Goal: Transaction & Acquisition: Purchase product/service

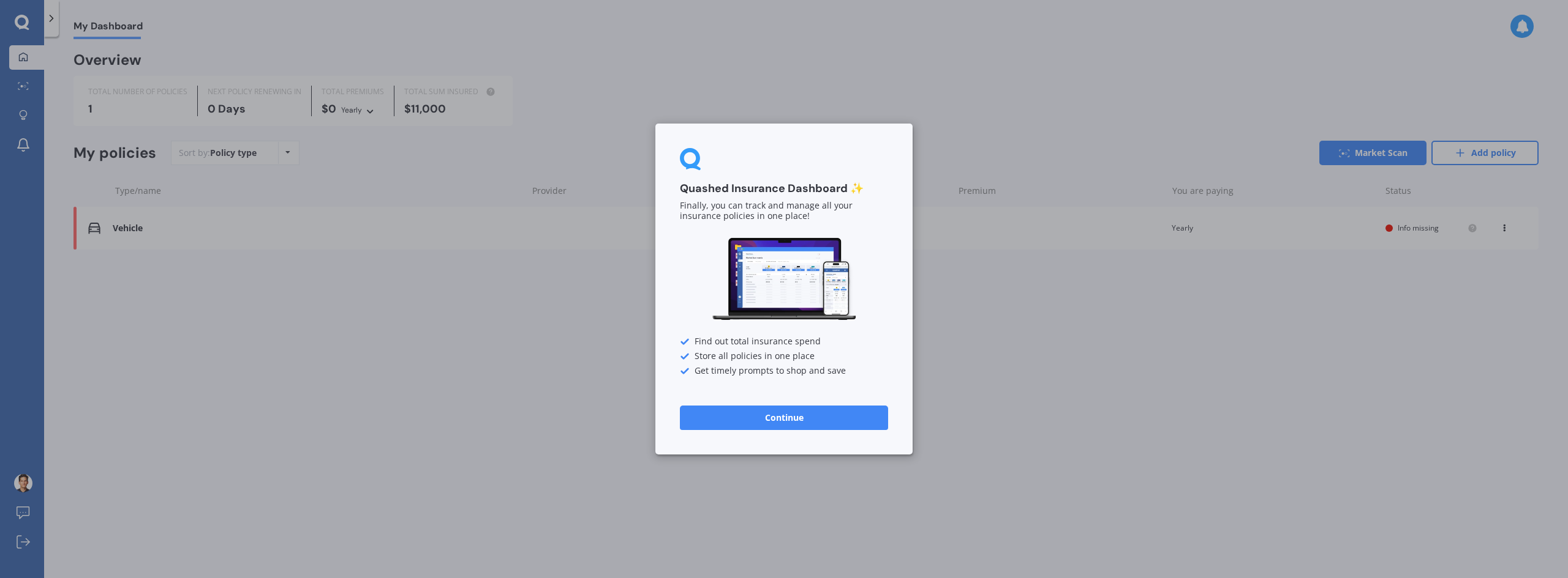
click at [868, 410] on button "Continue" at bounding box center [784, 418] width 208 height 24
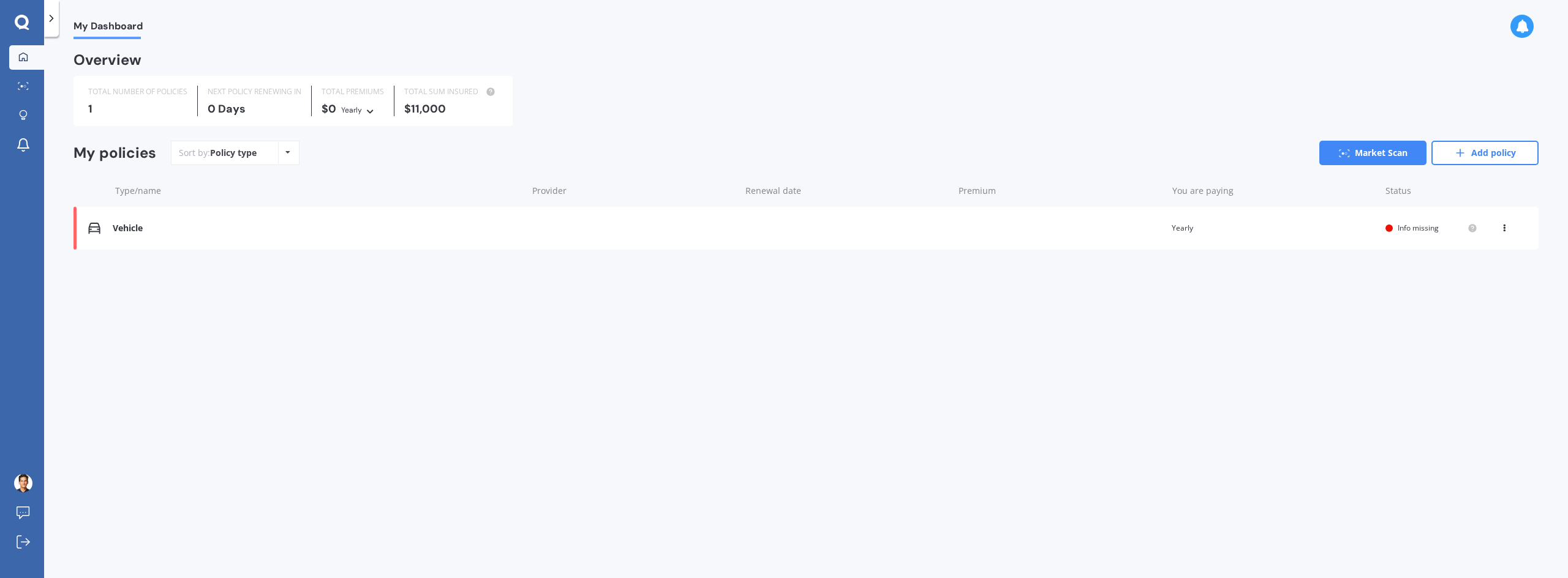
click at [489, 240] on div "Vehicle Renewal date Premium You are paying Yearly Status Info missing View opt…" at bounding box center [805, 228] width 1465 height 43
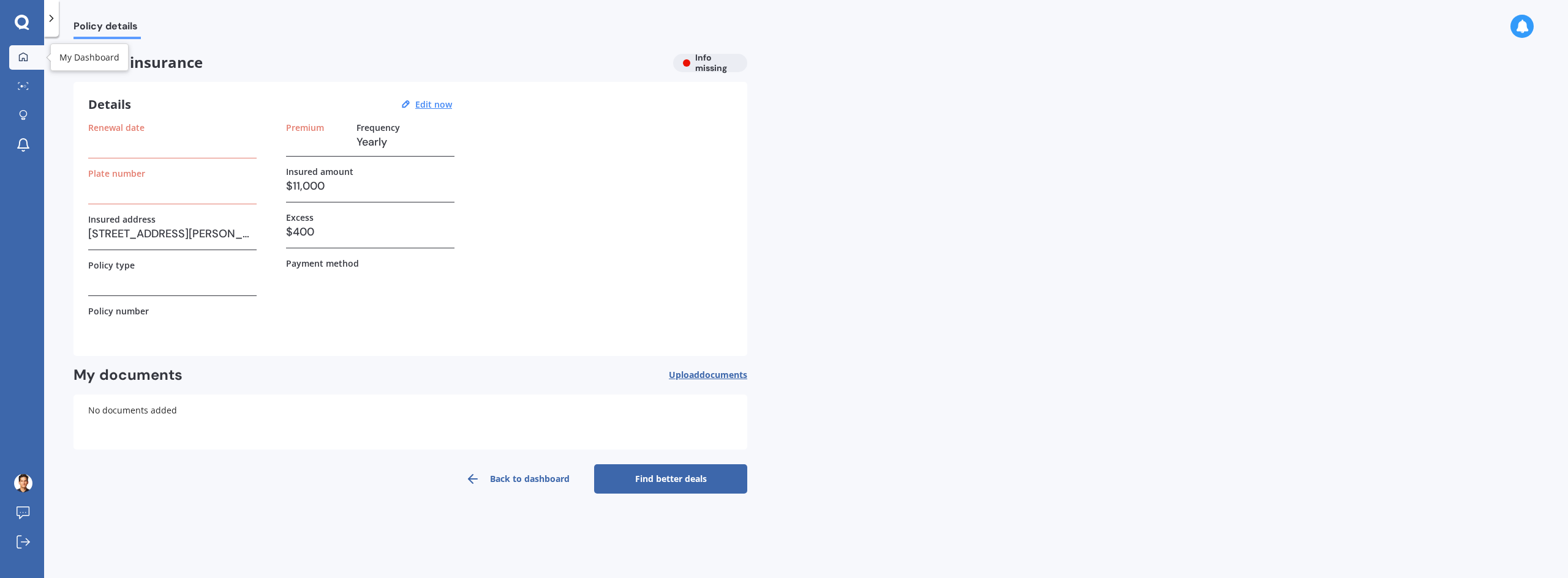
click at [15, 65] on link "My Dashboard" at bounding box center [27, 58] width 35 height 24
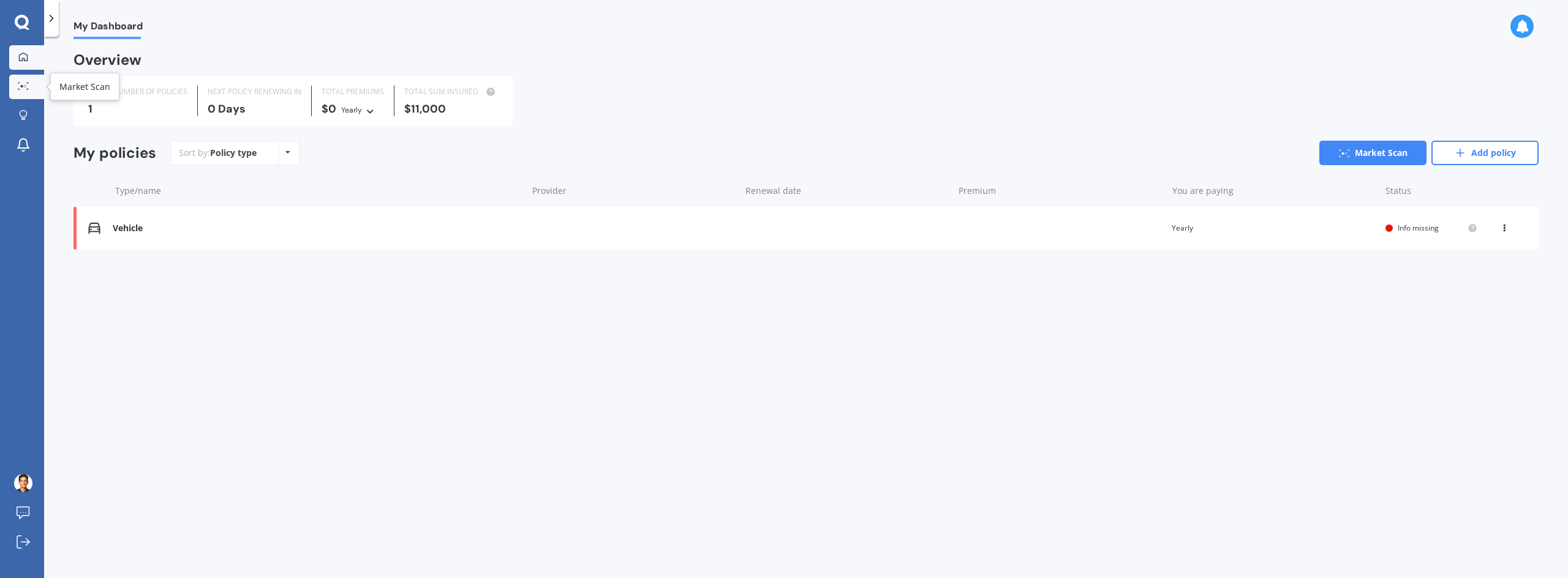
click at [29, 91] on div at bounding box center [23, 87] width 18 height 10
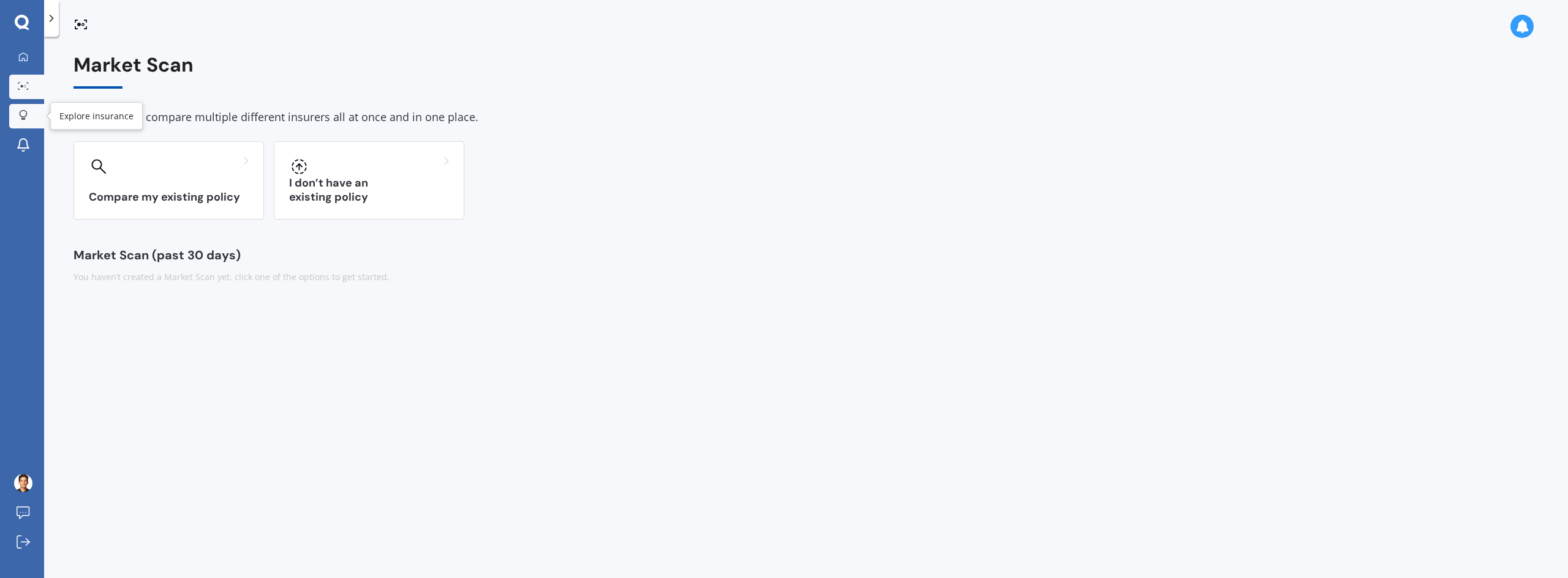
click at [22, 105] on link "Explore insurance" at bounding box center [27, 116] width 35 height 24
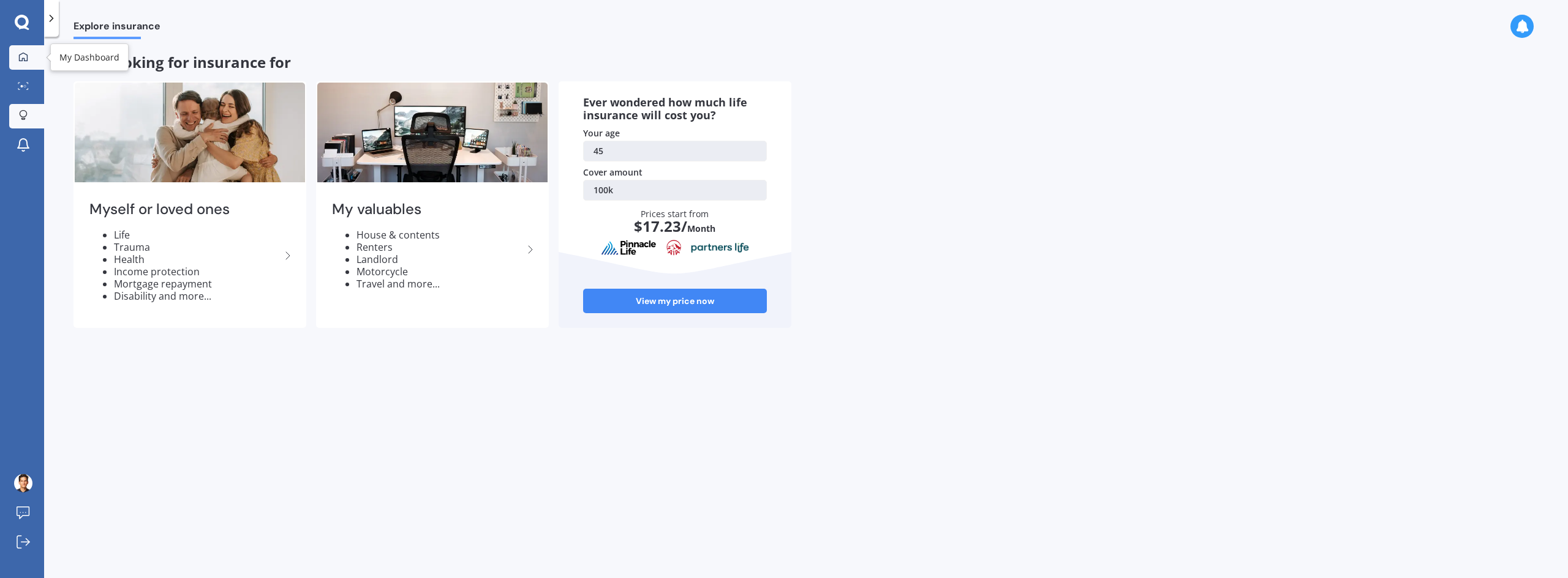
click at [35, 68] on link "My Dashboard" at bounding box center [27, 58] width 35 height 24
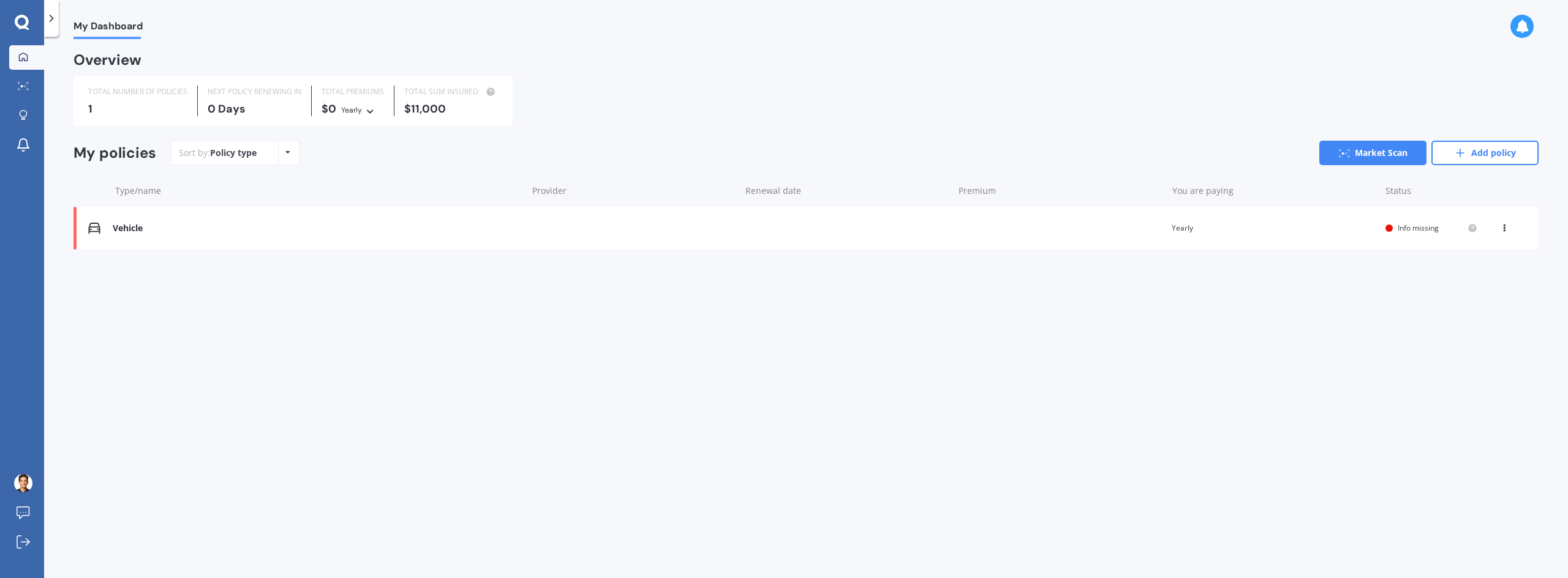
click at [46, 23] on icon at bounding box center [52, 18] width 12 height 12
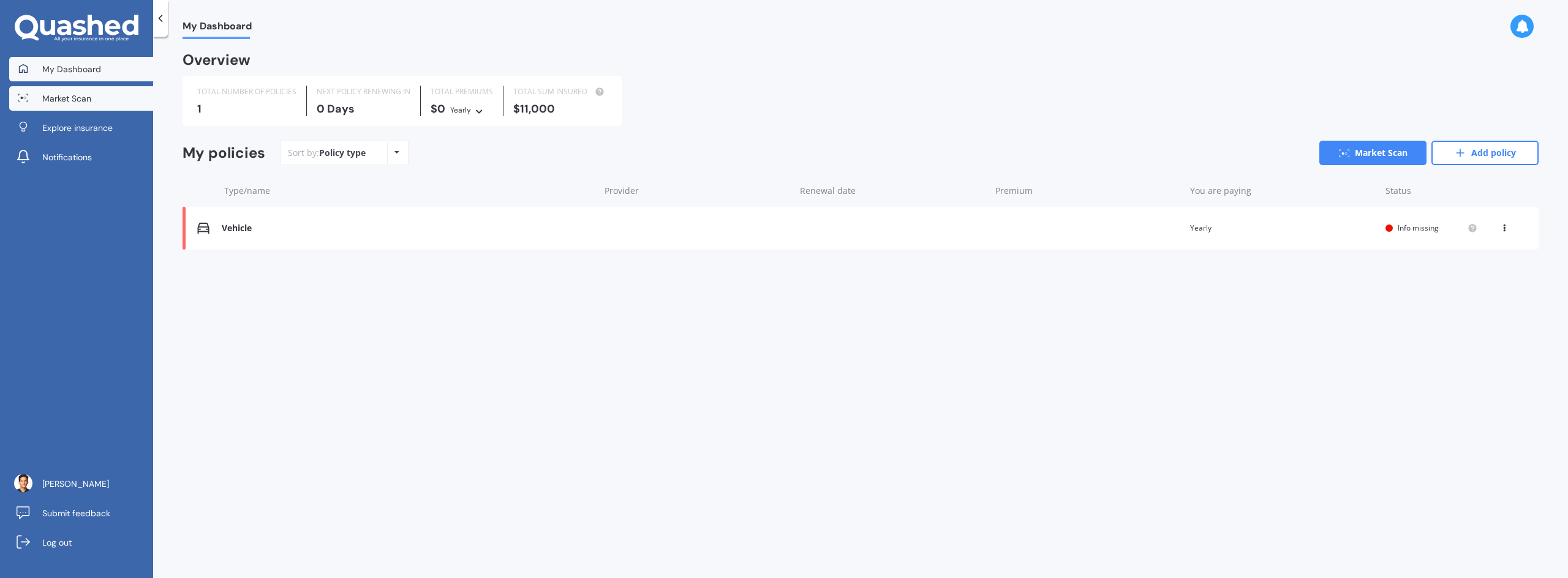
click at [90, 102] on span "Market Scan" at bounding box center [67, 98] width 49 height 12
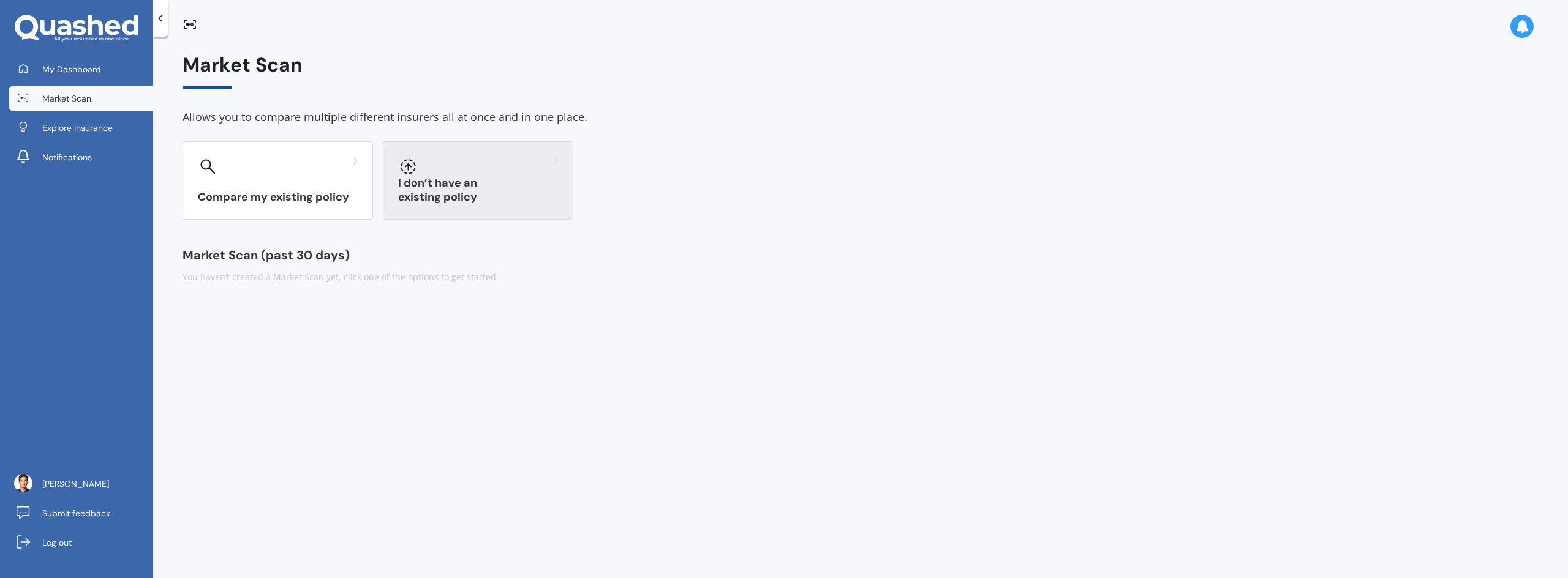
click at [393, 189] on div "I don’t have an existing policy" at bounding box center [478, 180] width 190 height 78
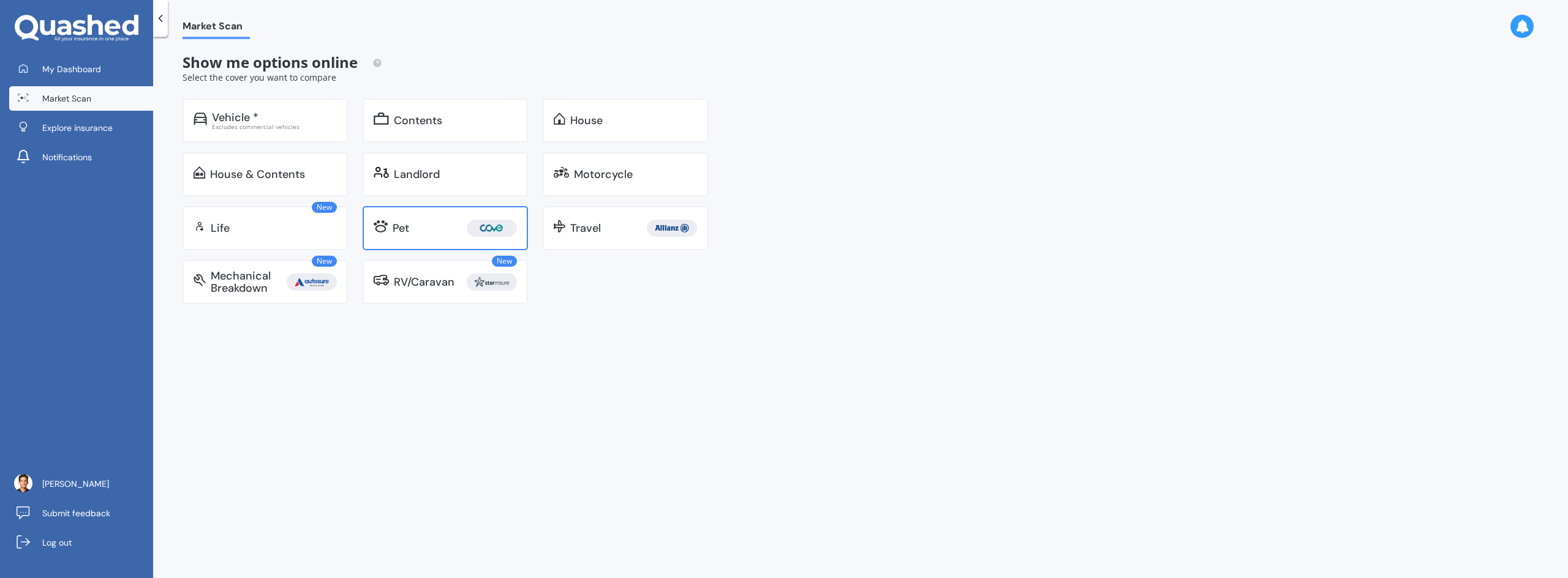
click at [434, 239] on link "Pet" at bounding box center [445, 228] width 165 height 44
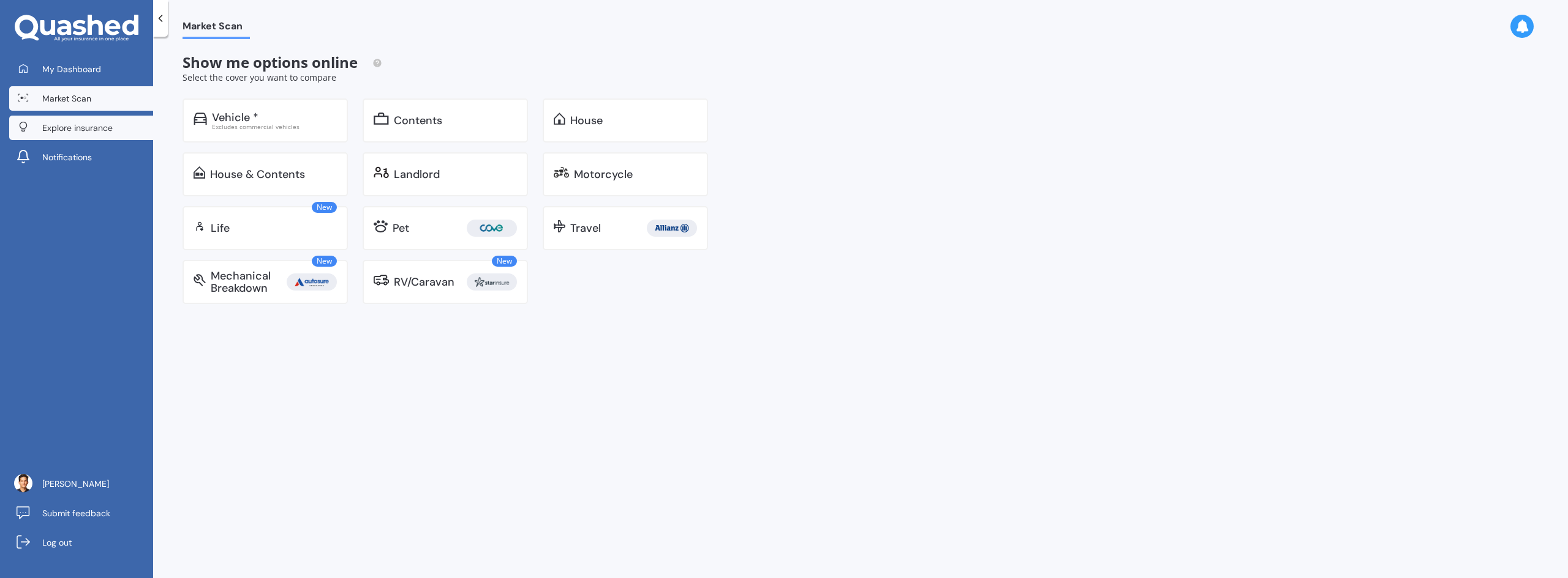
click at [99, 135] on link "Explore insurance" at bounding box center [82, 128] width 144 height 24
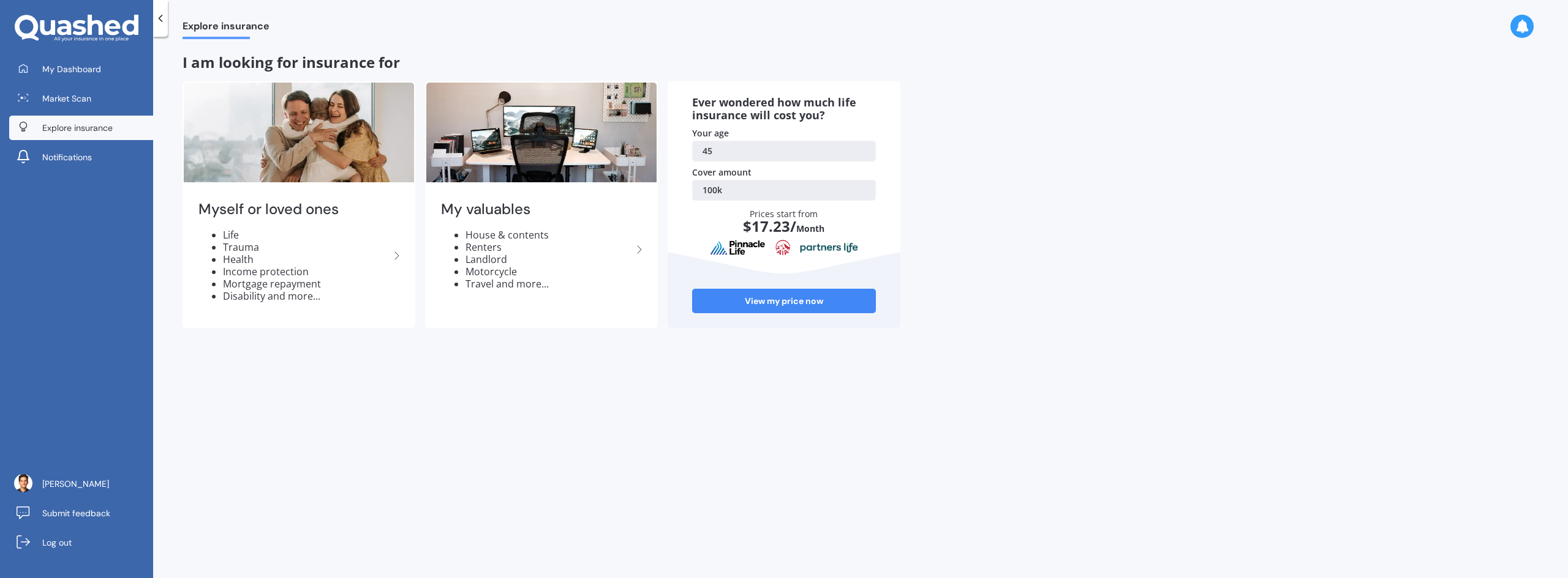
click at [703, 147] on link "45" at bounding box center [784, 151] width 184 height 21
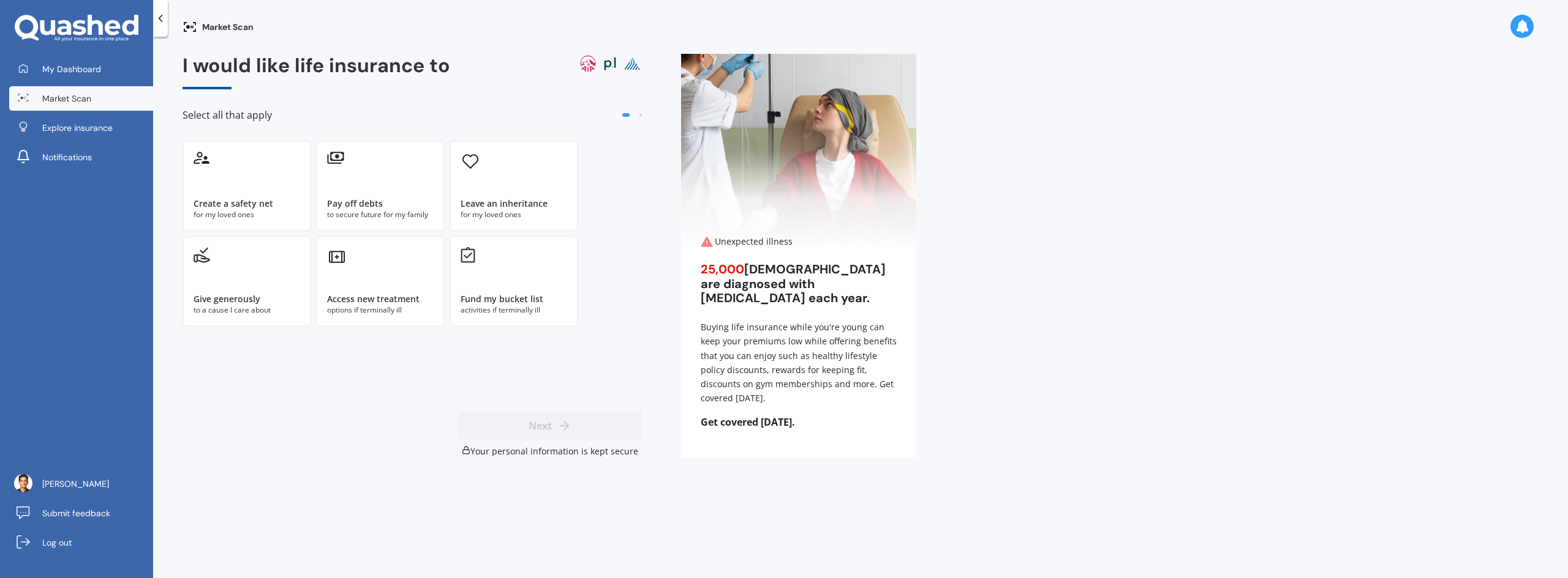
click at [703, 236] on icon at bounding box center [707, 242] width 12 height 11
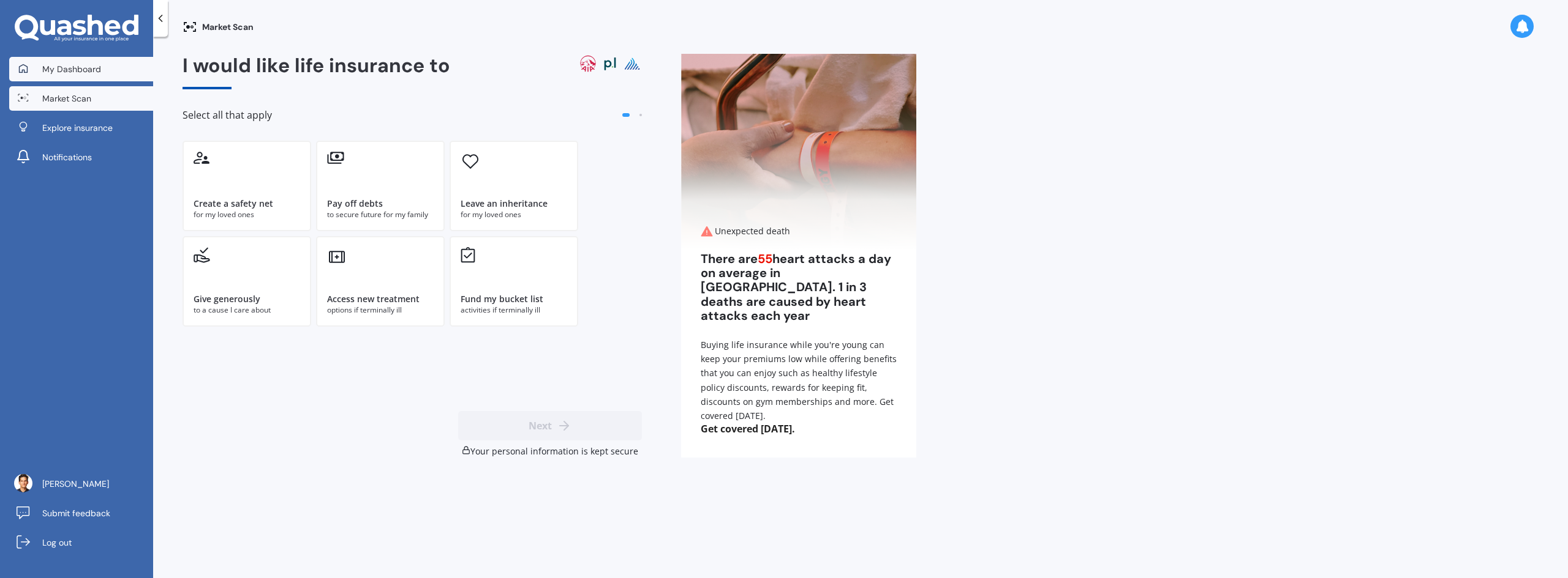
click at [99, 58] on link "My Dashboard" at bounding box center [82, 69] width 144 height 24
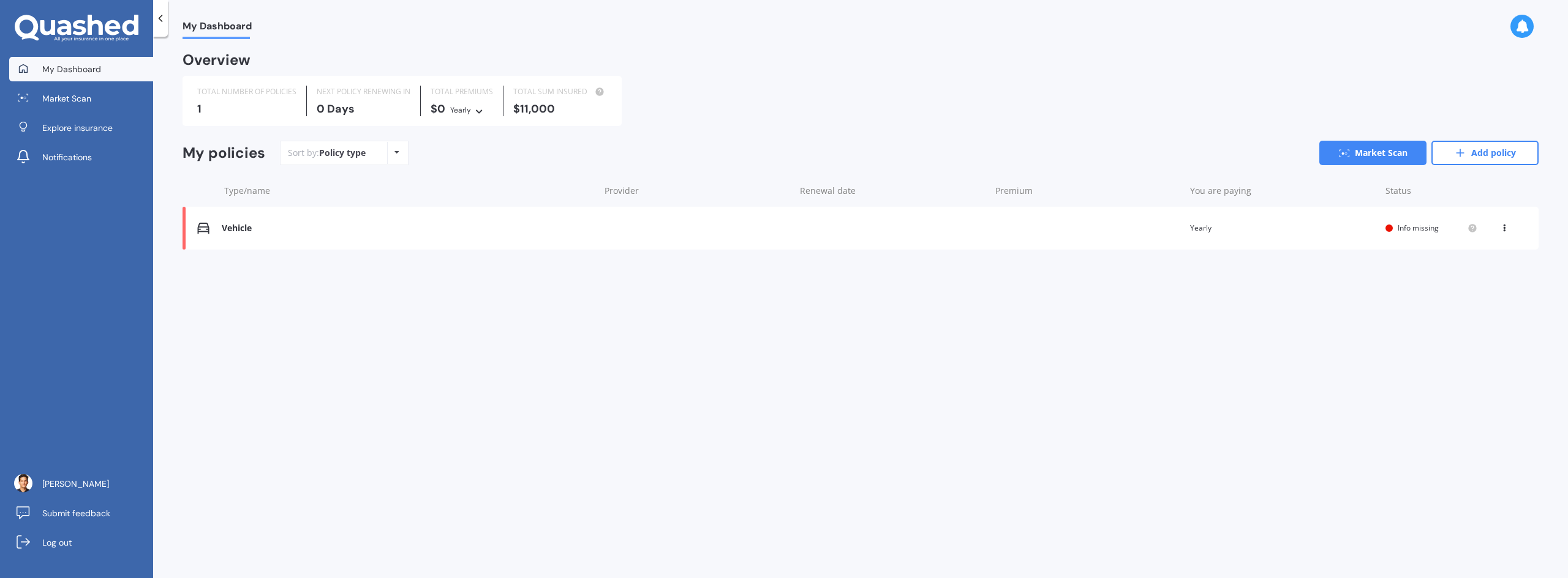
click at [123, 16] on icon at bounding box center [77, 29] width 124 height 28
click at [160, 18] on icon at bounding box center [160, 18] width 12 height 12
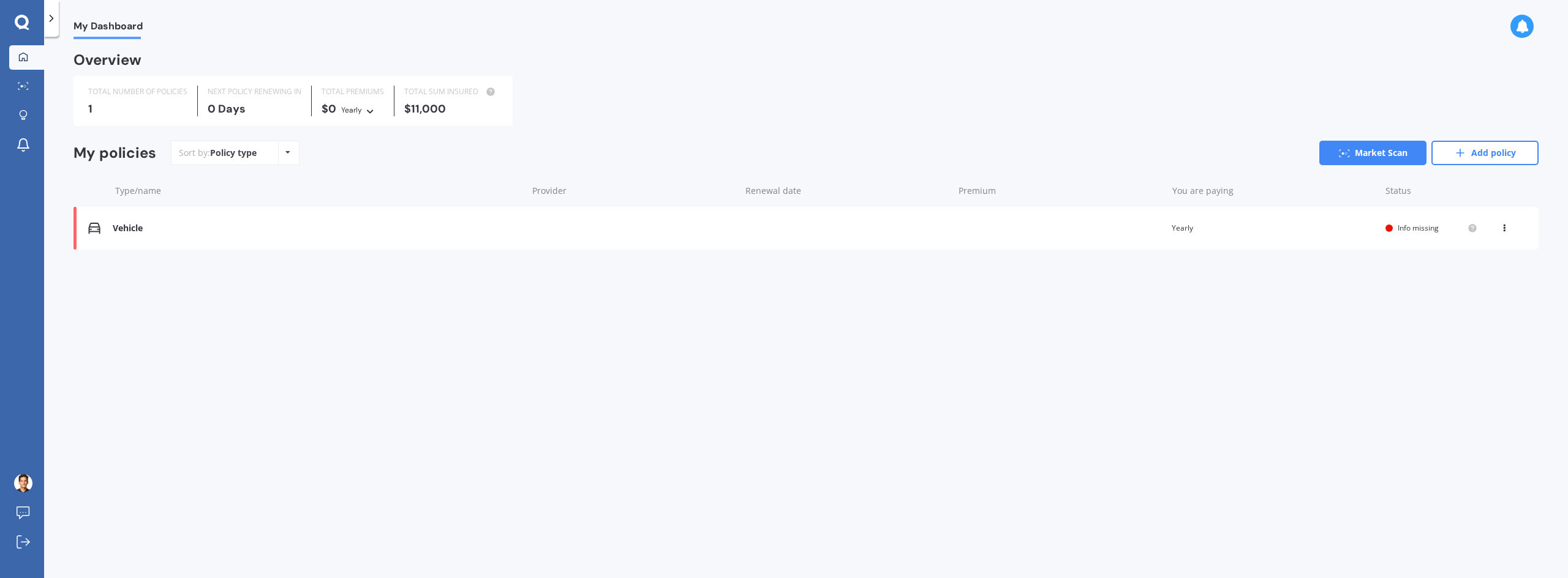
click at [370, 109] on icon at bounding box center [370, 109] width 9 height 7
click at [22, 25] on icon at bounding box center [22, 22] width 15 height 16
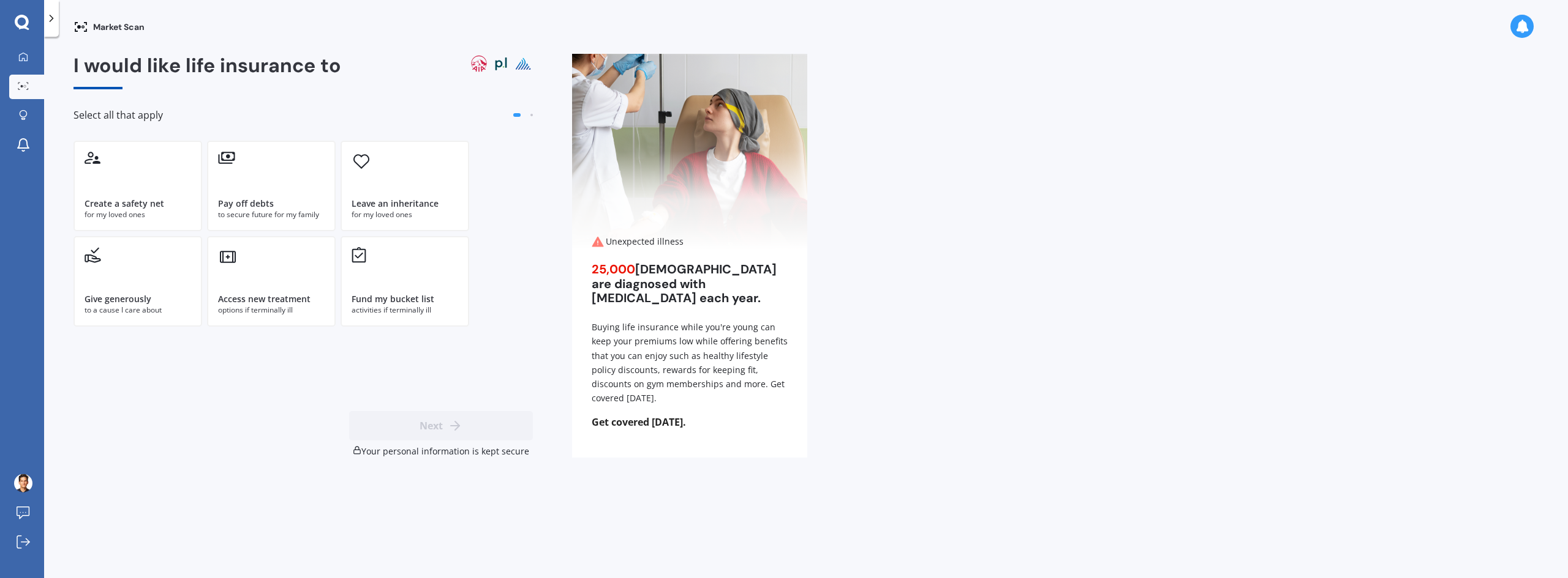
click at [27, 20] on icon at bounding box center [22, 22] width 14 height 14
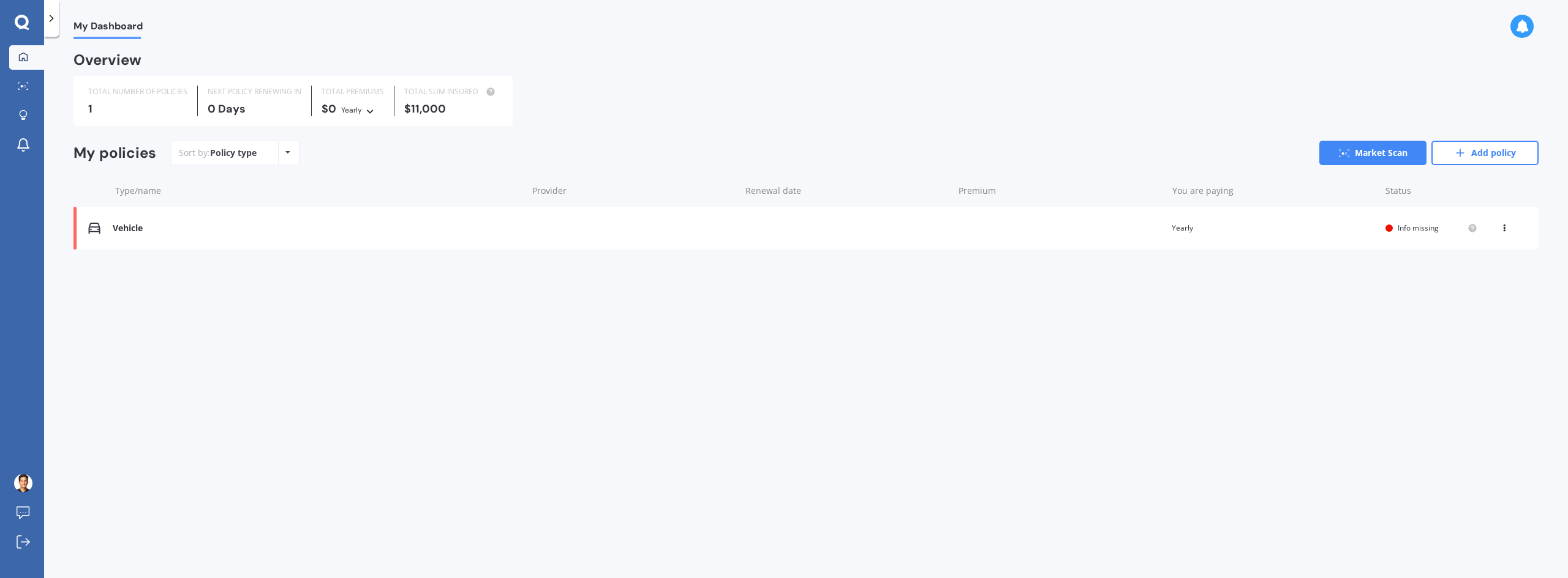
click at [27, 20] on icon at bounding box center [22, 22] width 14 height 14
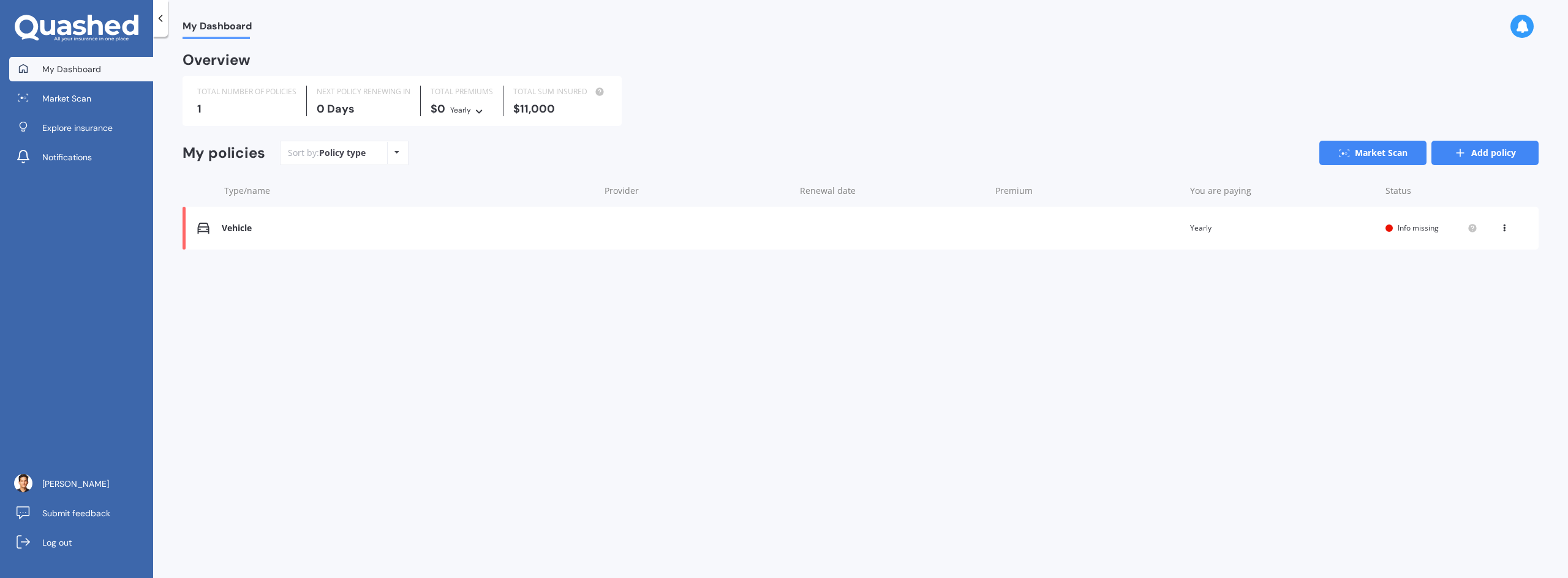
click at [1468, 159] on link "Add policy" at bounding box center [1485, 153] width 107 height 24
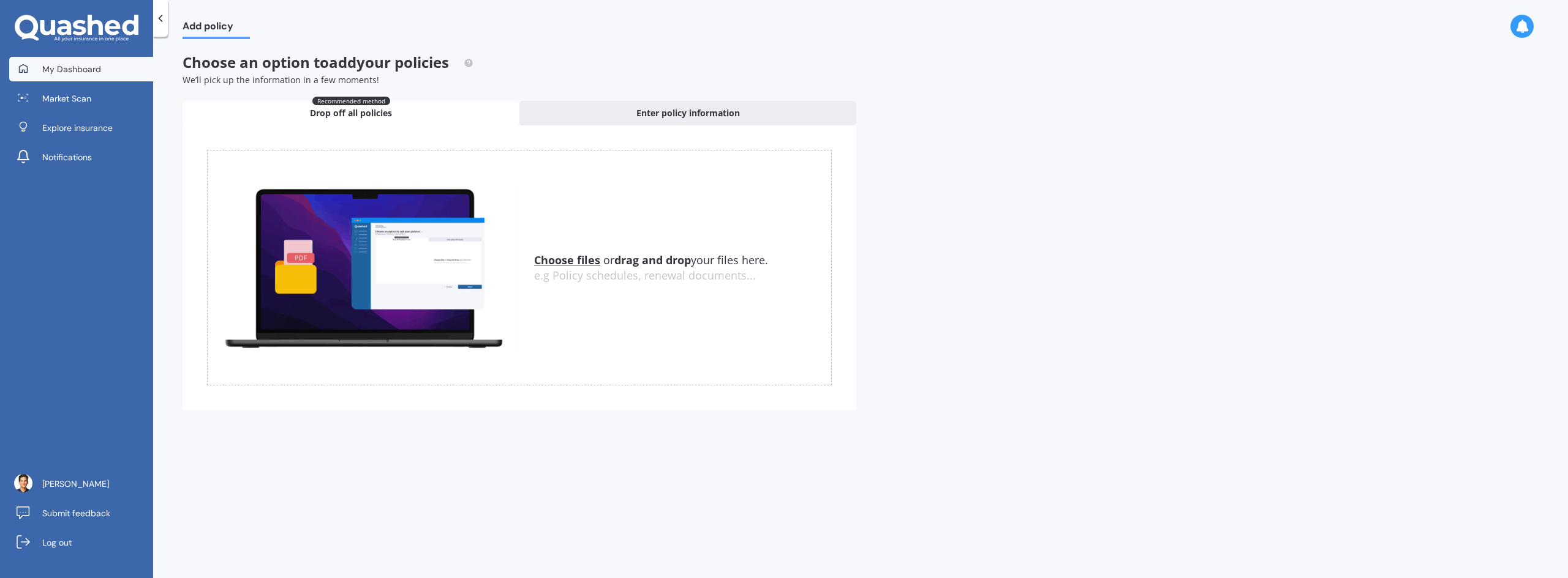
click at [103, 74] on link "My Dashboard" at bounding box center [82, 69] width 144 height 24
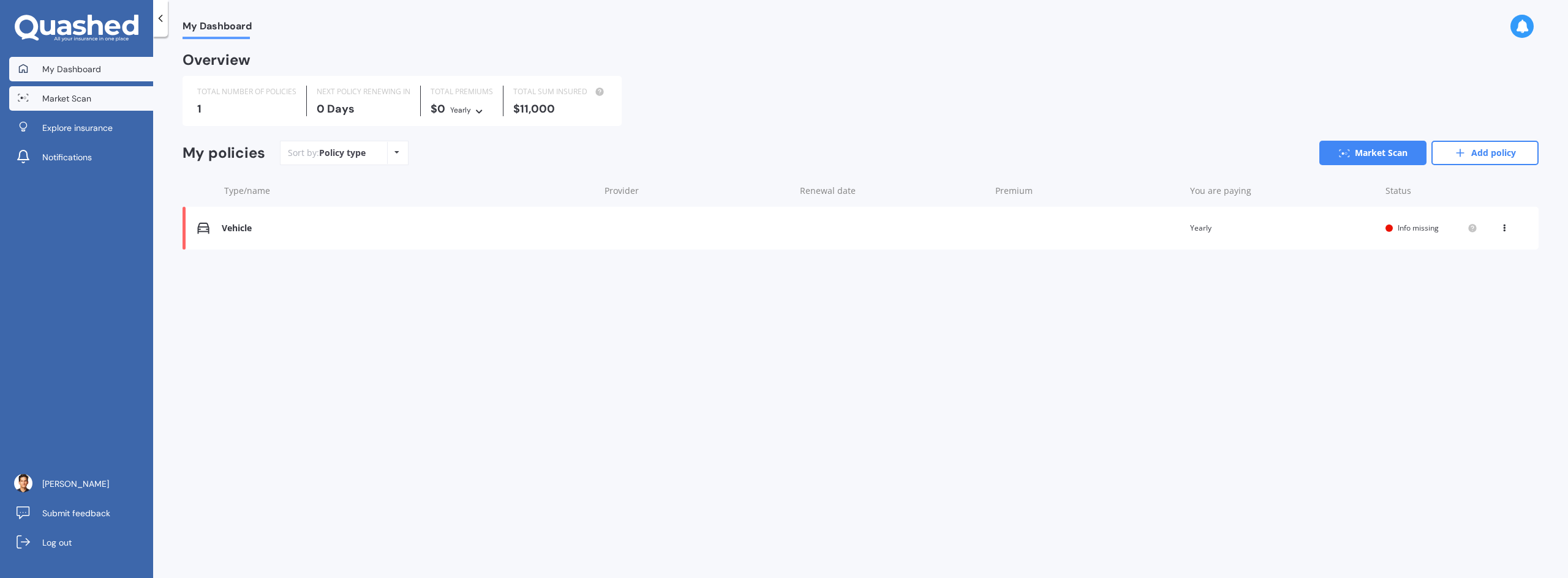
click at [106, 104] on link "Market Scan" at bounding box center [82, 98] width 144 height 24
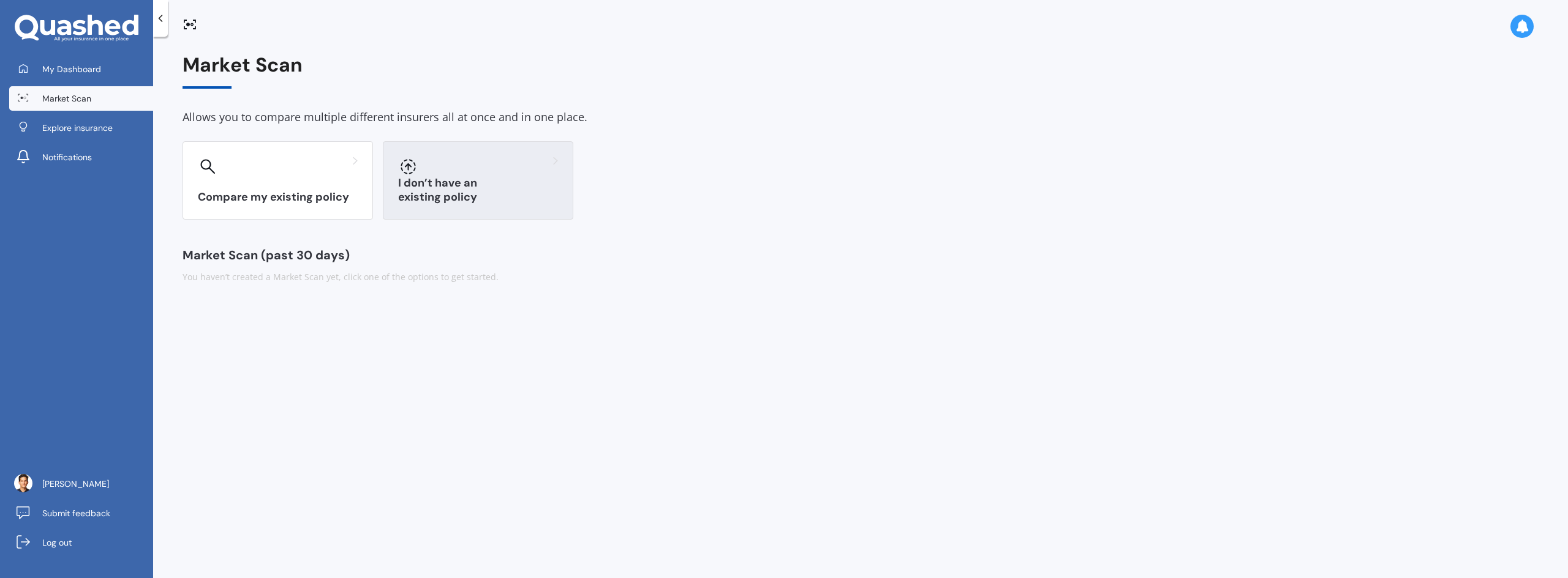
click at [444, 174] on div at bounding box center [478, 166] width 160 height 20
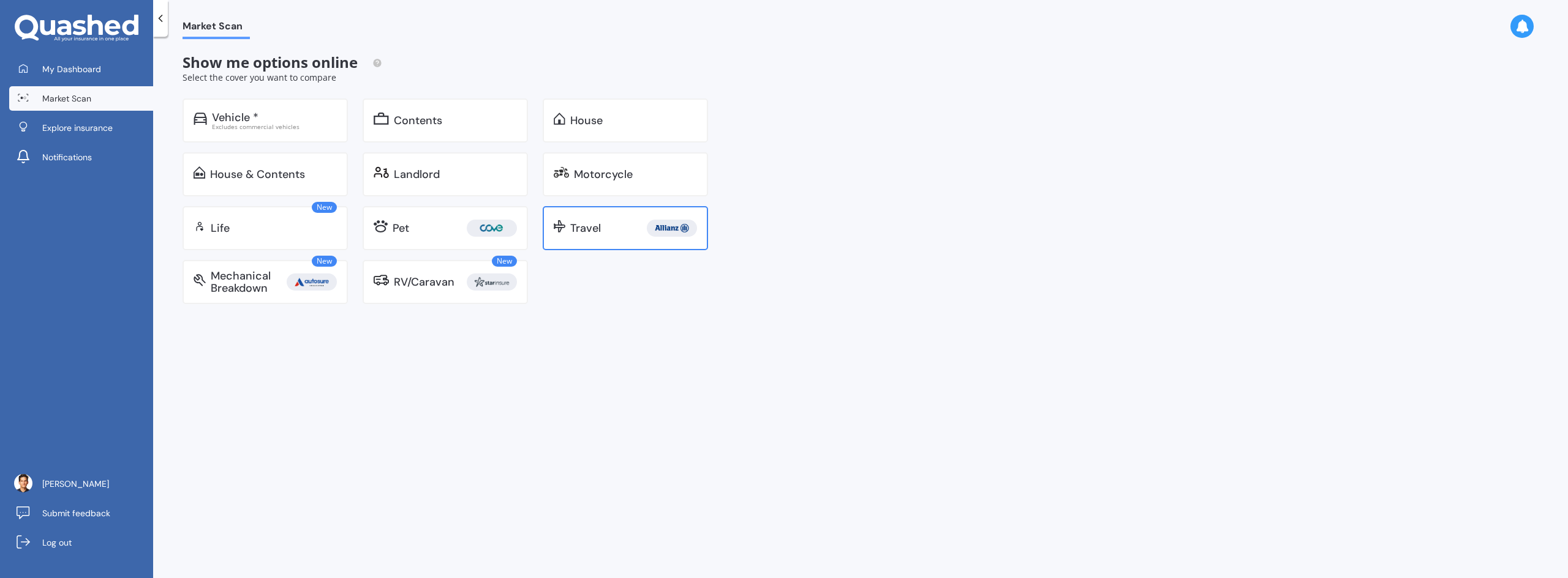
click at [588, 242] on div "Travel" at bounding box center [625, 228] width 165 height 44
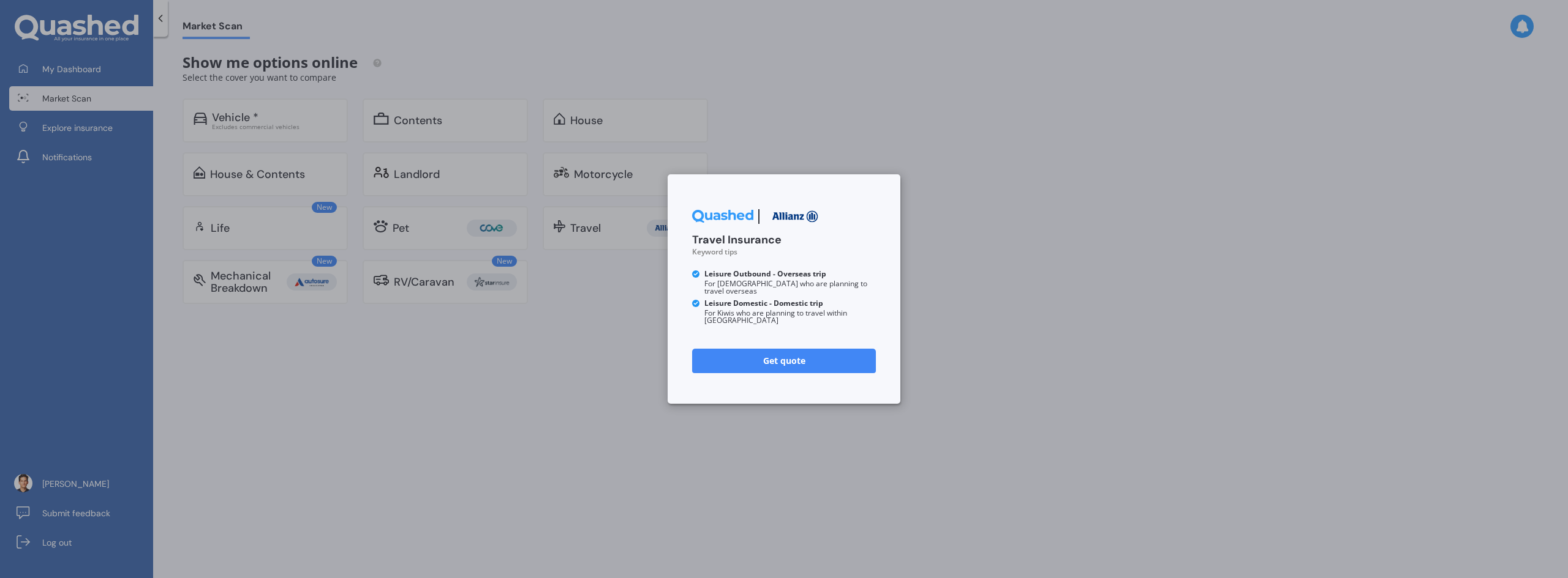
click at [788, 360] on link "Get quote" at bounding box center [784, 361] width 184 height 24
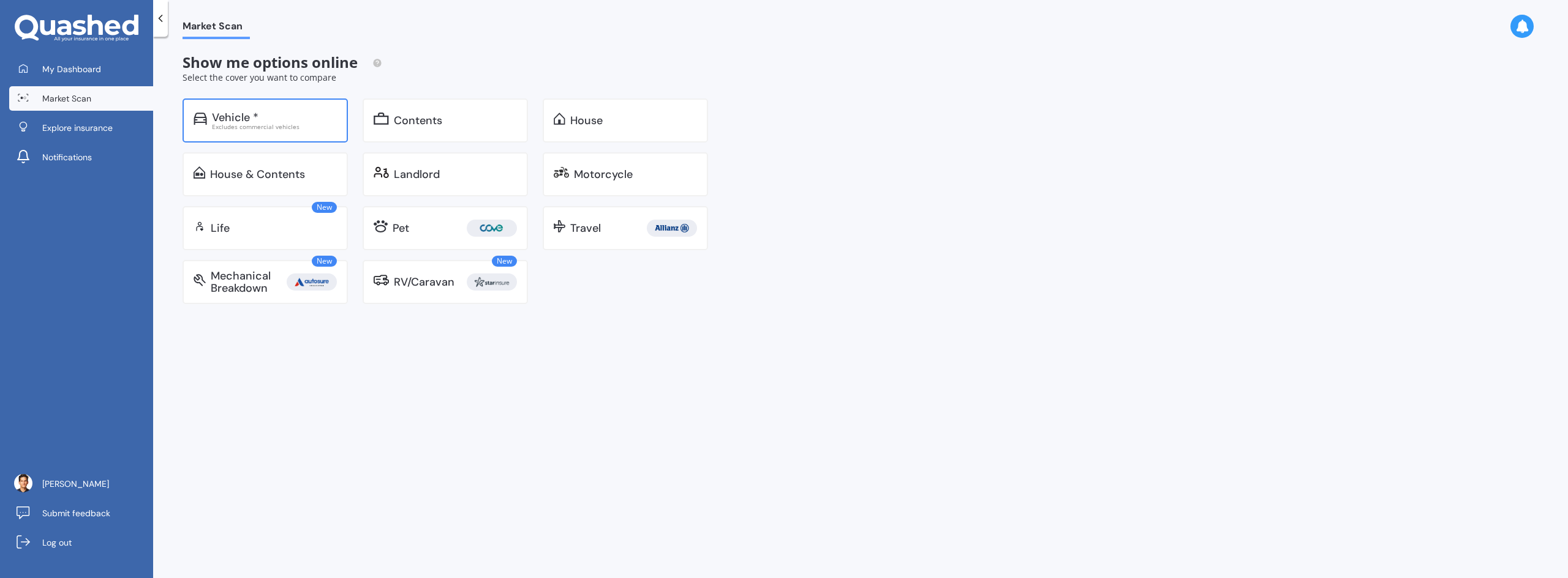
click at [258, 118] on div "Vehicle *" at bounding box center [275, 118] width 125 height 12
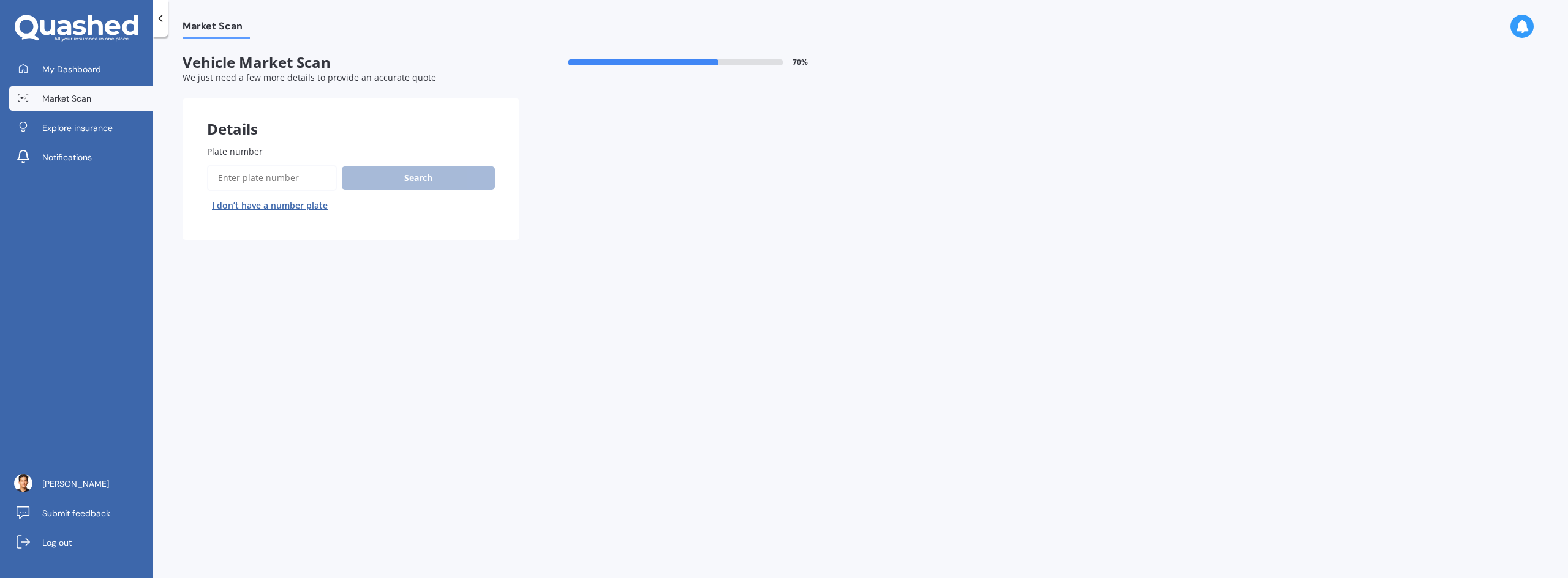
click at [307, 207] on button "I don’t have a number plate" at bounding box center [270, 205] width 126 height 20
select select "30"
select select "06"
select select "1980"
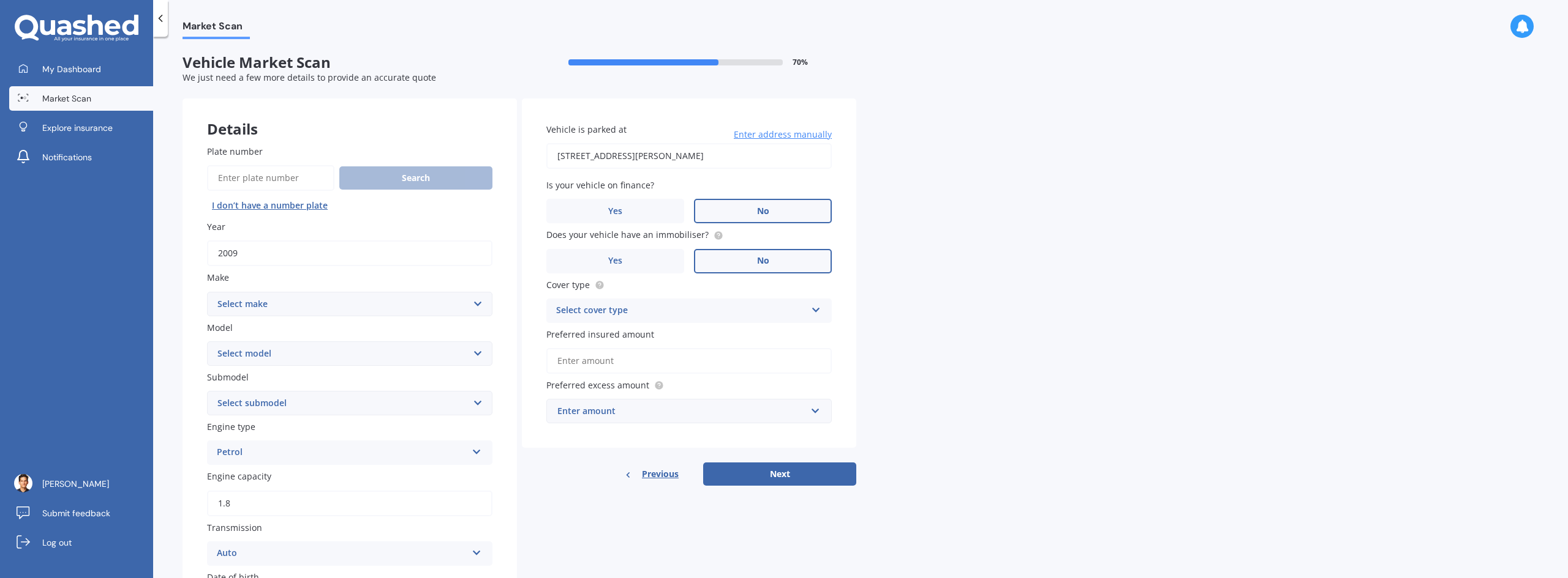
click at [366, 306] on select "Select make AC ALFA ROMEO ASTON [PERSON_NAME] AUDI AUSTIN BEDFORD BENTLEY BMW B…" at bounding box center [350, 304] width 285 height 24
select select "TOYOTA"
click at [207, 292] on select "Select make AC ALFA ROMEO ASTON [PERSON_NAME] AUDI AUSTIN BEDFORD BENTLEY BMW B…" at bounding box center [350, 304] width 285 height 24
click at [347, 354] on select "Select model 4 Runner 86 [PERSON_NAME] Alphard Altezza Aqua Aristo Aurion Auris…" at bounding box center [350, 354] width 285 height 24
select select "AURION"
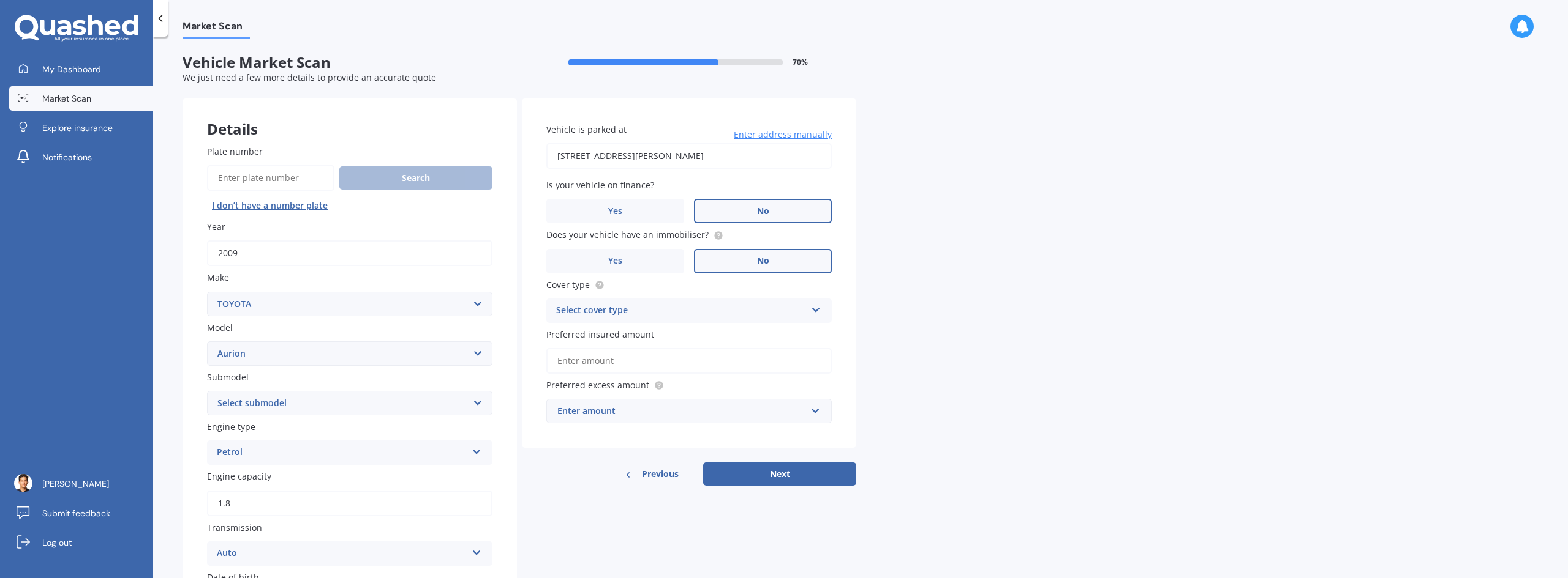
click at [207, 342] on select "Select model 4 Runner 86 [PERSON_NAME] Alphard Altezza Aqua Aristo Aurion Auris…" at bounding box center [350, 354] width 285 height 24
click at [387, 398] on select "Select submodel AT-X V6 3.5 Sedan Grande V6 3.5 Sedan Sportivo SX6 V6 3.5 Sedan…" at bounding box center [350, 403] width 285 height 24
select select "GRANDE V6 3.5 SEDAN"
click at [207, 391] on select "Select submodel AT-X V6 3.5 Sedan Grande V6 3.5 Sedan Sportivo SX6 V6 3.5 Sedan…" at bounding box center [350, 403] width 285 height 24
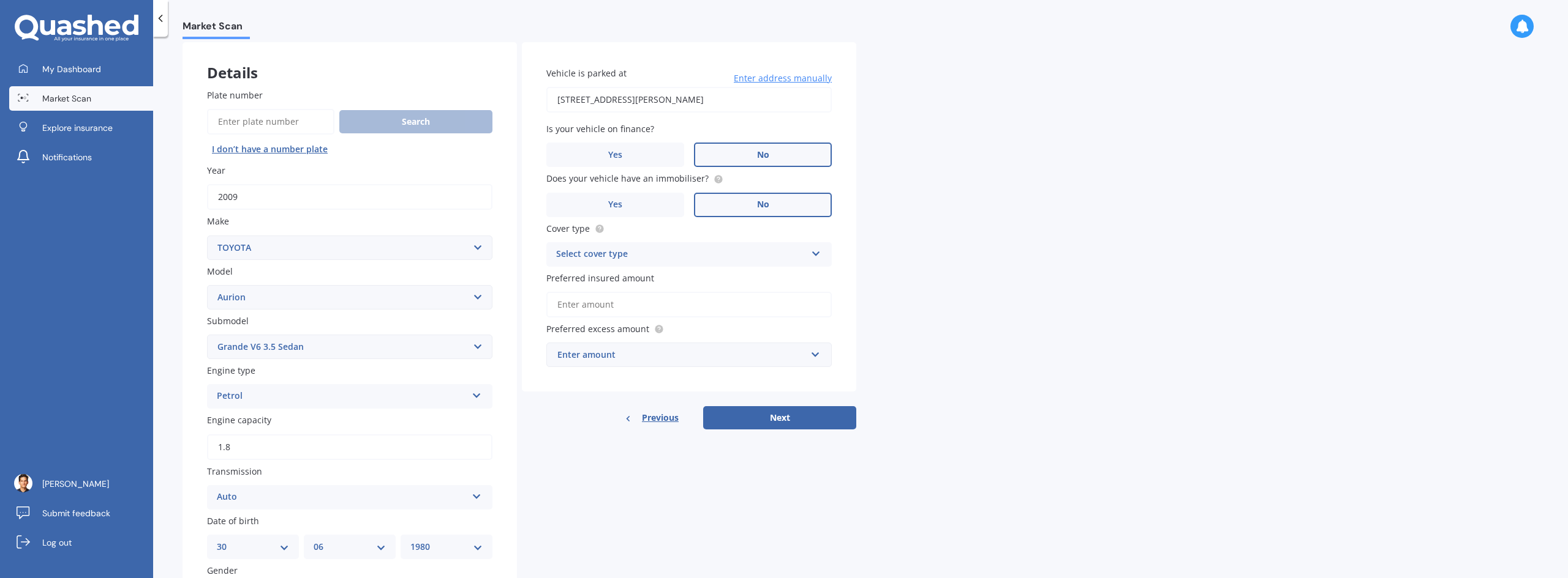
scroll to position [48, 0]
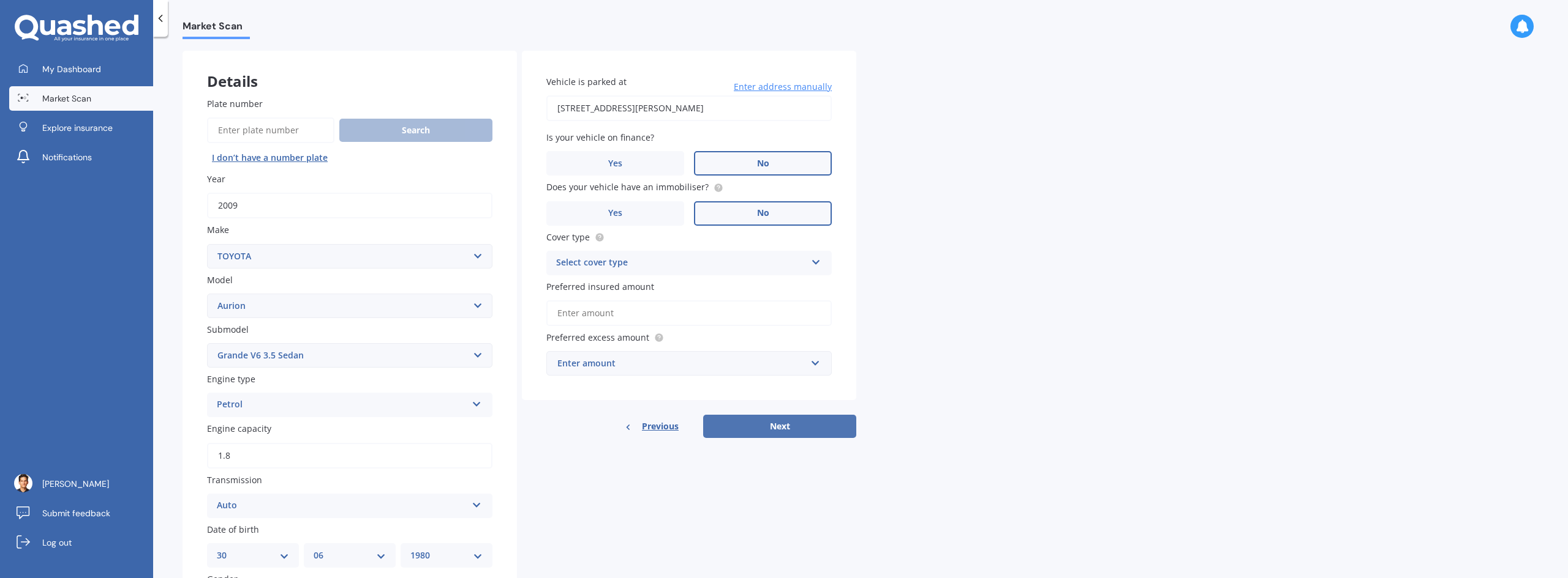
click at [780, 427] on button "Next" at bounding box center [779, 427] width 153 height 23
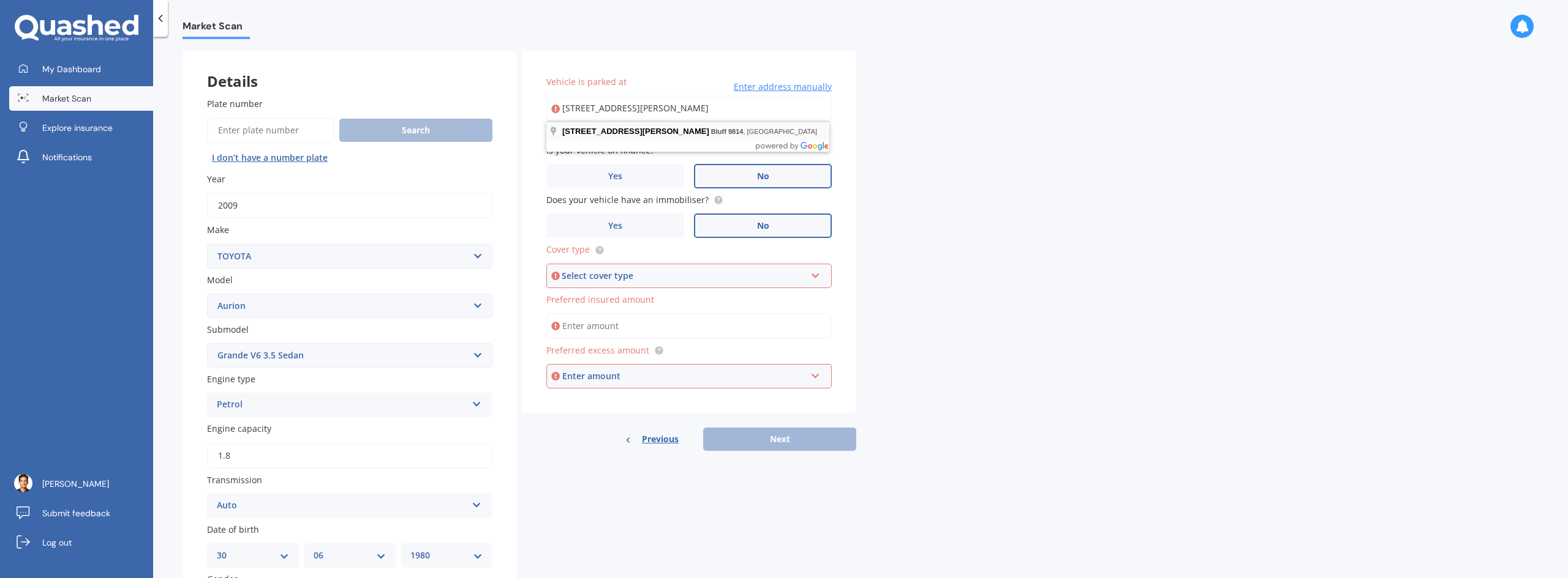
type input "[STREET_ADDRESS][PERSON_NAME]"
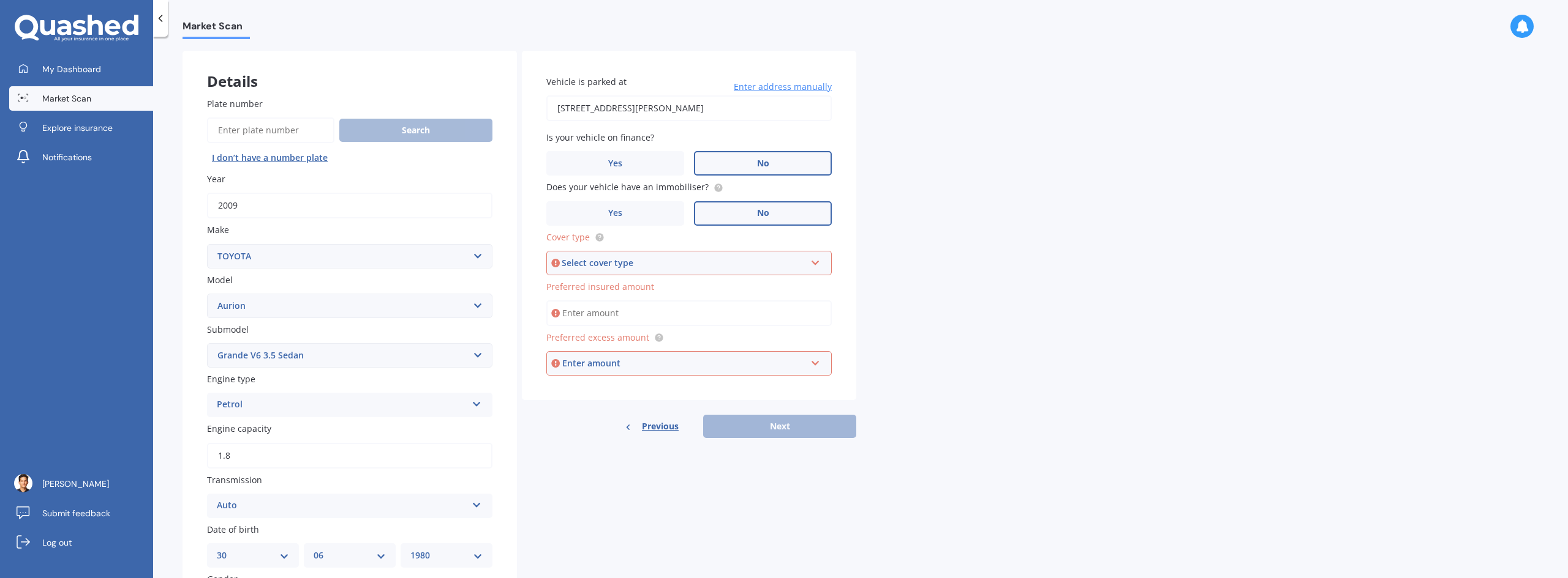
click at [737, 266] on div "Select cover type" at bounding box center [683, 264] width 244 height 14
click at [695, 285] on div "Comprehensive" at bounding box center [689, 286] width 283 height 22
click at [697, 312] on input "Preferred insured amount" at bounding box center [689, 313] width 285 height 26
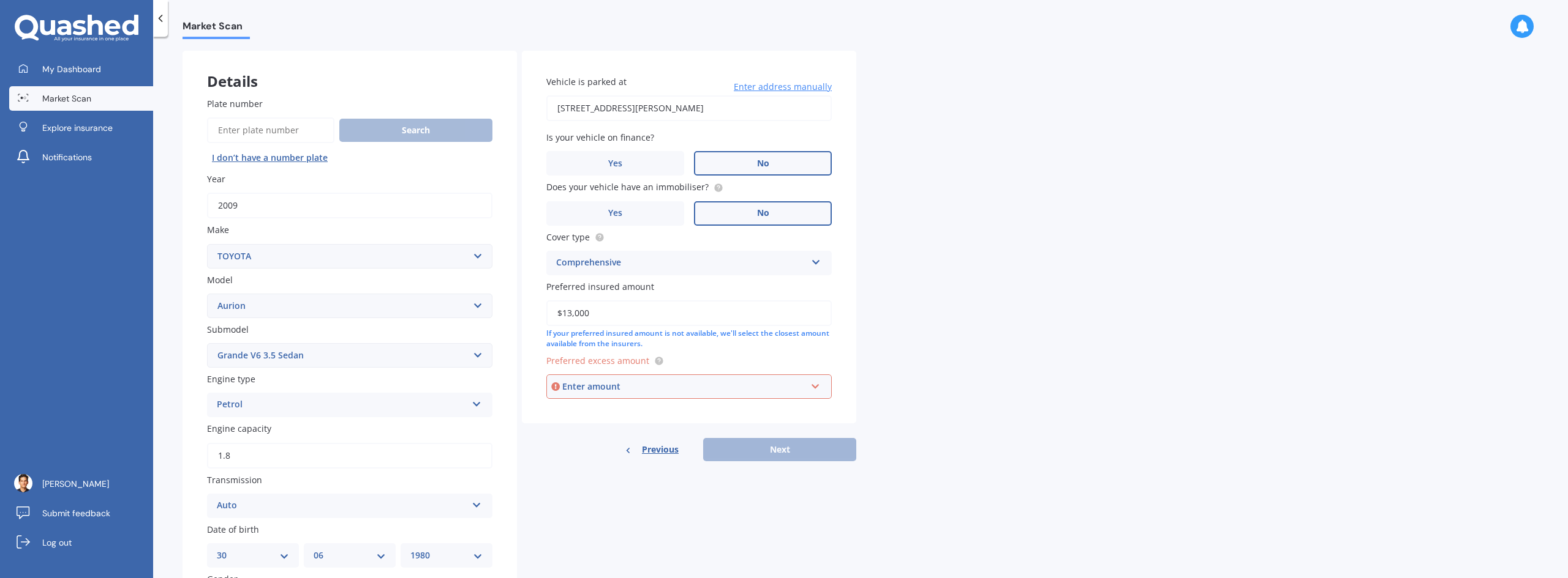
type input "$13,000"
click at [889, 319] on div "Market Scan Vehicle Market Scan 70 % We just need a few more details to provide…" at bounding box center [860, 310] width 1414 height 541
click at [754, 374] on div "Preferred excess amount Enter amount $100 $400 $500 $750 $1,000 $1,500 $2,000" at bounding box center [689, 377] width 285 height 45
click at [756, 384] on div "Enter amount" at bounding box center [684, 387] width 244 height 14
click at [678, 460] on div "$500" at bounding box center [689, 454] width 284 height 22
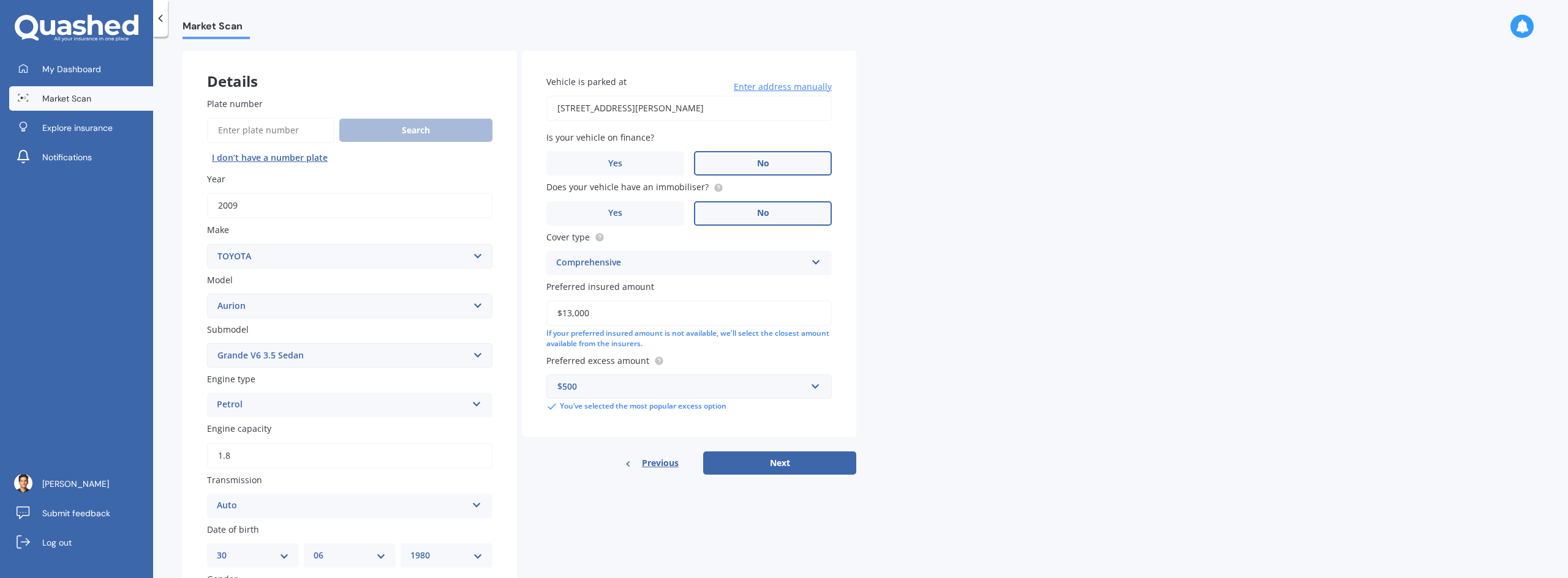
click at [744, 384] on div "$500" at bounding box center [682, 387] width 249 height 14
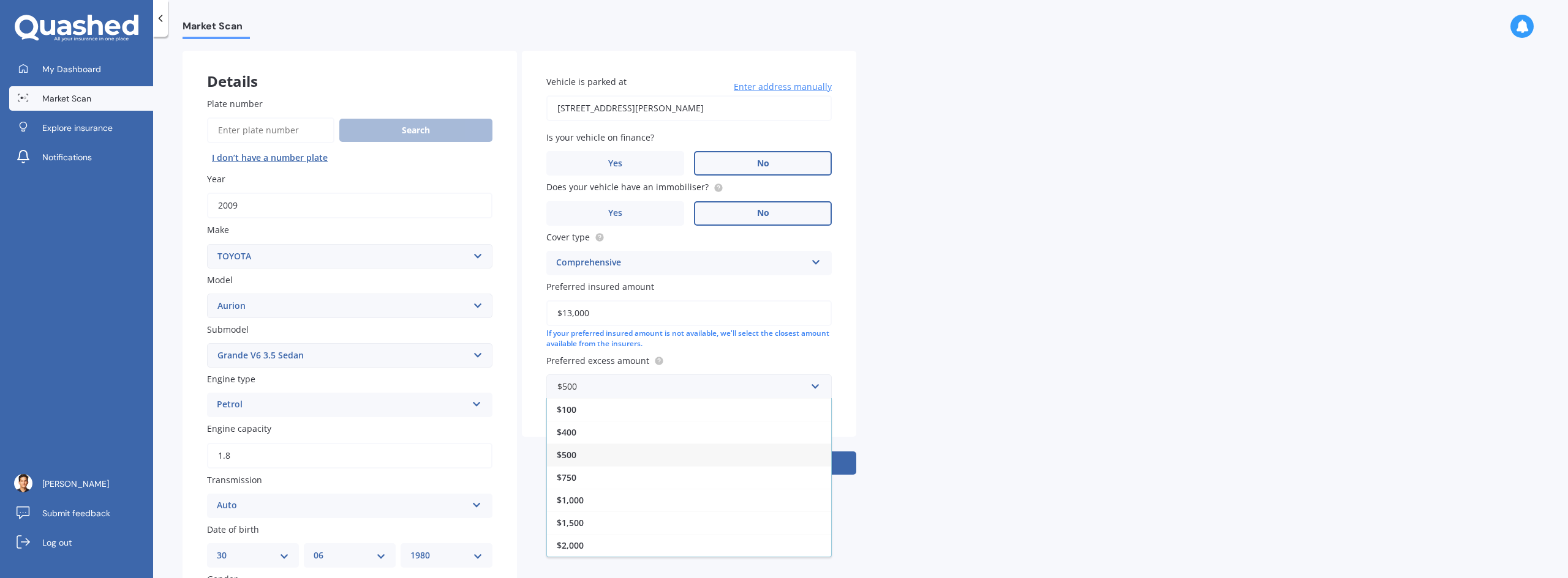
click at [1061, 416] on div "Market Scan Vehicle Market Scan 70 % We just need a few more details to provide…" at bounding box center [860, 310] width 1414 height 541
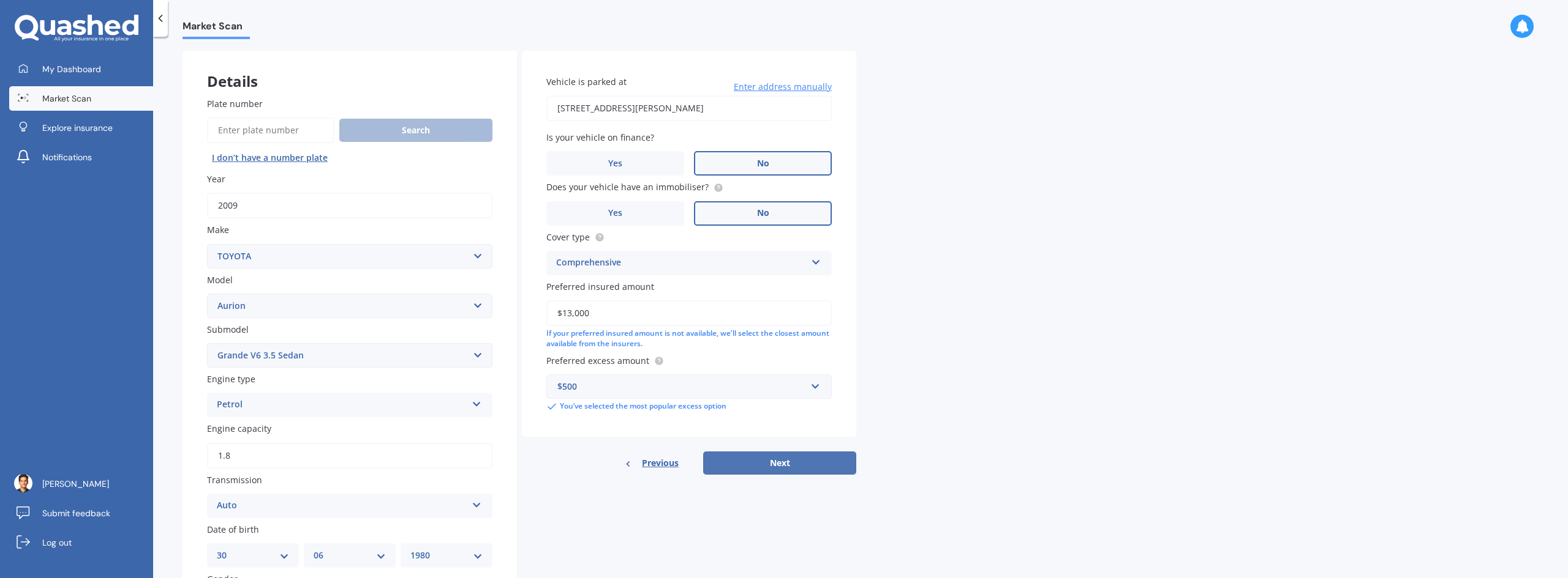
click at [833, 460] on button "Next" at bounding box center [779, 463] width 153 height 23
select select "30"
select select "06"
select select "1980"
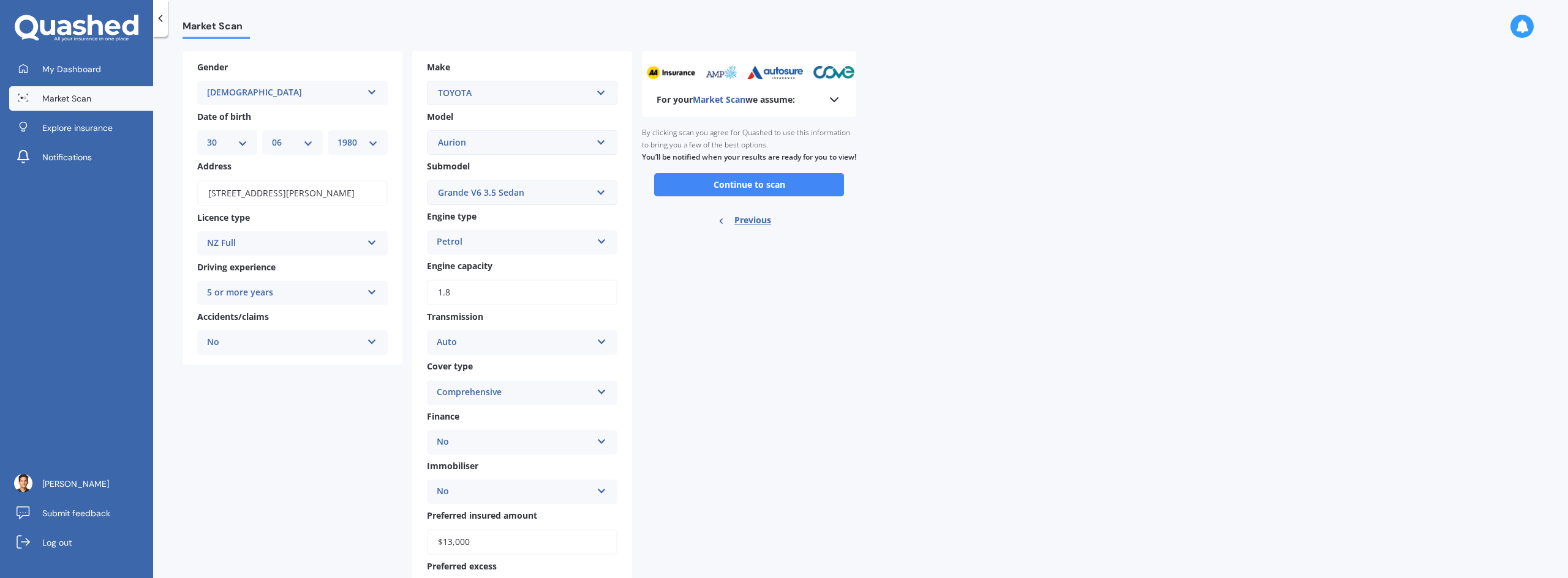
scroll to position [0, 0]
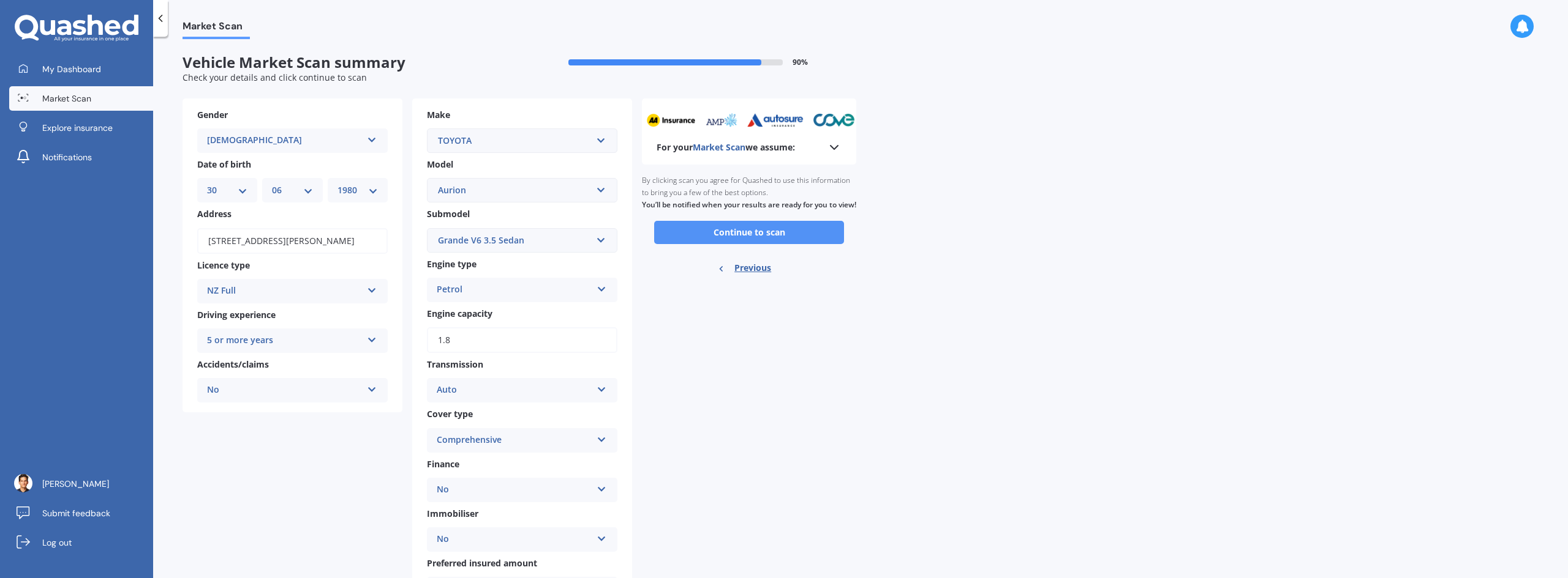
click at [803, 245] on button "Continue to scan" at bounding box center [748, 232] width 190 height 23
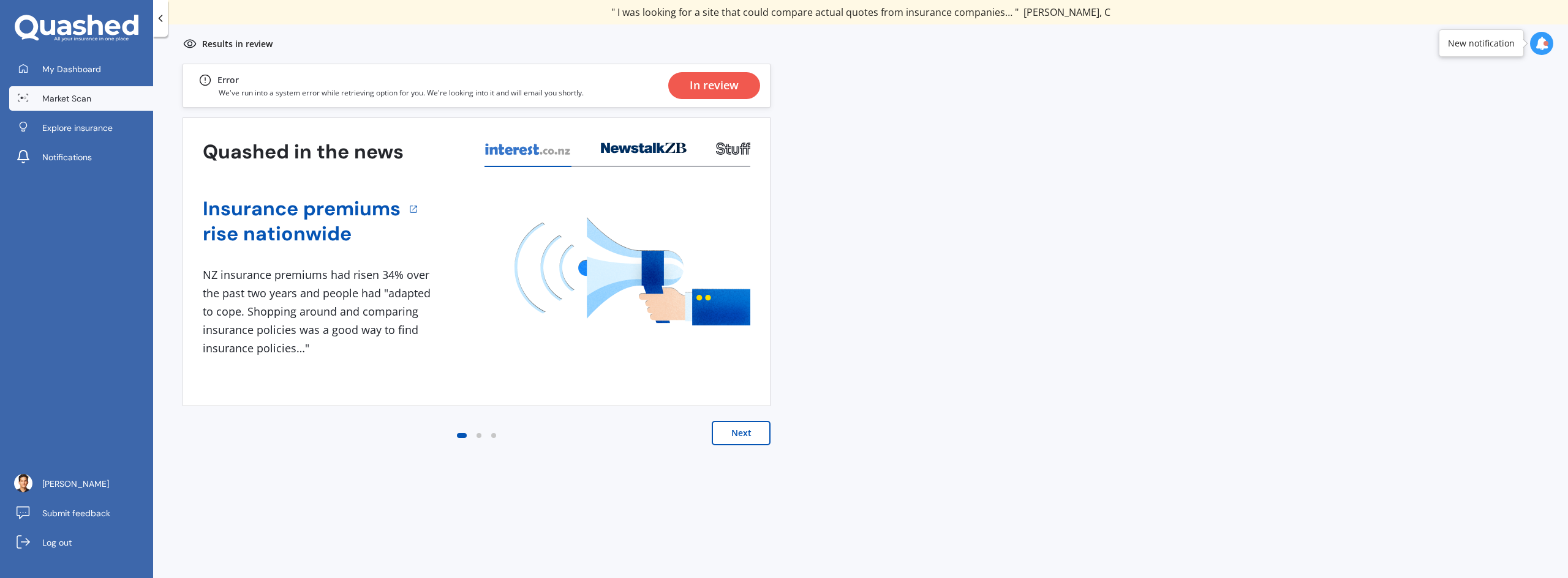
click at [696, 90] on div "In review" at bounding box center [714, 86] width 49 height 27
click at [715, 82] on div "In review" at bounding box center [714, 86] width 49 height 27
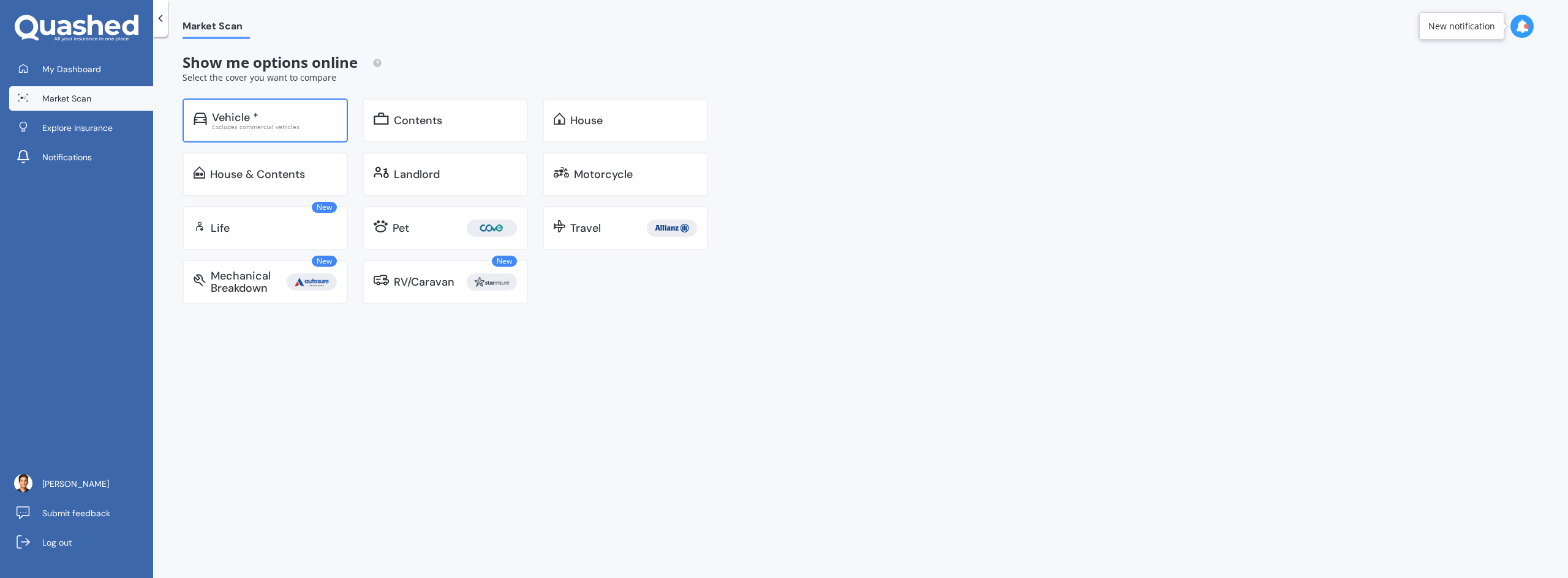
click at [280, 117] on div "Vehicle *" at bounding box center [275, 118] width 125 height 12
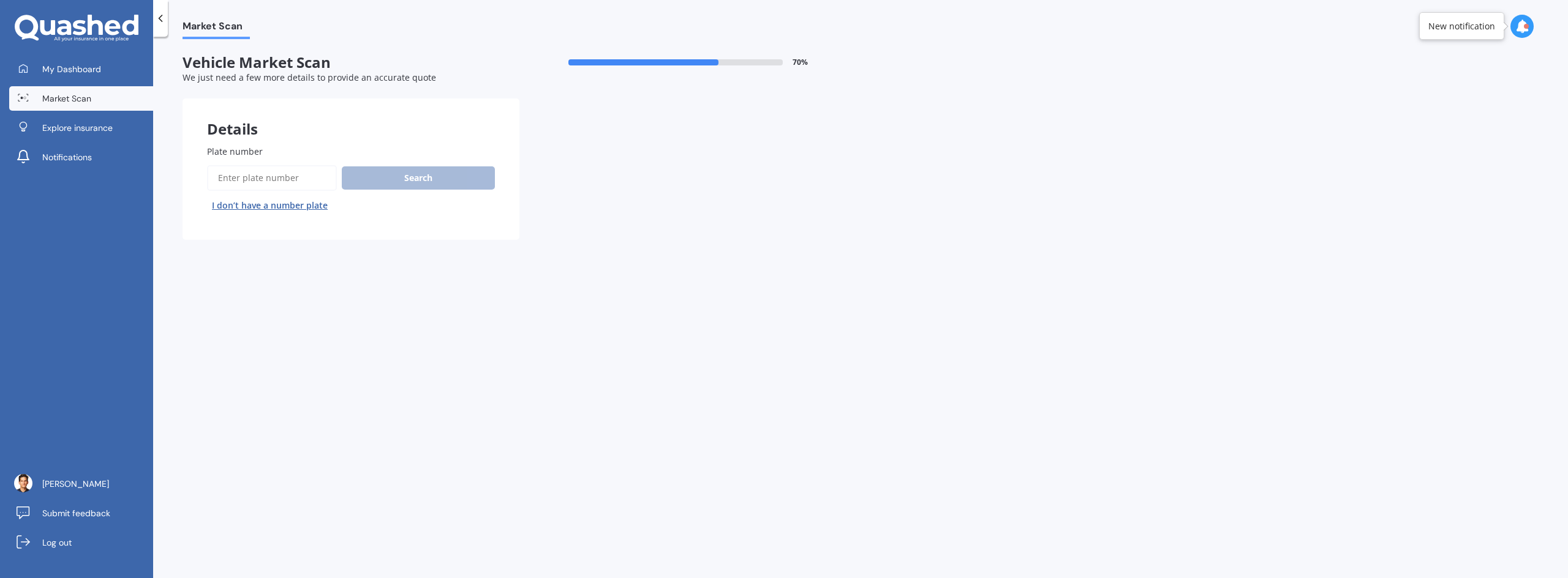
click at [298, 179] on input "Plate number" at bounding box center [272, 178] width 130 height 26
click at [294, 204] on button "I don’t have a number plate" at bounding box center [270, 205] width 126 height 20
select select "30"
select select "06"
select select "1980"
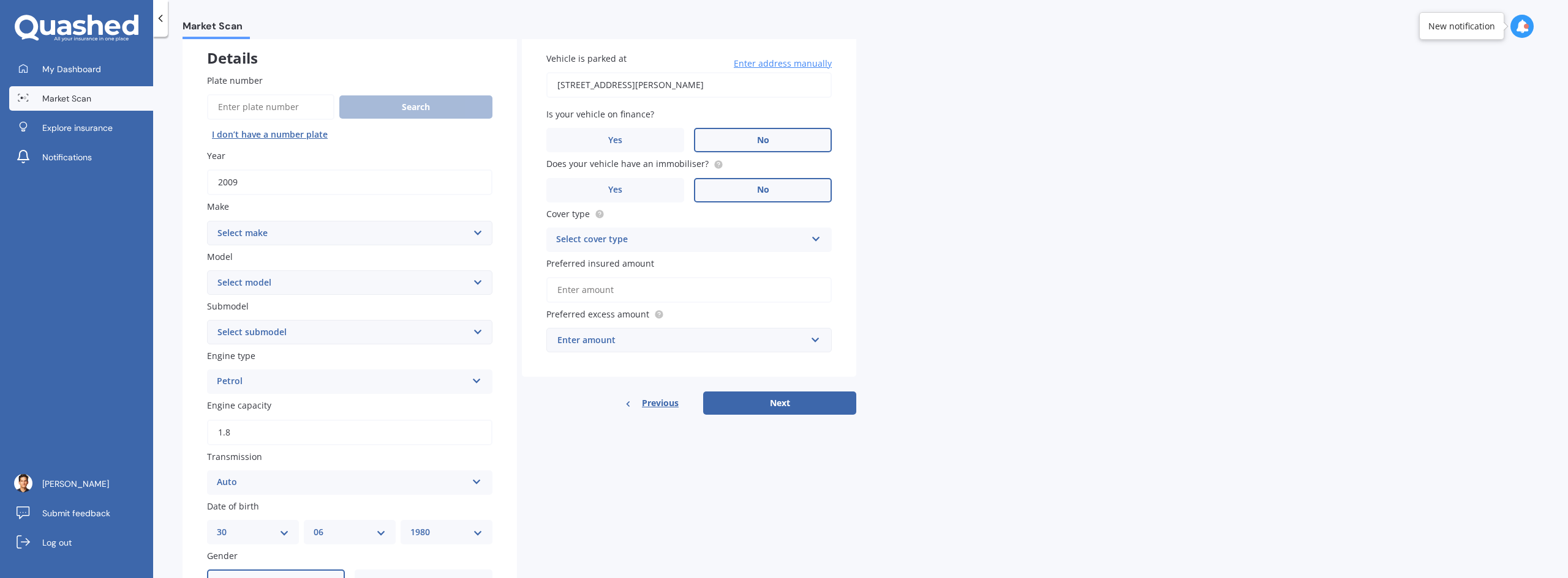
scroll to position [48, 0]
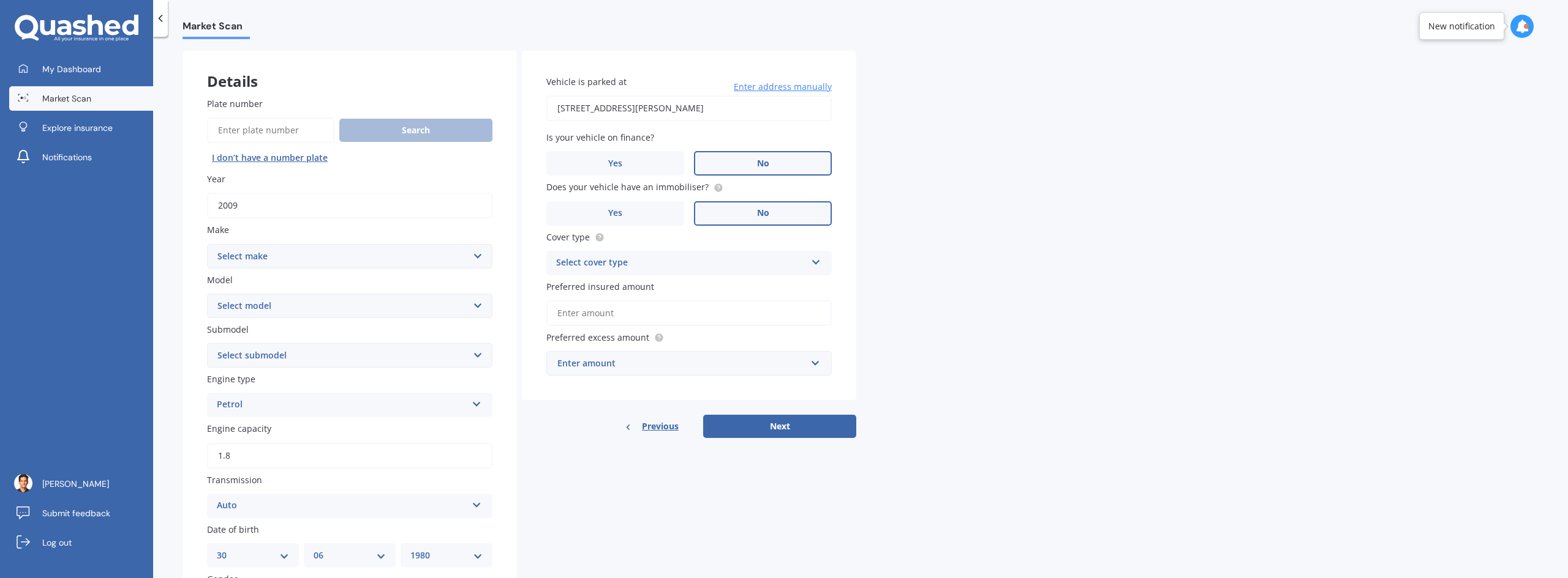
click at [677, 259] on div "Select cover type" at bounding box center [681, 264] width 250 height 15
click at [659, 291] on div "Comprehensive" at bounding box center [689, 287] width 284 height 22
click at [938, 355] on div "Market Scan Vehicle Market Scan 70 % We just need a few more details to provide…" at bounding box center [860, 310] width 1414 height 541
click at [694, 313] on input "Preferred insured amount" at bounding box center [689, 313] width 285 height 26
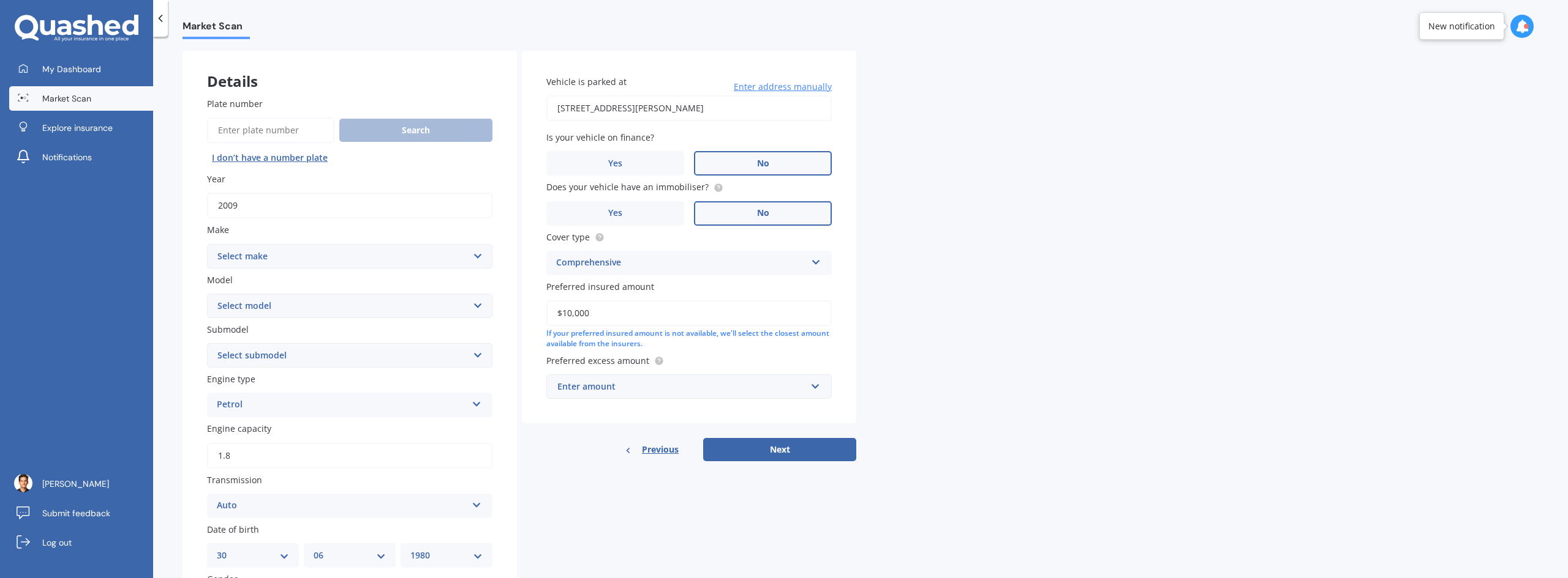
type input "$10,000"
click at [943, 327] on div "Market Scan Vehicle Market Scan 70 % We just need a few more details to provide…" at bounding box center [860, 310] width 1414 height 541
click at [613, 393] on input "text" at bounding box center [685, 386] width 275 height 23
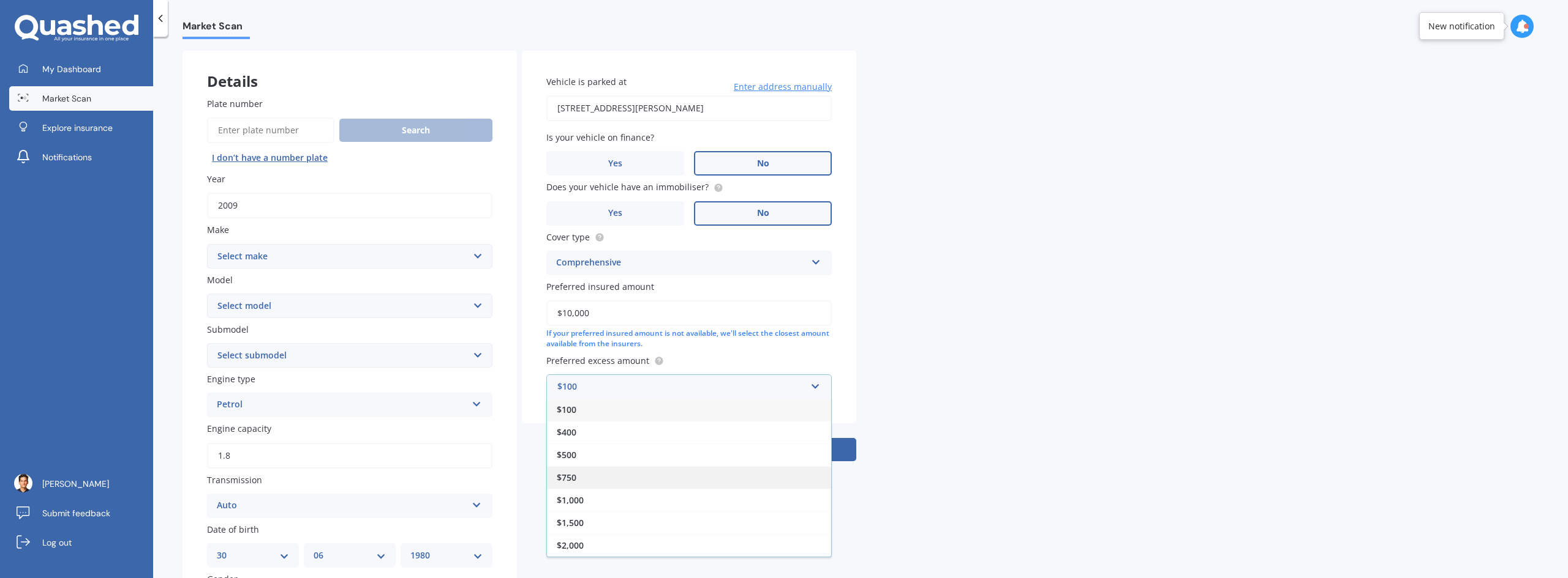
click at [685, 475] on div "$750" at bounding box center [689, 477] width 284 height 22
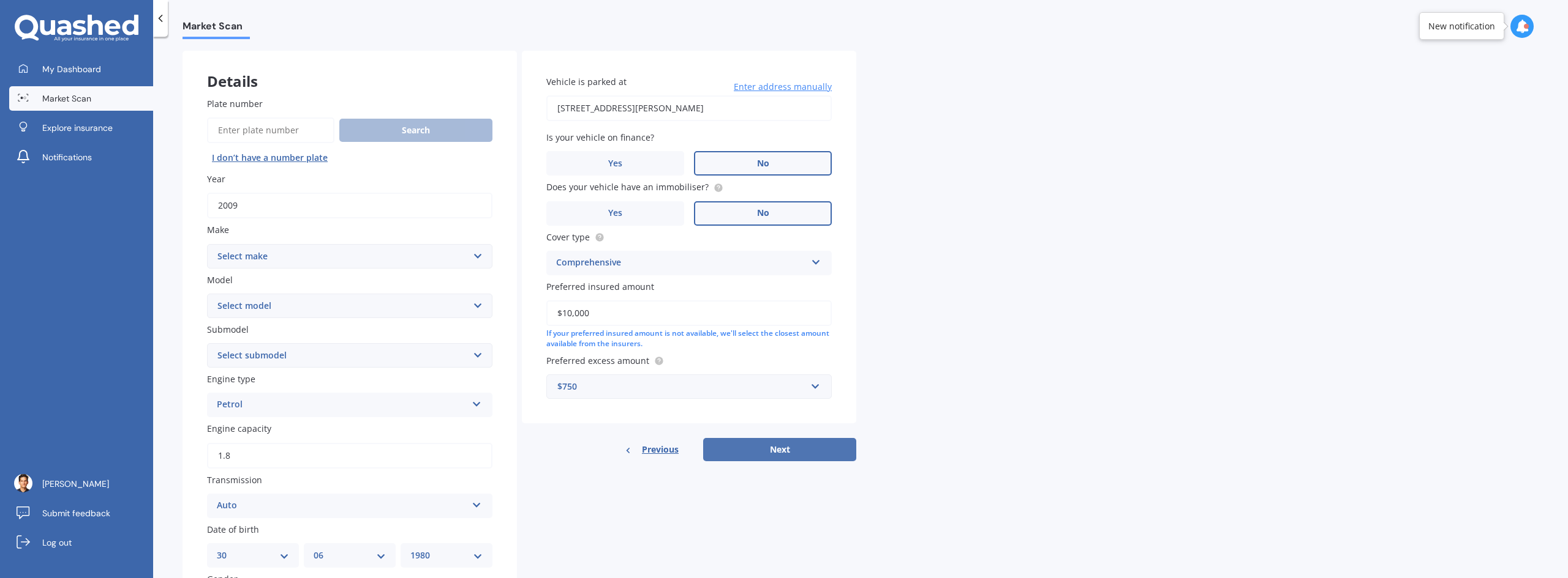
click at [832, 449] on button "Next" at bounding box center [779, 450] width 153 height 23
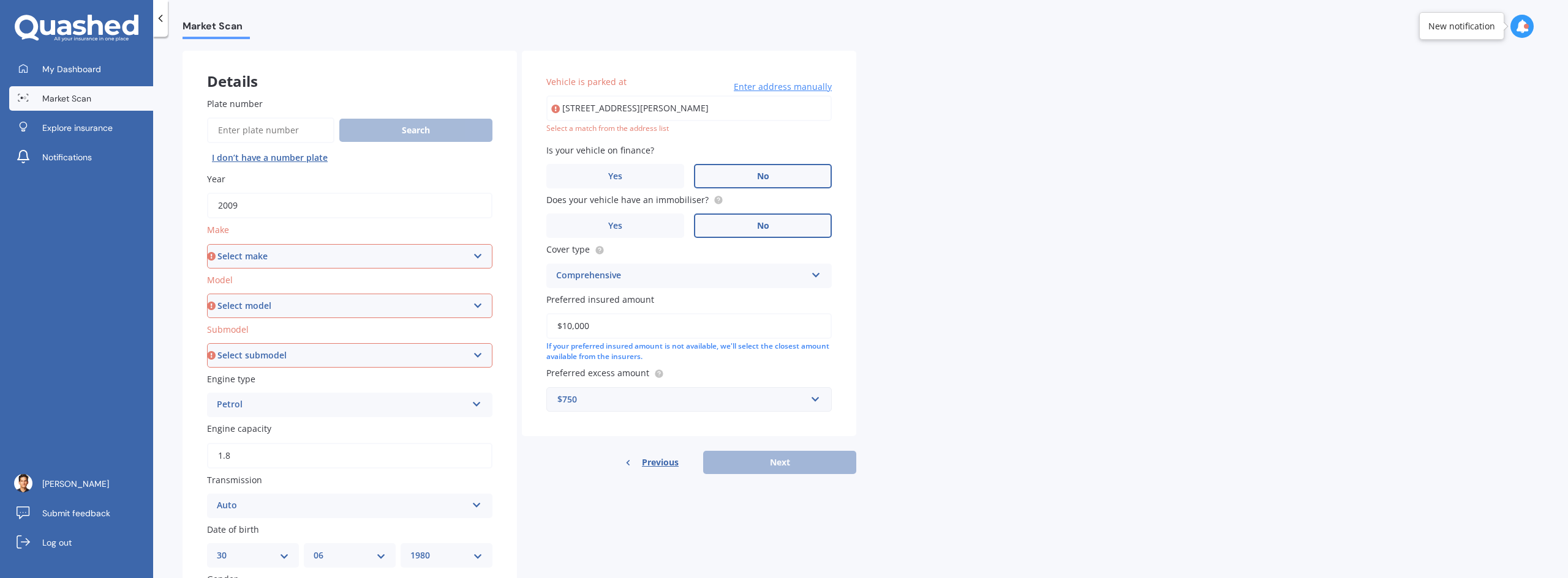
click at [304, 254] on select "Select make AC ALFA ROMEO ASTON [PERSON_NAME] AUDI AUSTIN BEDFORD BENTLEY BMW B…" at bounding box center [350, 257] width 285 height 24
select select "TOYOTA"
click at [207, 245] on select "Select make AC ALFA ROMEO ASTON [PERSON_NAME] AUDI AUSTIN BEDFORD BENTLEY BMW B…" at bounding box center [350, 257] width 285 height 24
click at [317, 307] on select "Select model 4 Runner 86 [PERSON_NAME] Alphard Altezza Aqua Aristo Aurion Auris…" at bounding box center [350, 306] width 285 height 24
select select "AURION"
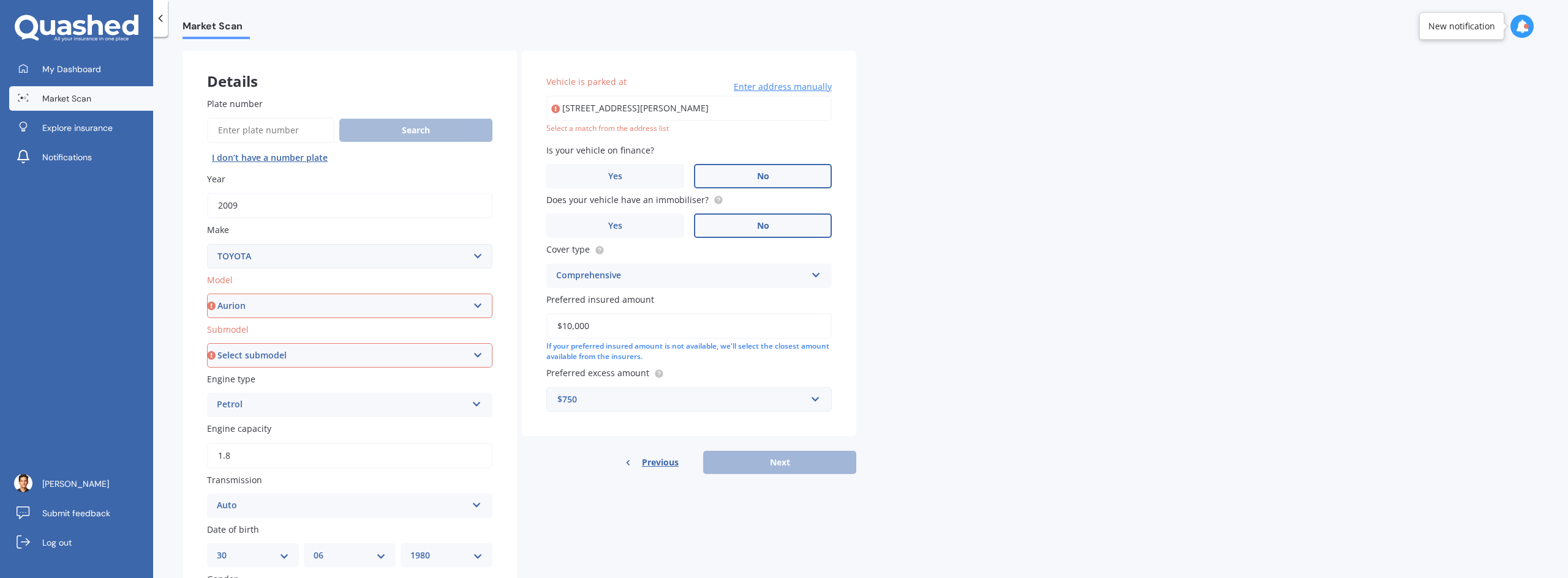
click at [207, 293] on select "Select model 4 Runner 86 [PERSON_NAME] Alphard Altezza Aqua Aristo Aurion Auris…" at bounding box center [350, 306] width 285 height 24
click at [324, 356] on select "Select submodel" at bounding box center [350, 355] width 285 height 24
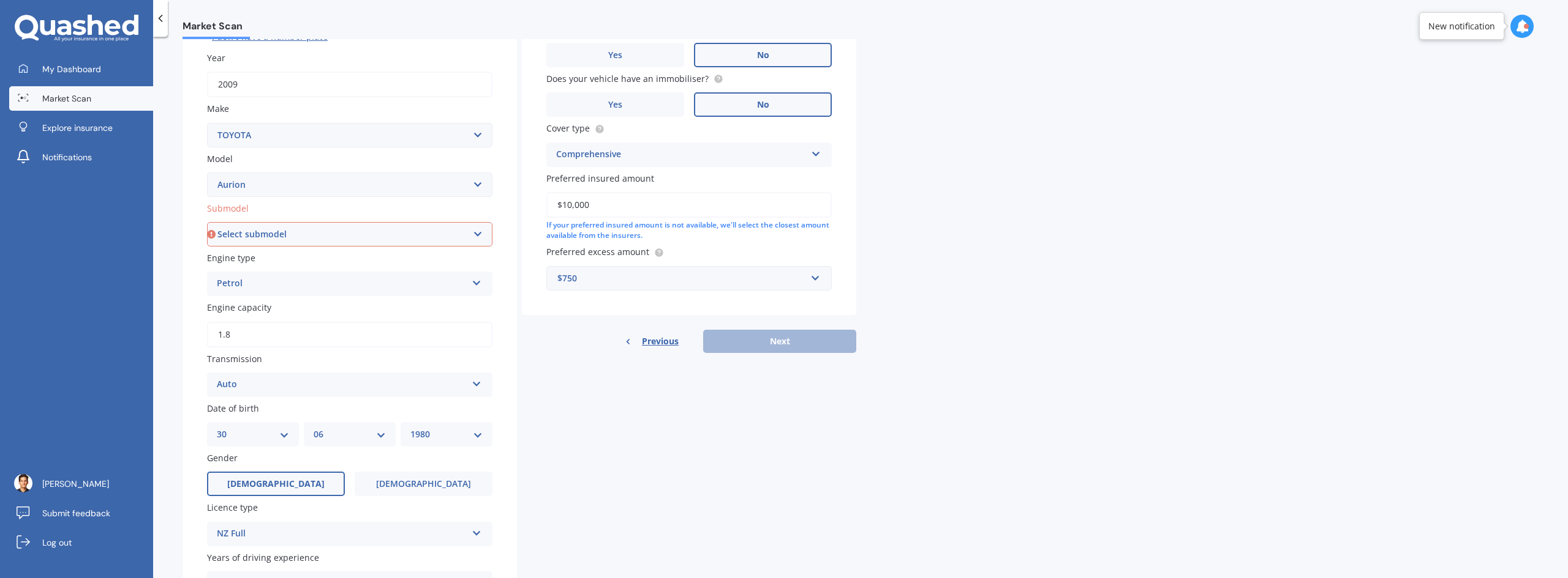
scroll to position [170, 0]
click at [355, 235] on select "Select submodel AT-X V6 3.5 Sedan Grande V6 3.5 Sedan Sportivo SX6 V6 3.5 Sedan…" at bounding box center [350, 233] width 285 height 24
select select "GRANDE V6 3.5 SEDAN"
click at [207, 221] on select "Select submodel AT-X V6 3.5 Sedan Grande V6 3.5 Sedan Sportivo SX6 V6 3.5 Sedan…" at bounding box center [350, 233] width 285 height 24
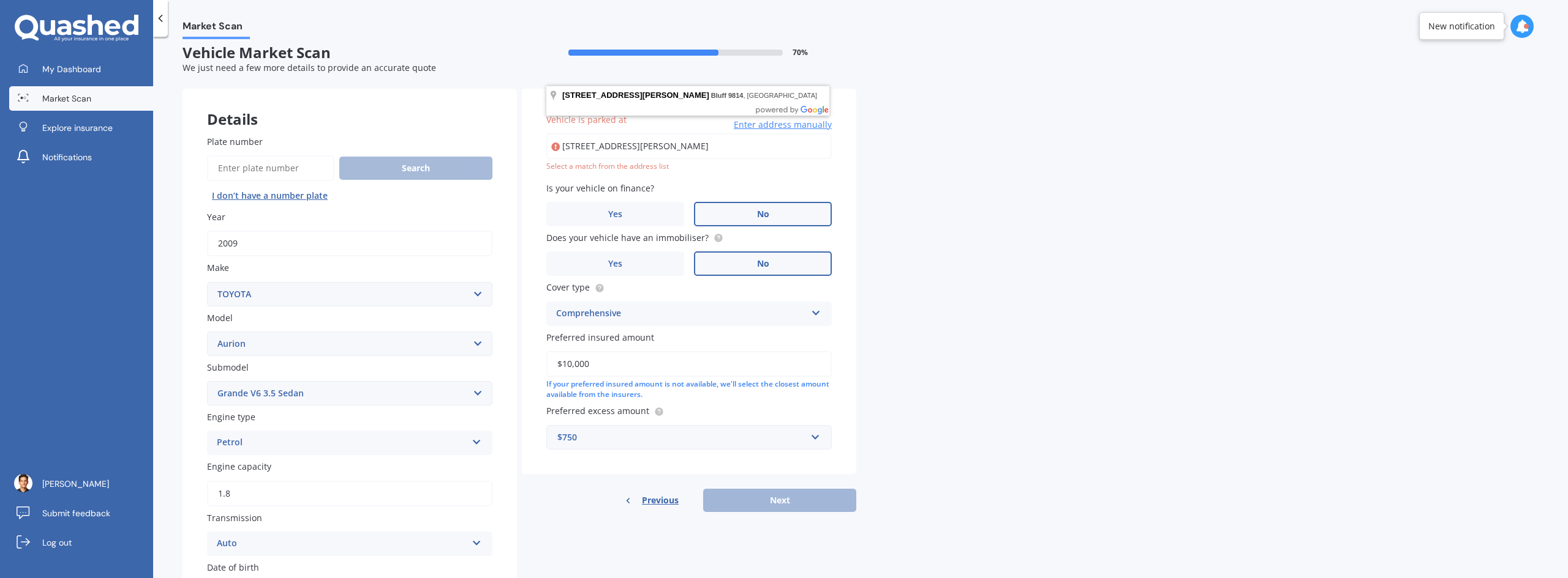
scroll to position [0, 0]
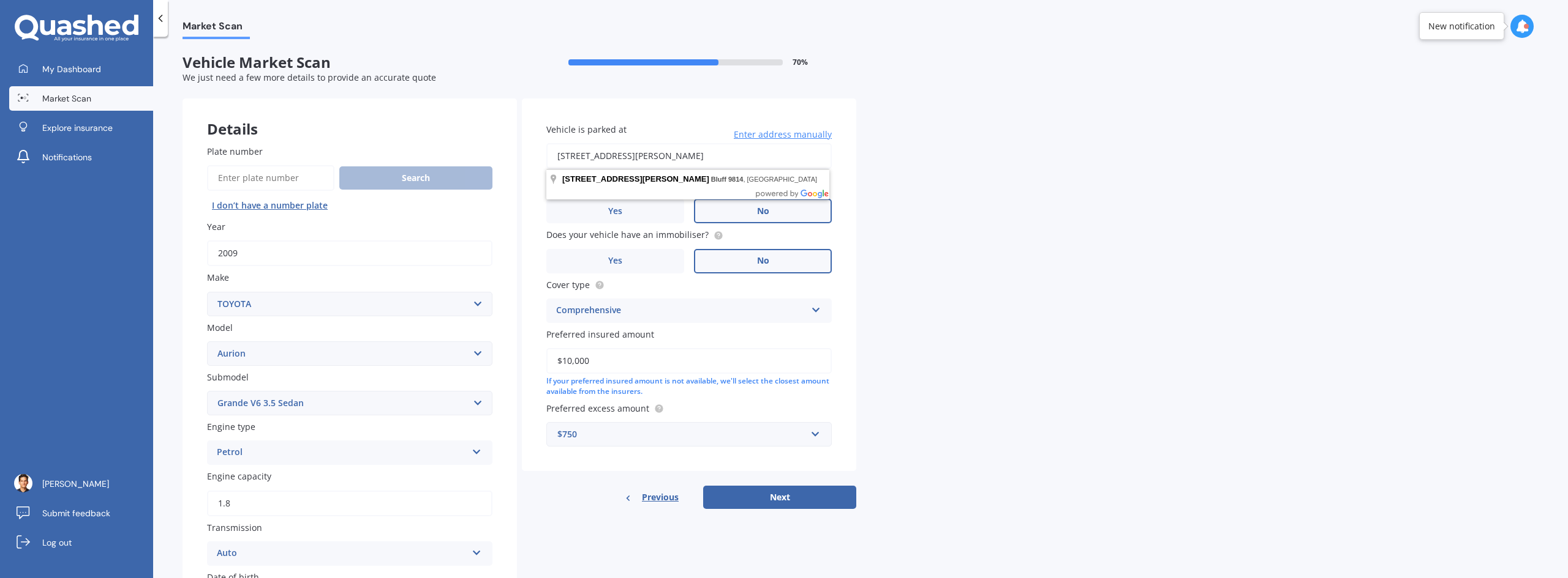
drag, startPoint x: 701, startPoint y: 160, endPoint x: 551, endPoint y: 141, distance: 151.2
click at [551, 141] on div "Vehicle is parked at [STREET_ADDRESS][PERSON_NAME] Enter address manually" at bounding box center [689, 146] width 285 height 46
click at [934, 217] on div "Market Scan Vehicle Market Scan 70 % We just need a few more details to provide…" at bounding box center [860, 310] width 1414 height 541
drag, startPoint x: 715, startPoint y: 161, endPoint x: 481, endPoint y: 154, distance: 234.1
click at [481, 154] on div "Details Plate number Search I don’t have a number plate Year [DATE] Make Select…" at bounding box center [519, 469] width 674 height 740
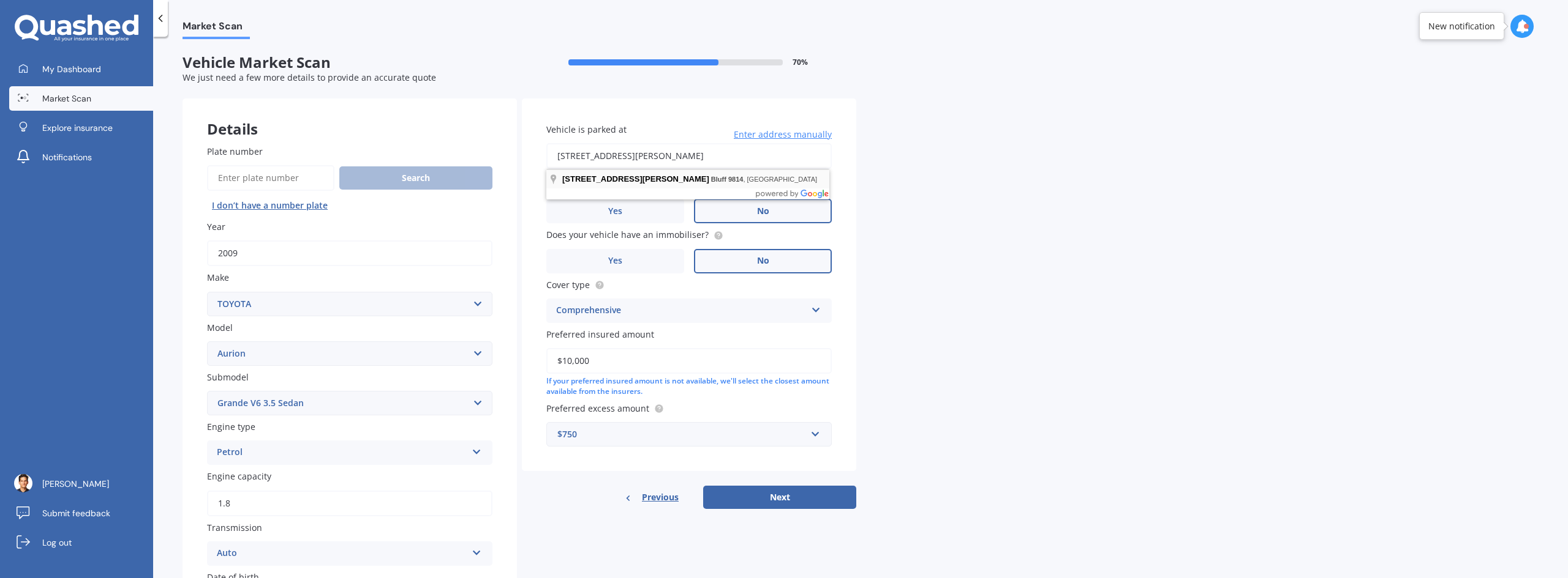
type input "[STREET_ADDRESS][PERSON_NAME]"
drag, startPoint x: 695, startPoint y: 153, endPoint x: 556, endPoint y: 153, distance: 139.0
click at [556, 153] on input "[STREET_ADDRESS][PERSON_NAME]" at bounding box center [689, 156] width 285 height 26
click at [1043, 181] on div "Market Scan Vehicle Market Scan 70 % We just need a few more details to provide…" at bounding box center [860, 310] width 1414 height 541
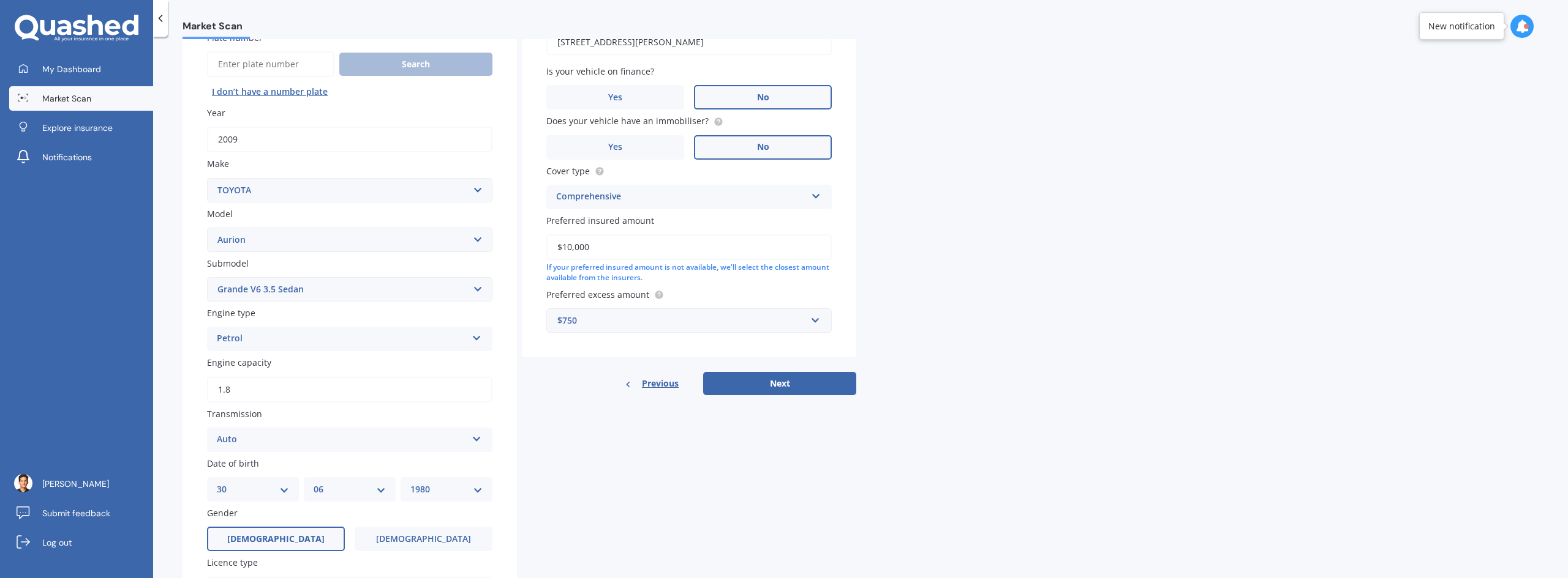
scroll to position [122, 0]
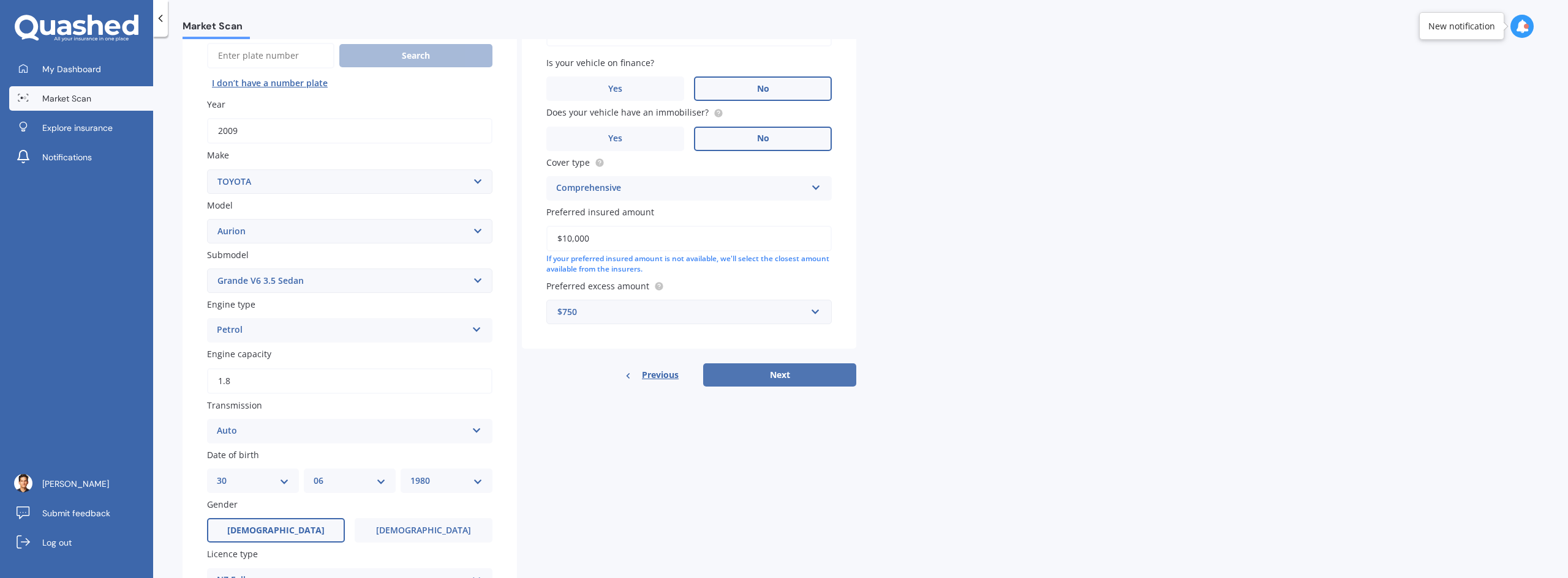
click at [801, 369] on button "Next" at bounding box center [779, 375] width 153 height 23
select select "30"
select select "06"
select select "1980"
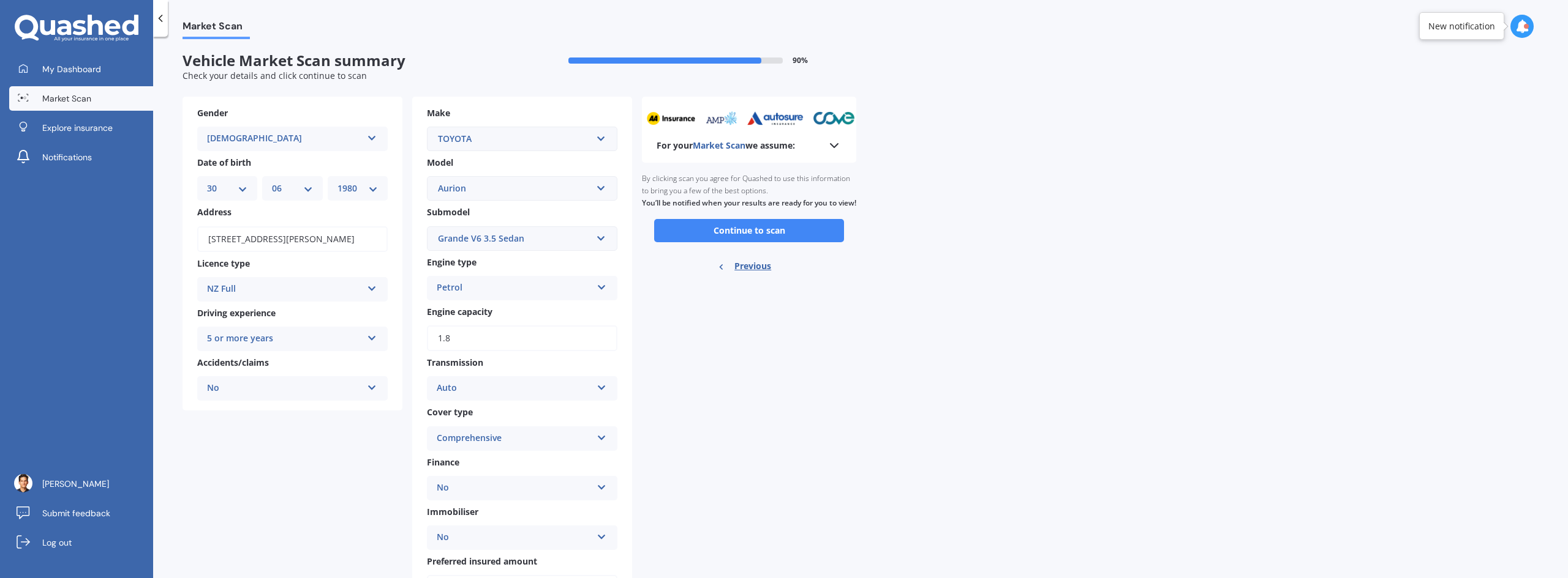
scroll to position [0, 0]
click at [782, 245] on button "Continue to scan" at bounding box center [748, 232] width 190 height 23
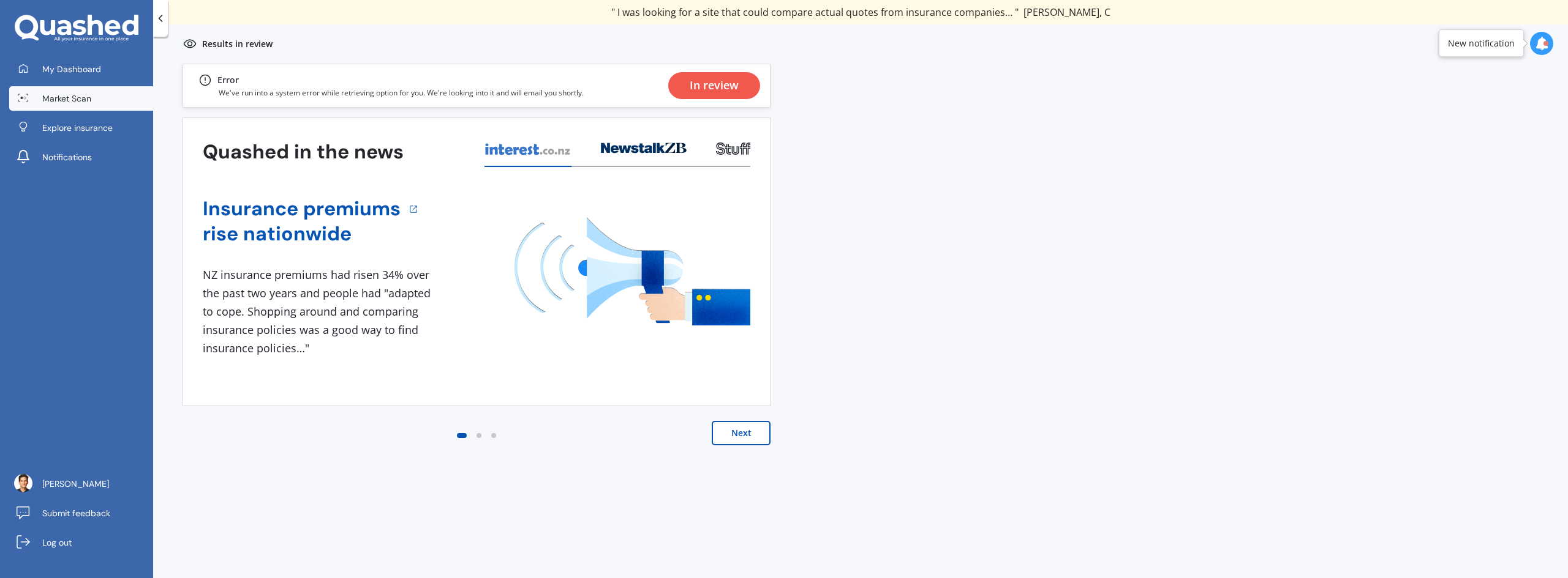
click at [684, 88] on div "In review" at bounding box center [714, 86] width 92 height 27
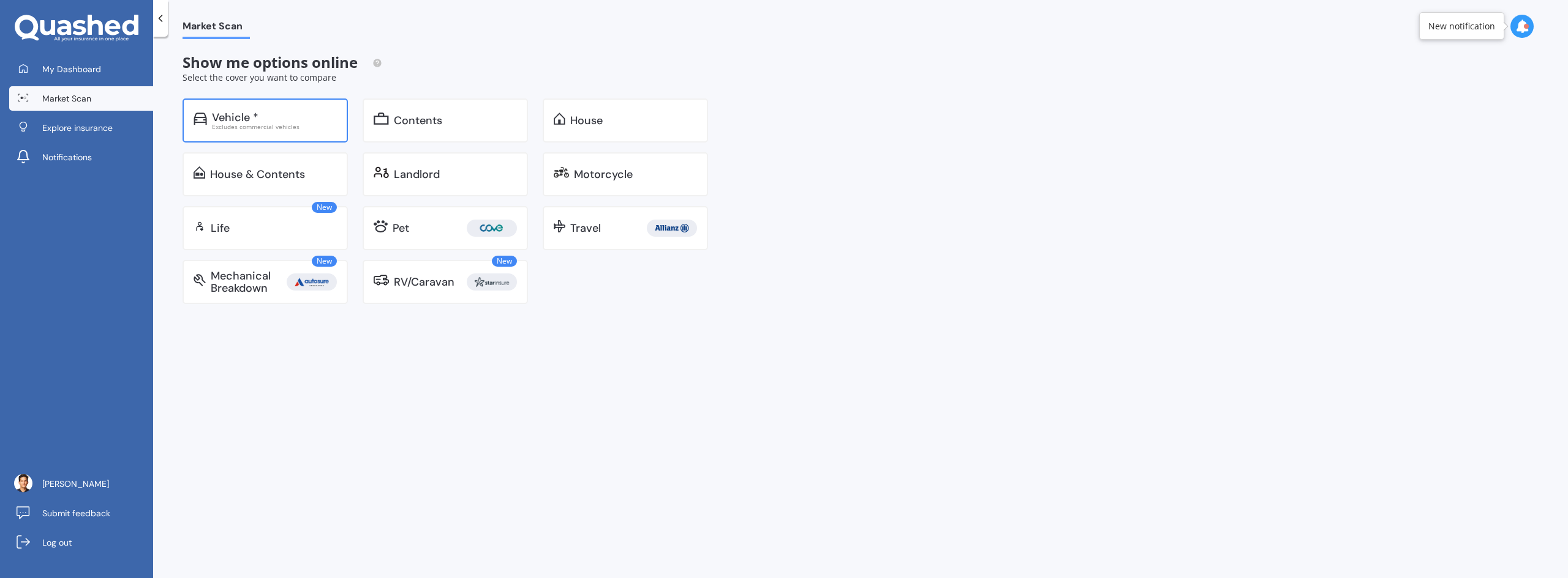
click at [262, 132] on div "Vehicle * Excludes commercial vehicles" at bounding box center [265, 120] width 165 height 44
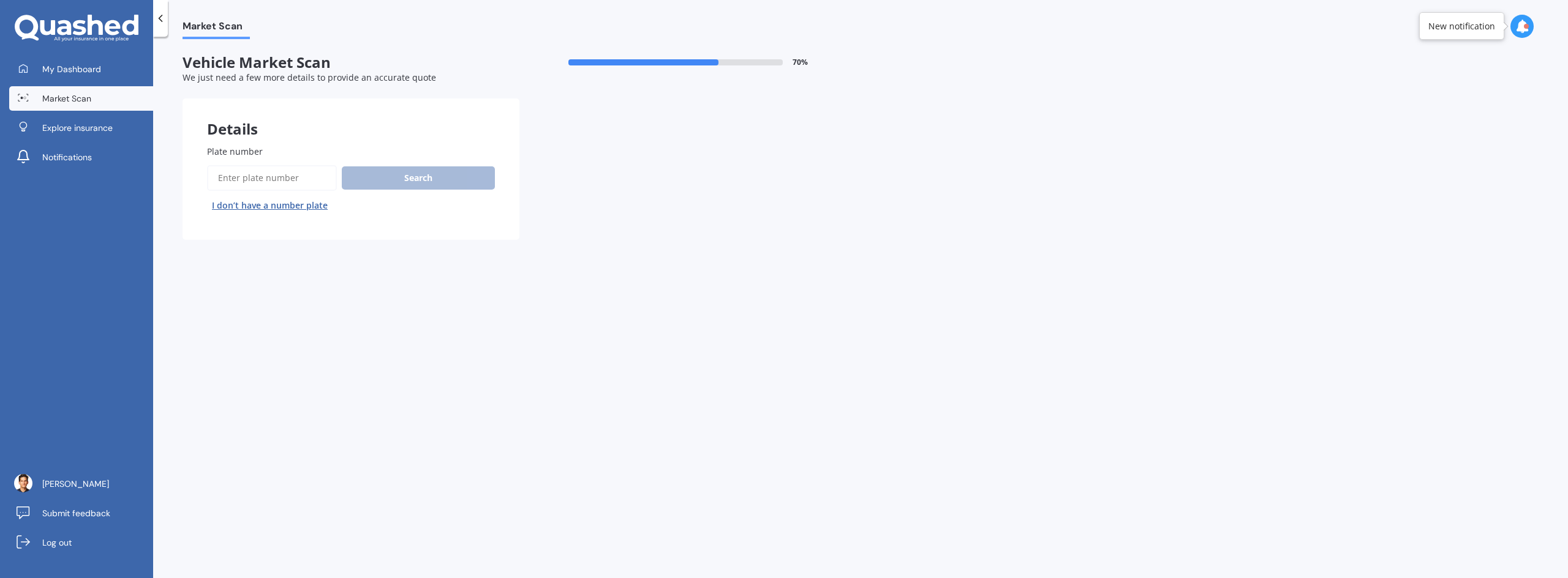
click at [264, 175] on input "Plate number" at bounding box center [272, 178] width 130 height 26
type input "X"
type input "MNF30"
click at [405, 180] on button "Search" at bounding box center [418, 178] width 153 height 23
select select "VOLKSWAGEN"
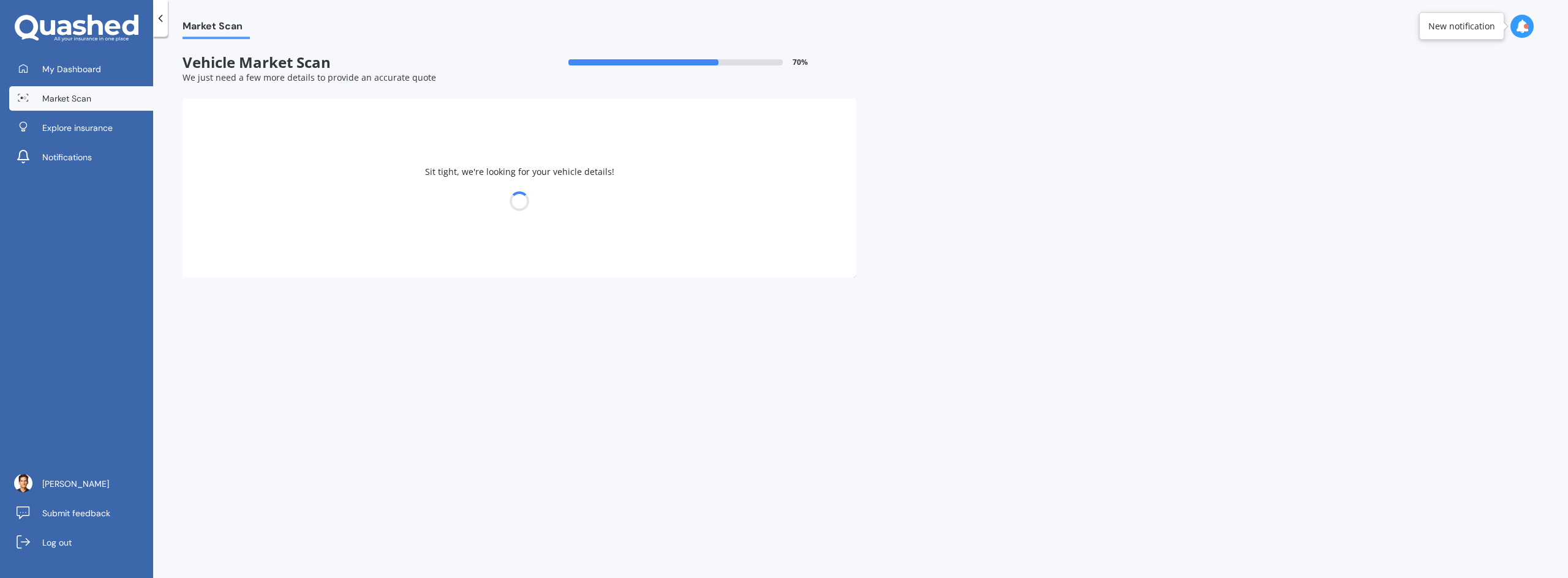
select select "POLO"
select select "30"
select select "06"
select select "1980"
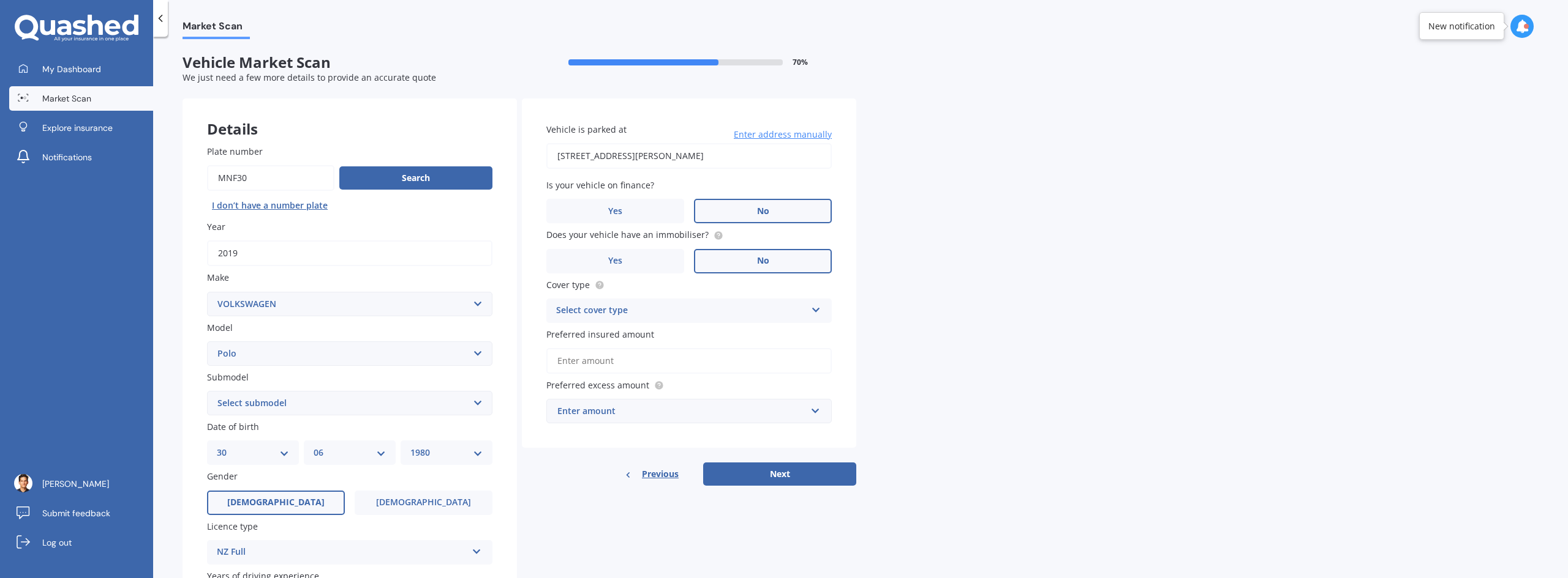
click at [424, 410] on select "Select submodel (All other) 1.2L tsi 1.4 1.4 TDI Blue Motion 1.4 Diesel Cross P…" at bounding box center [350, 403] width 285 height 24
select select "1.2L TSI"
click at [207, 391] on select "Select submodel (All other) 1.2L tsi 1.4 1.4 TDI Blue Motion 1.4 Diesel Cross P…" at bounding box center [350, 403] width 285 height 24
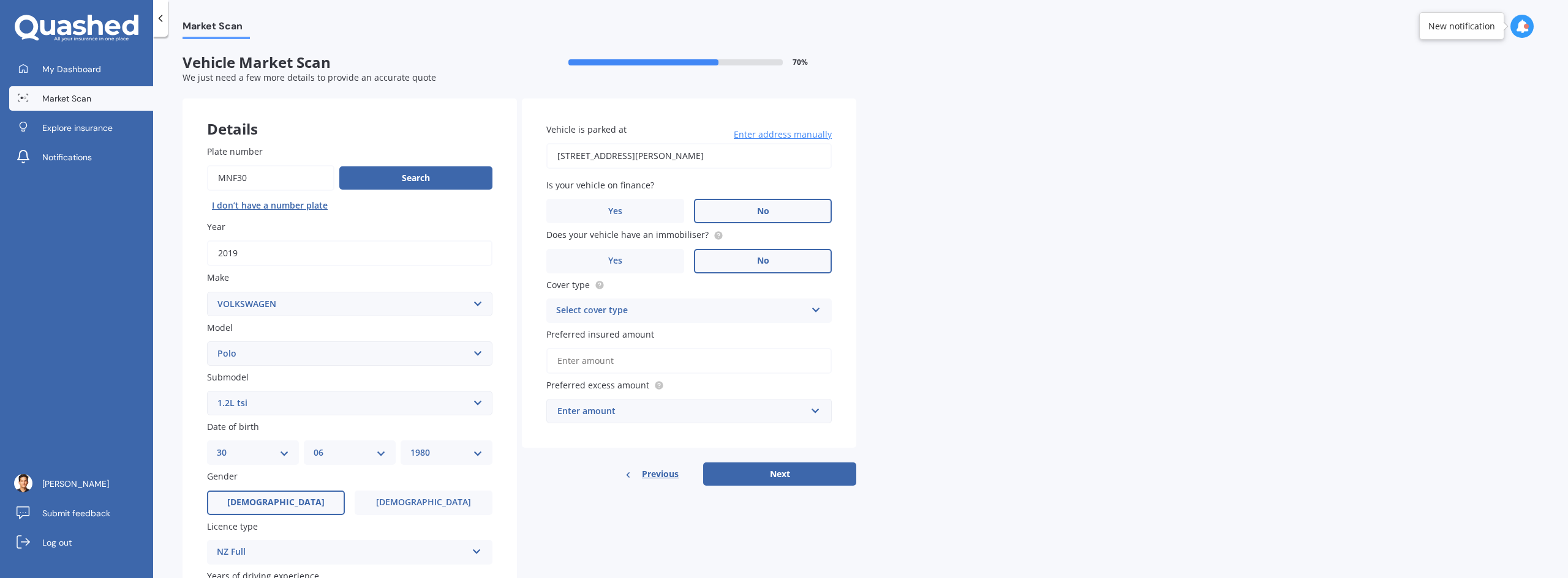
click at [373, 400] on select "Select submodel (All other) 1.2L tsi 1.4 1.4 TDI Blue Motion 1.4 Diesel Cross P…" at bounding box center [350, 403] width 285 height 24
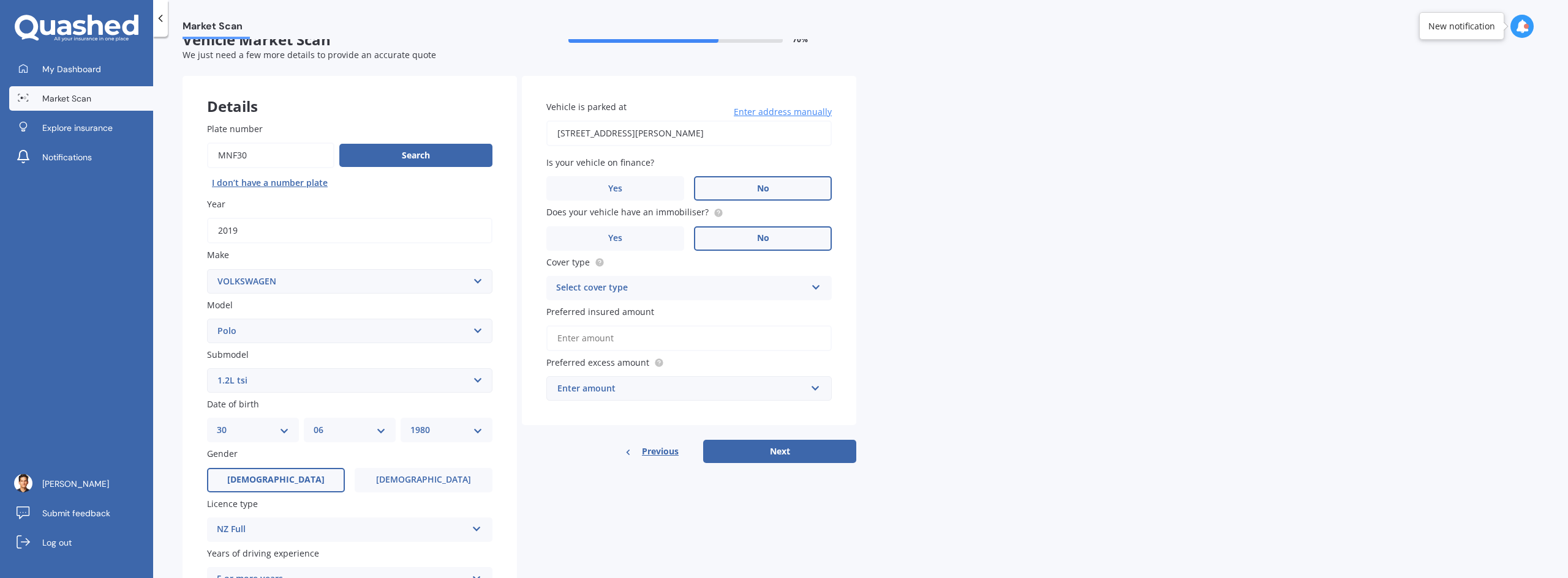
scroll to position [20, 0]
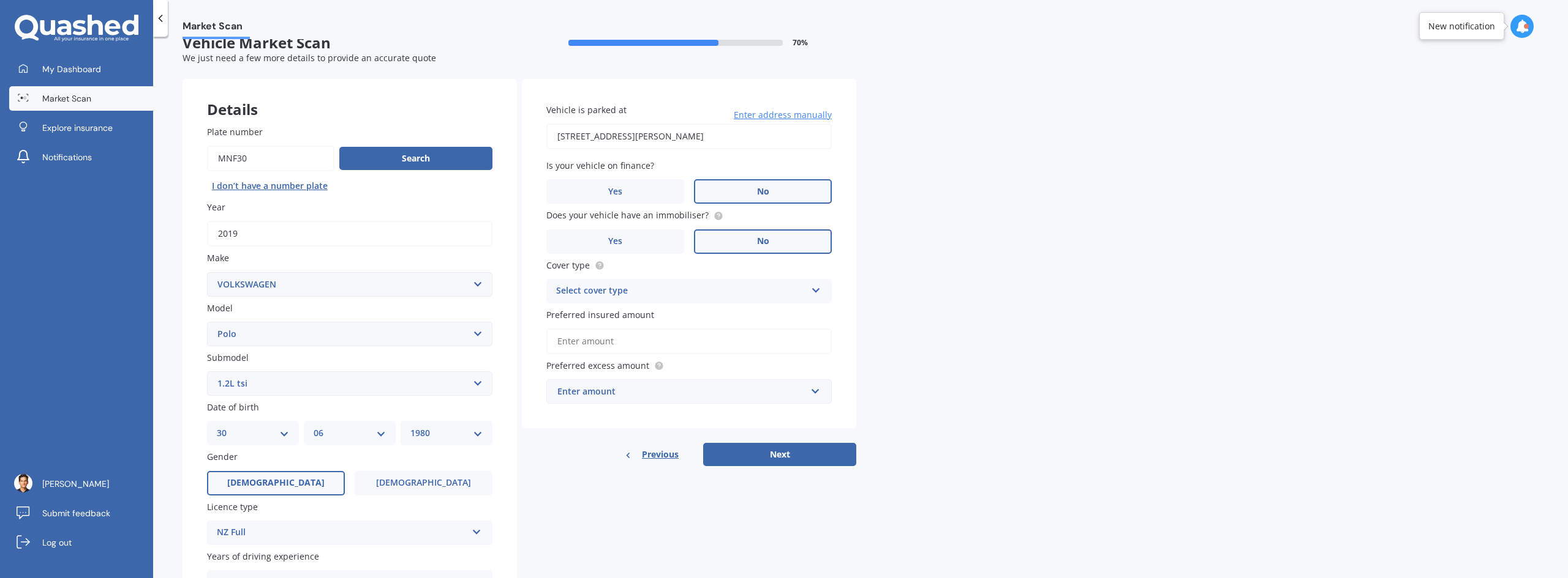
click at [716, 290] on div "Select cover type" at bounding box center [681, 291] width 250 height 15
click at [700, 304] on div "Comprehensive Third Party, Fire & Theft Third Party" at bounding box center [689, 337] width 285 height 67
click at [698, 307] on div "Vehicle is parked at [STREET_ADDRESS][PERSON_NAME] Enter address manually Is yo…" at bounding box center [689, 253] width 334 height 350
click at [698, 276] on div "Cover type Select cover type Comprehensive Third Party, Fire & Theft Third Party" at bounding box center [689, 281] width 285 height 45
click at [695, 287] on div "Select cover type" at bounding box center [683, 291] width 244 height 14
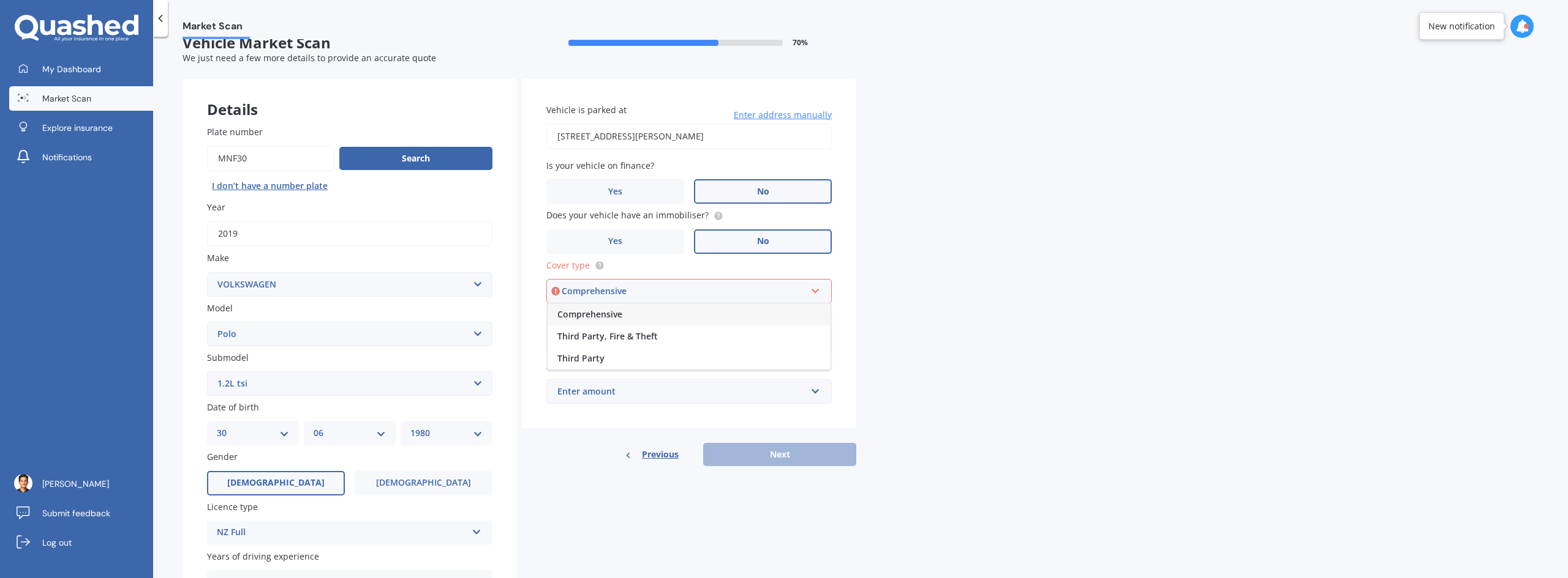
click at [669, 315] on div "Comprehensive" at bounding box center [689, 314] width 283 height 22
click at [659, 340] on input "Preferred insured amount" at bounding box center [689, 342] width 285 height 26
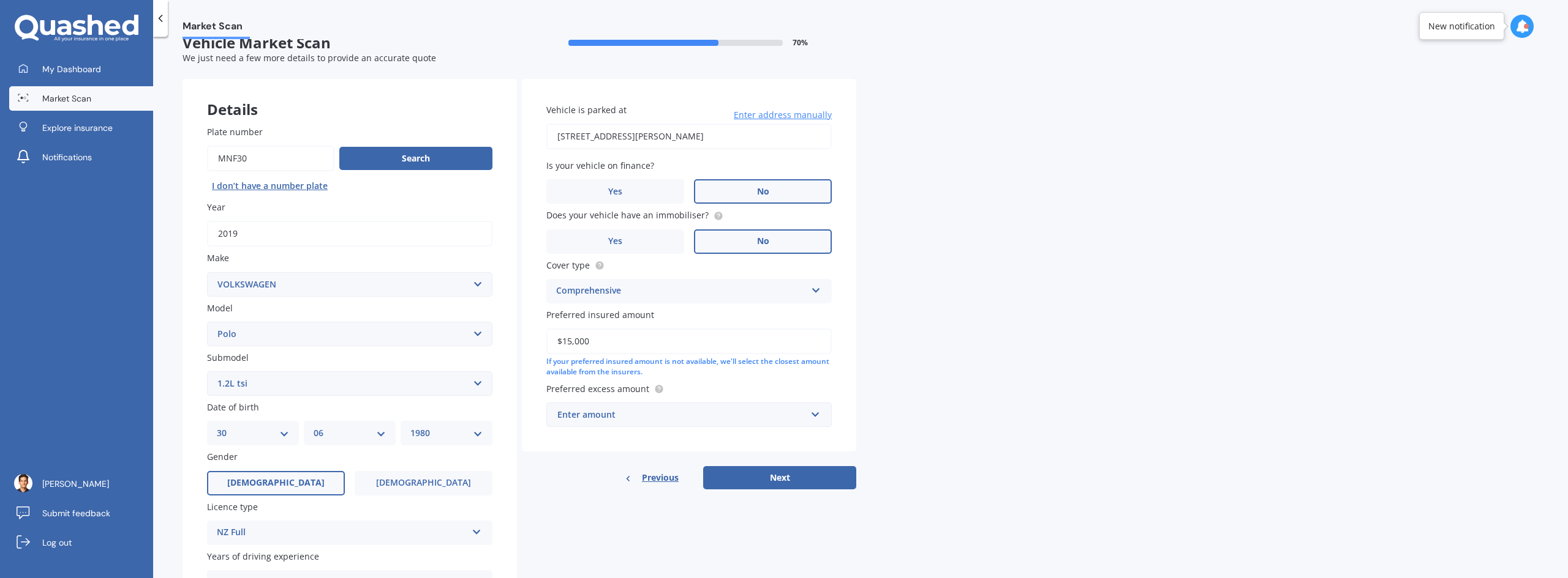
type input "$15,000"
click at [911, 325] on div "Market Scan Vehicle Market Scan 70 % We just need a few more details to provide…" at bounding box center [860, 310] width 1414 height 541
click at [720, 412] on div "Enter amount" at bounding box center [682, 415] width 249 height 14
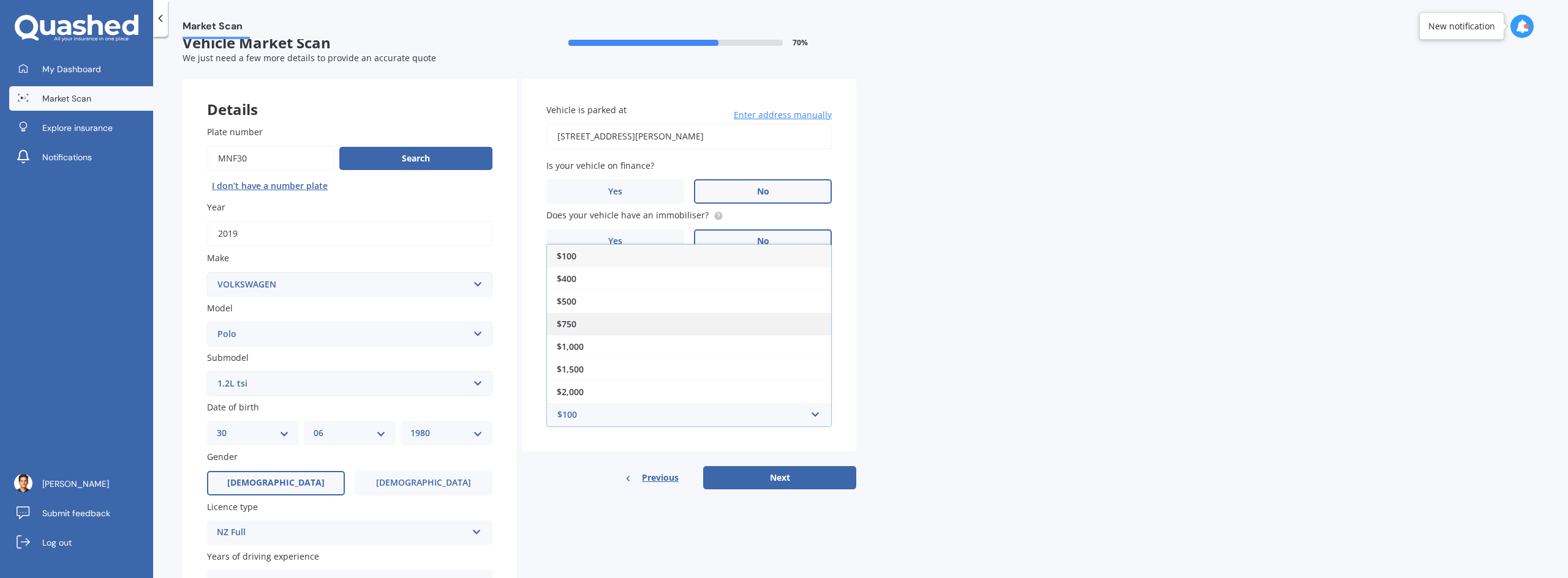
click at [667, 325] on div "$750" at bounding box center [689, 323] width 284 height 22
click at [959, 405] on div "Market Scan Vehicle Market Scan 70 % We just need a few more details to provide…" at bounding box center [860, 310] width 1414 height 541
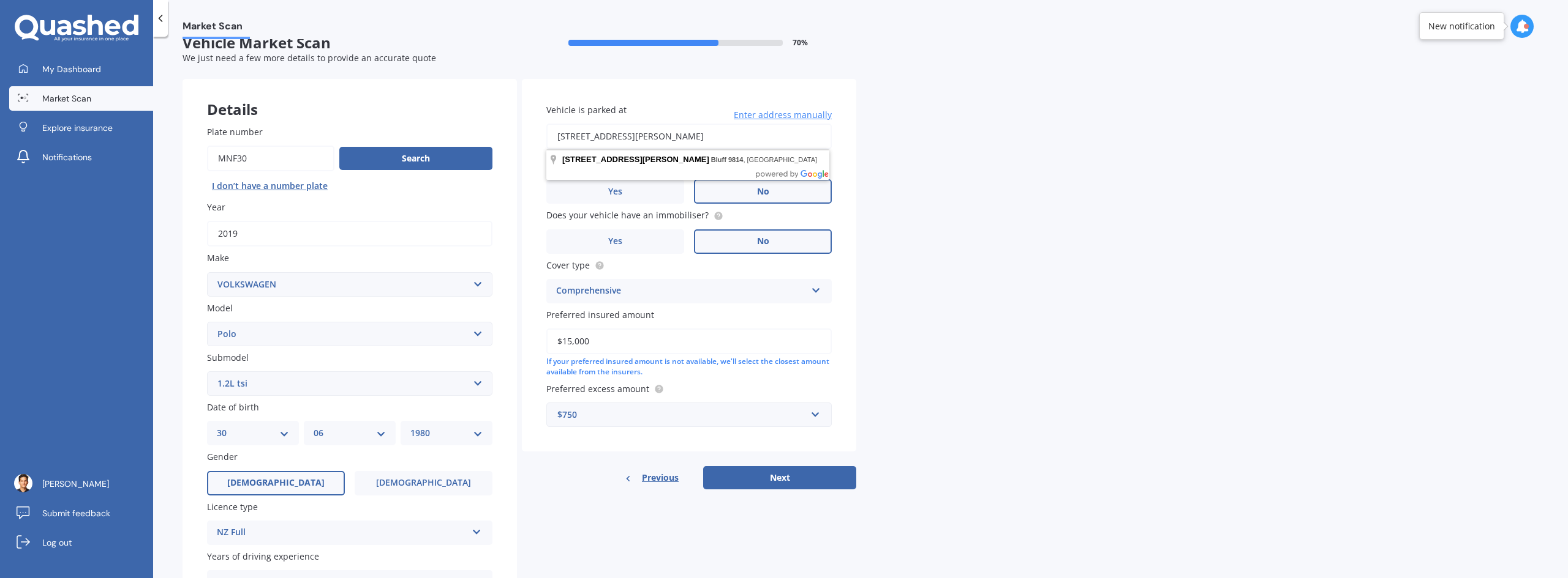
drag, startPoint x: 686, startPoint y: 141, endPoint x: 501, endPoint y: 120, distance: 186.2
click at [501, 120] on div "Details Plate number Search I don’t have a number plate Year [DATE] Make Select…" at bounding box center [519, 374] width 674 height 590
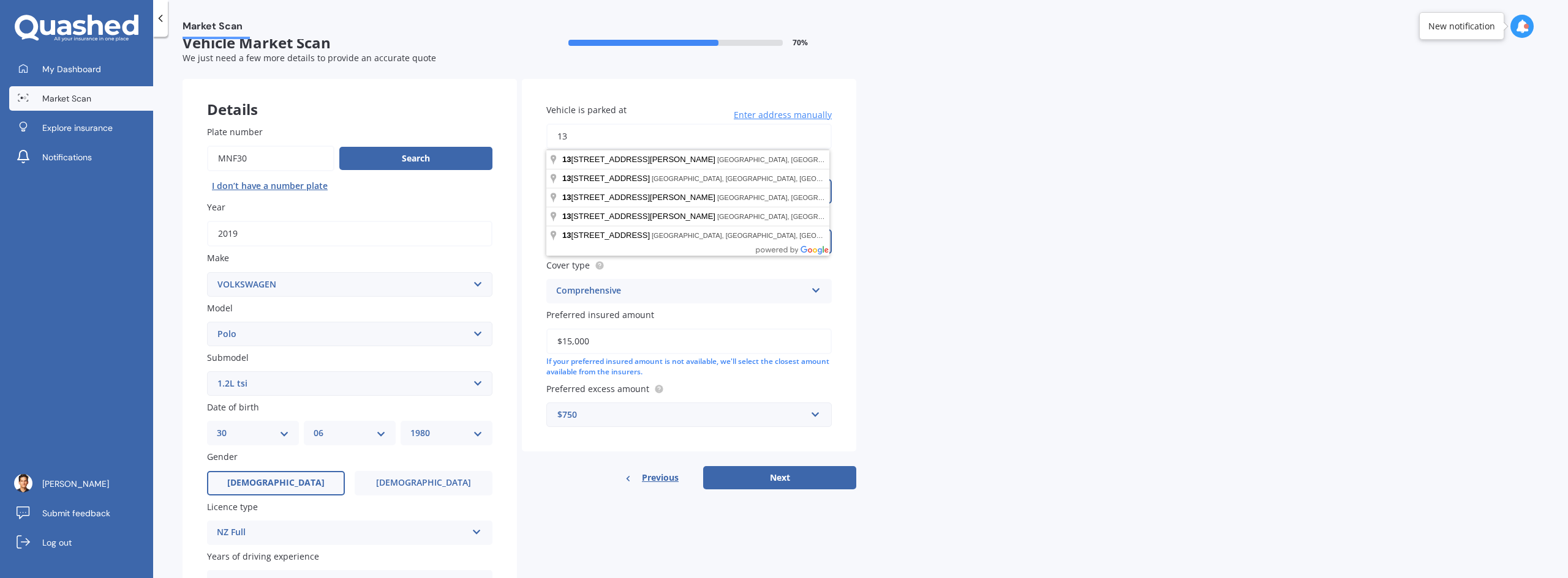
type input "1"
drag, startPoint x: 600, startPoint y: 137, endPoint x: 468, endPoint y: 120, distance: 133.1
click at [468, 120] on div "Details Plate number Search I don’t have a number plate Year [DATE] Make Select…" at bounding box center [519, 374] width 674 height 590
type input "4"
type input "3"
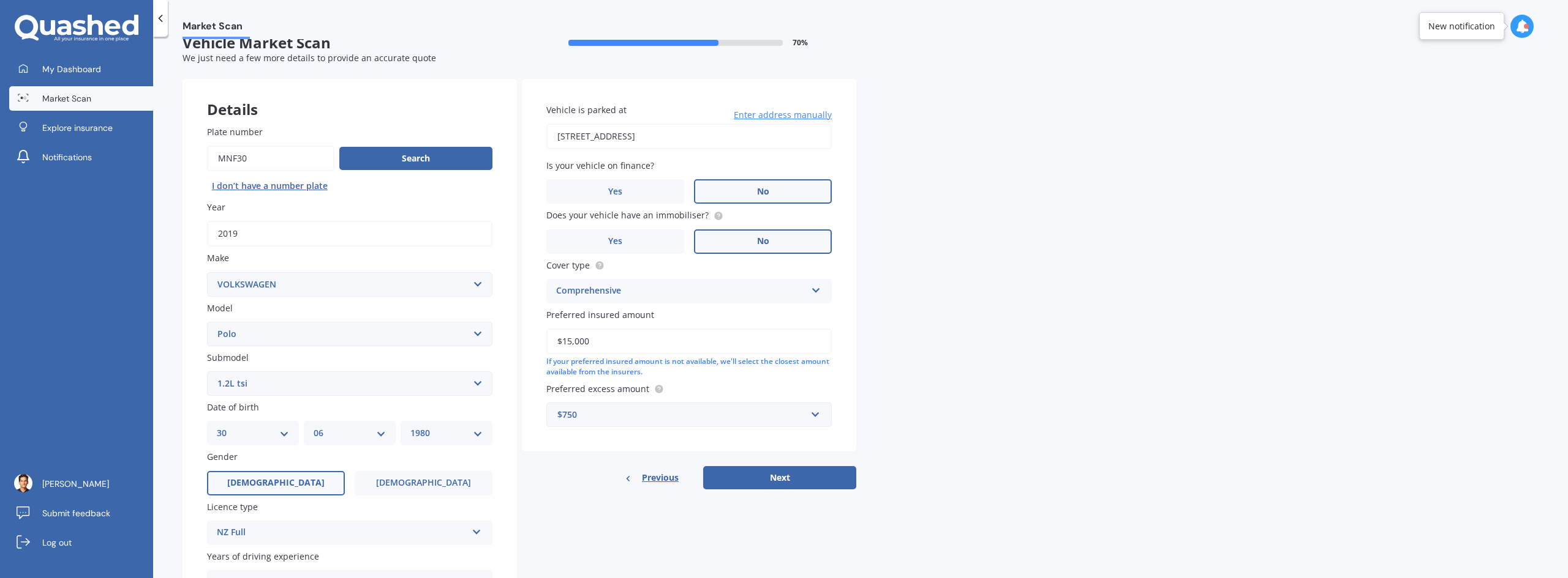
type input "[STREET_ADDRESS]"
click at [771, 474] on button "Next" at bounding box center [779, 478] width 153 height 23
select select "30"
select select "06"
select select "1980"
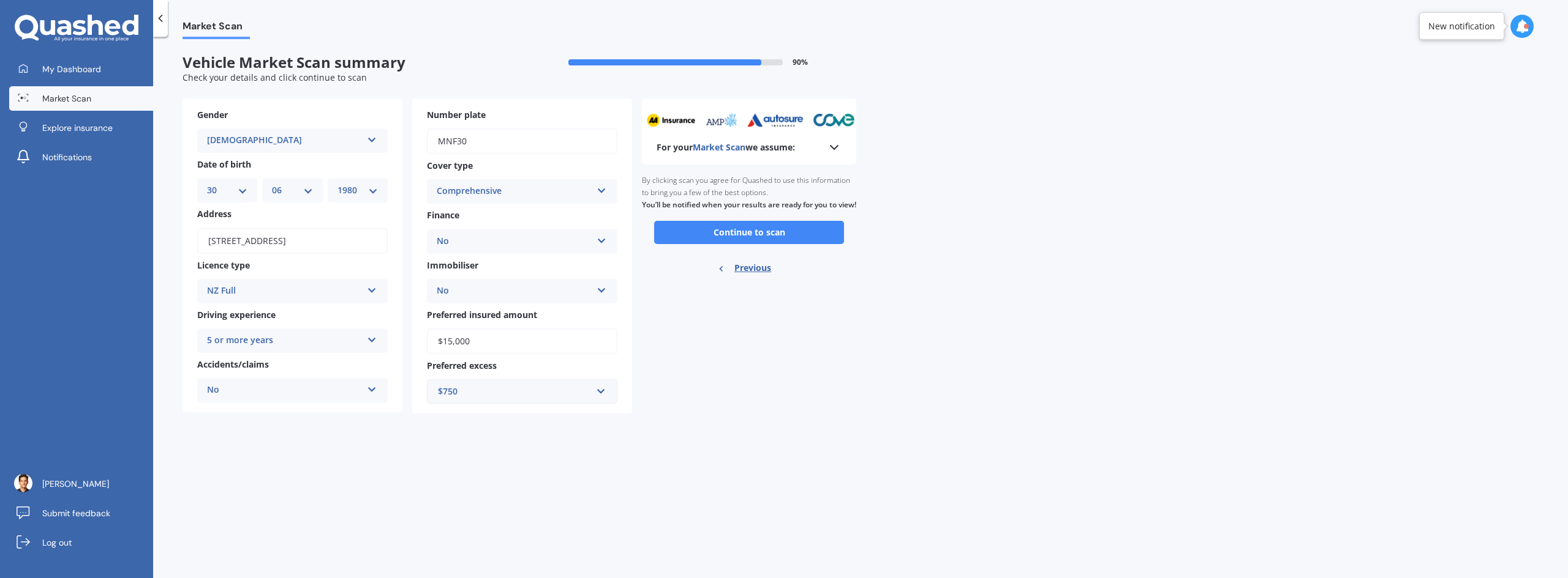
scroll to position [0, 0]
click at [769, 245] on button "Continue to scan" at bounding box center [748, 232] width 190 height 23
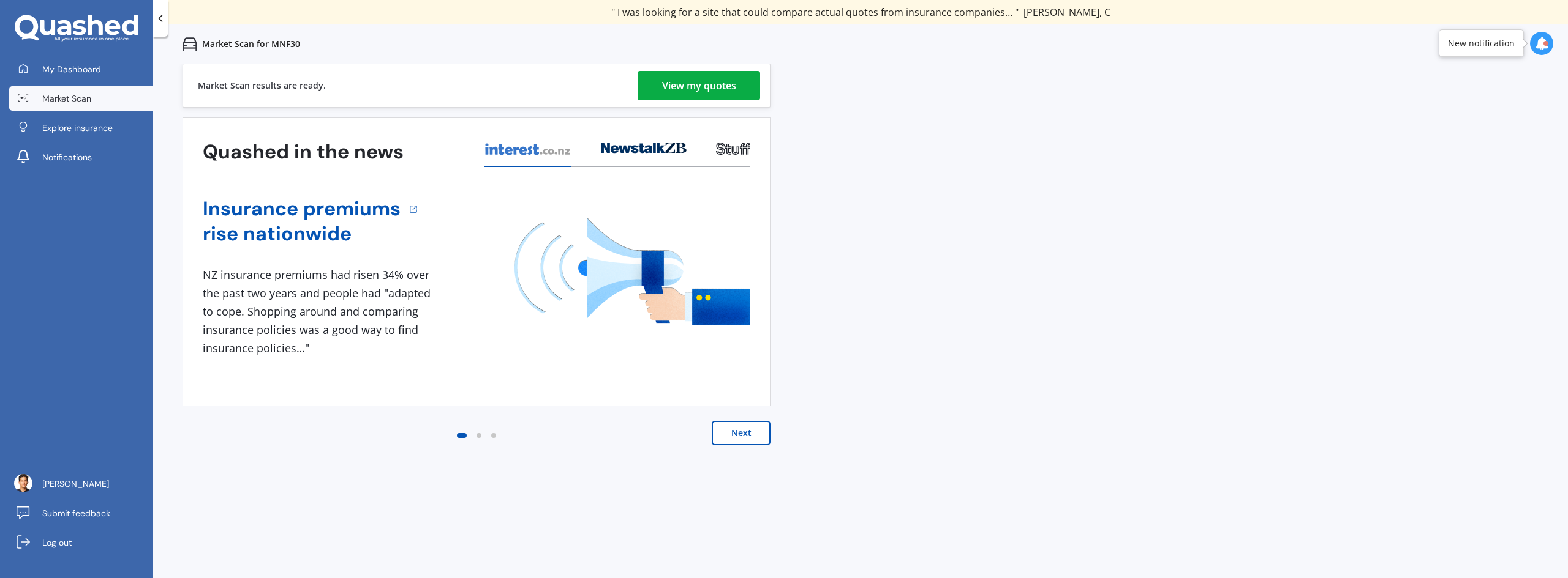
click at [736, 88] on div "View my quotes" at bounding box center [699, 86] width 74 height 29
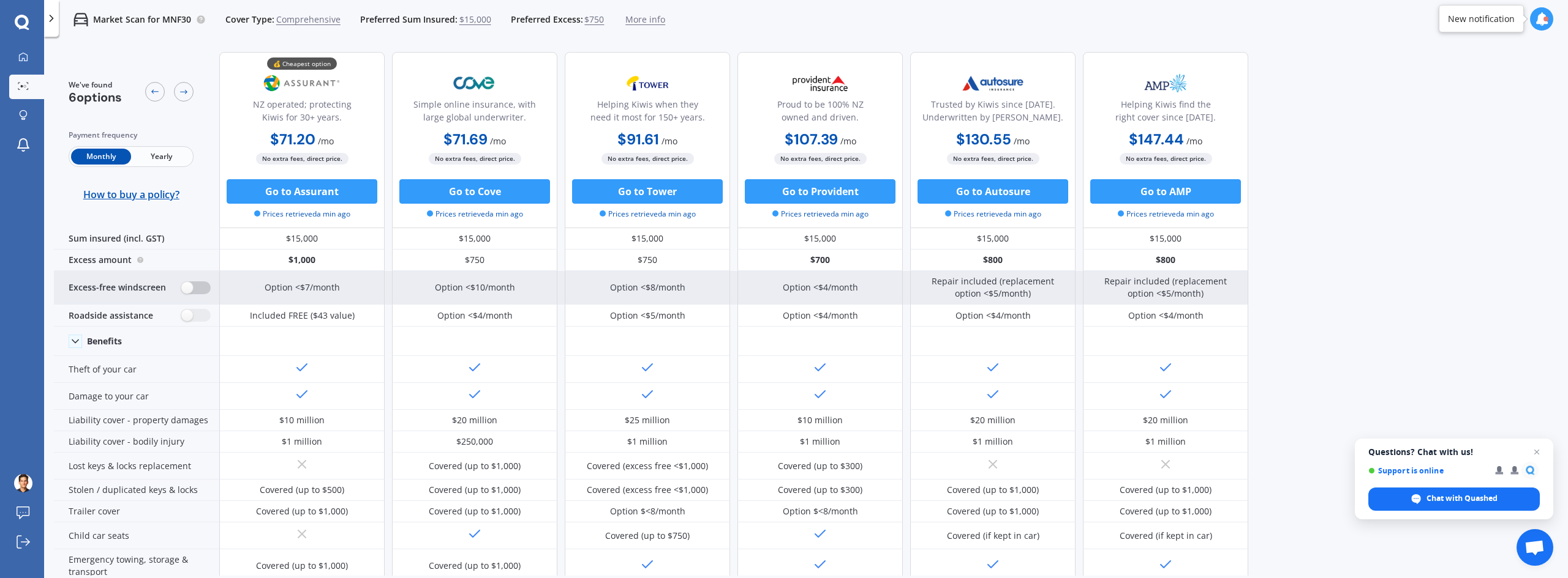
click at [194, 285] on label at bounding box center [196, 287] width 30 height 13
radio input "true"
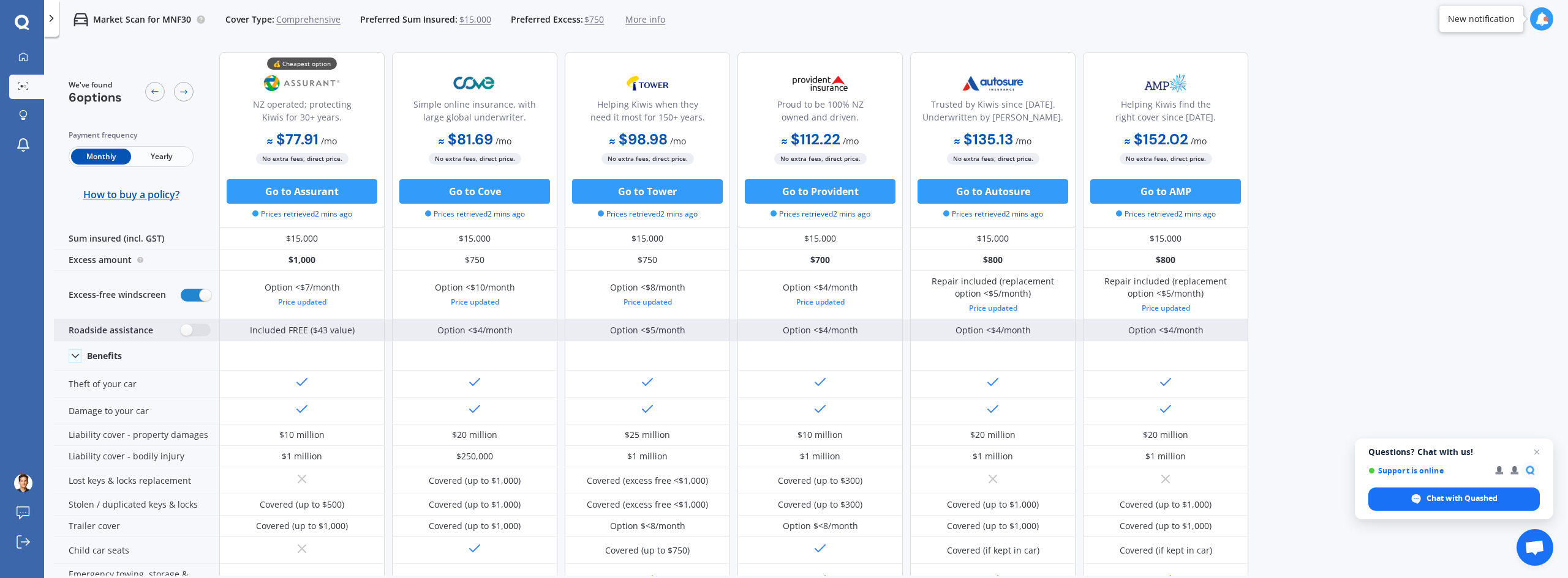
click at [215, 329] on div "Roadside assistance" at bounding box center [136, 330] width 165 height 22
click at [207, 329] on label at bounding box center [196, 330] width 30 height 13
radio input "true"
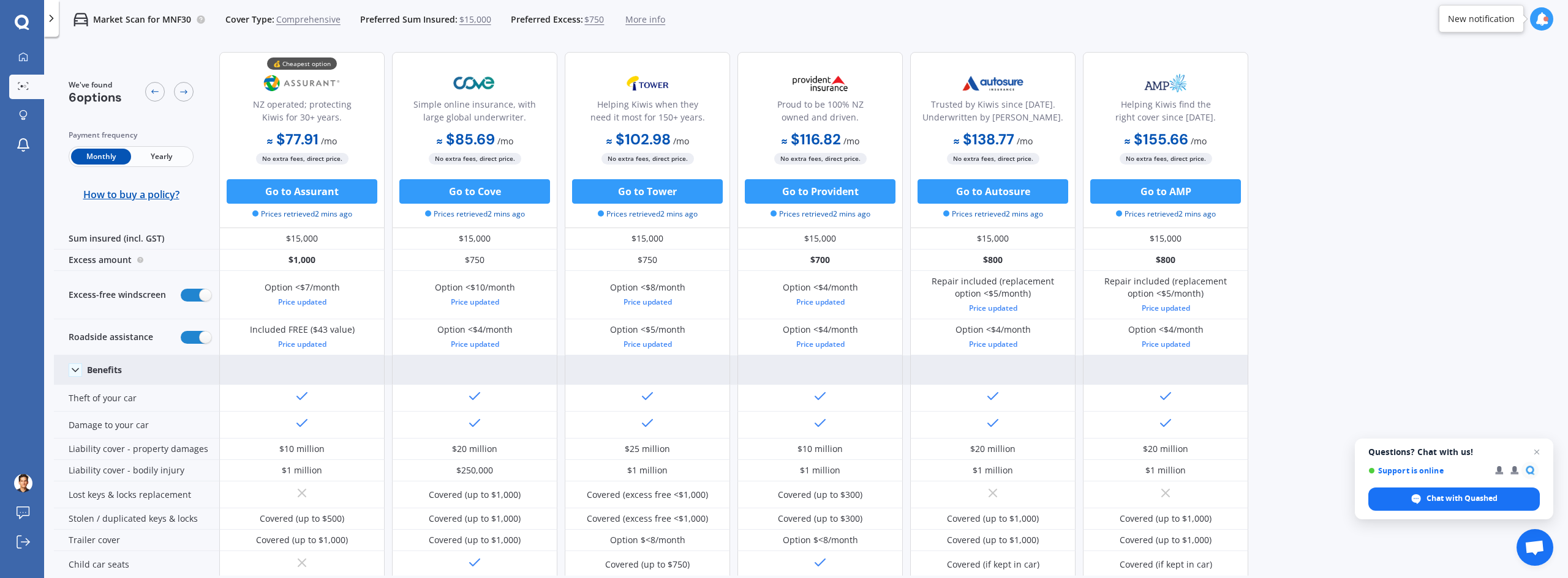
click at [201, 372] on div "Benefits" at bounding box center [136, 369] width 165 height 29
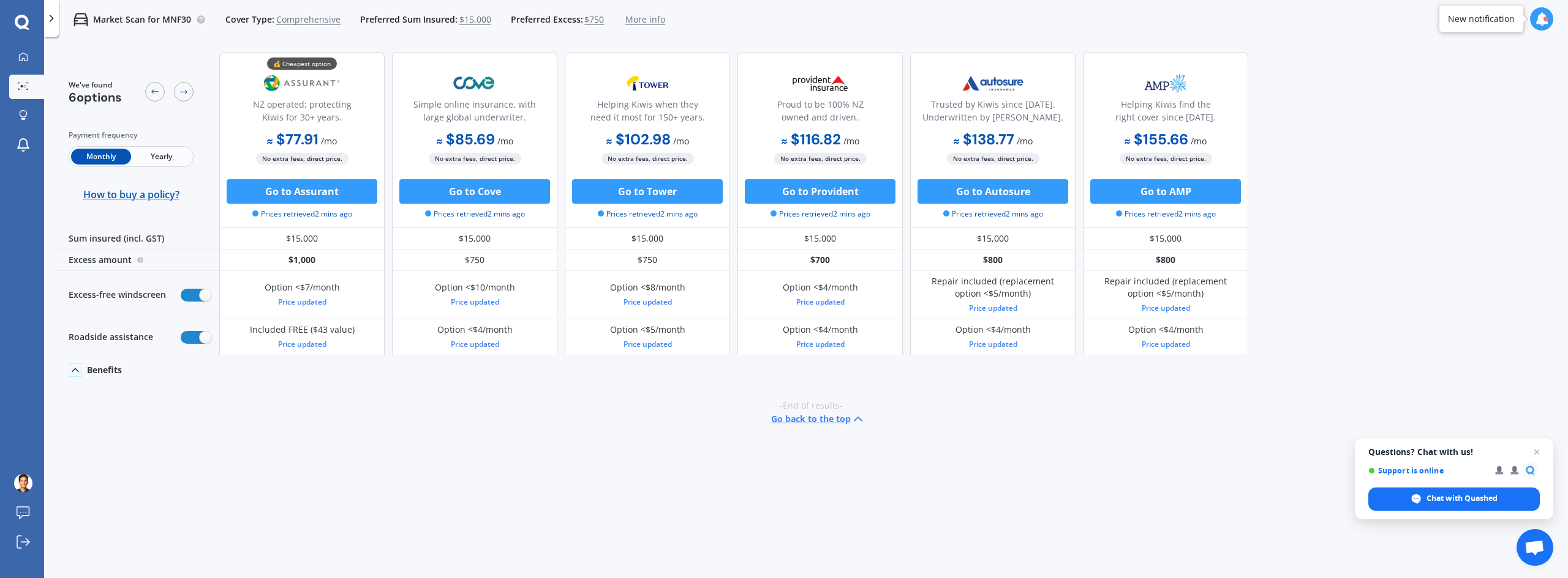
click at [190, 363] on div "Benefits" at bounding box center [136, 369] width 165 height 29
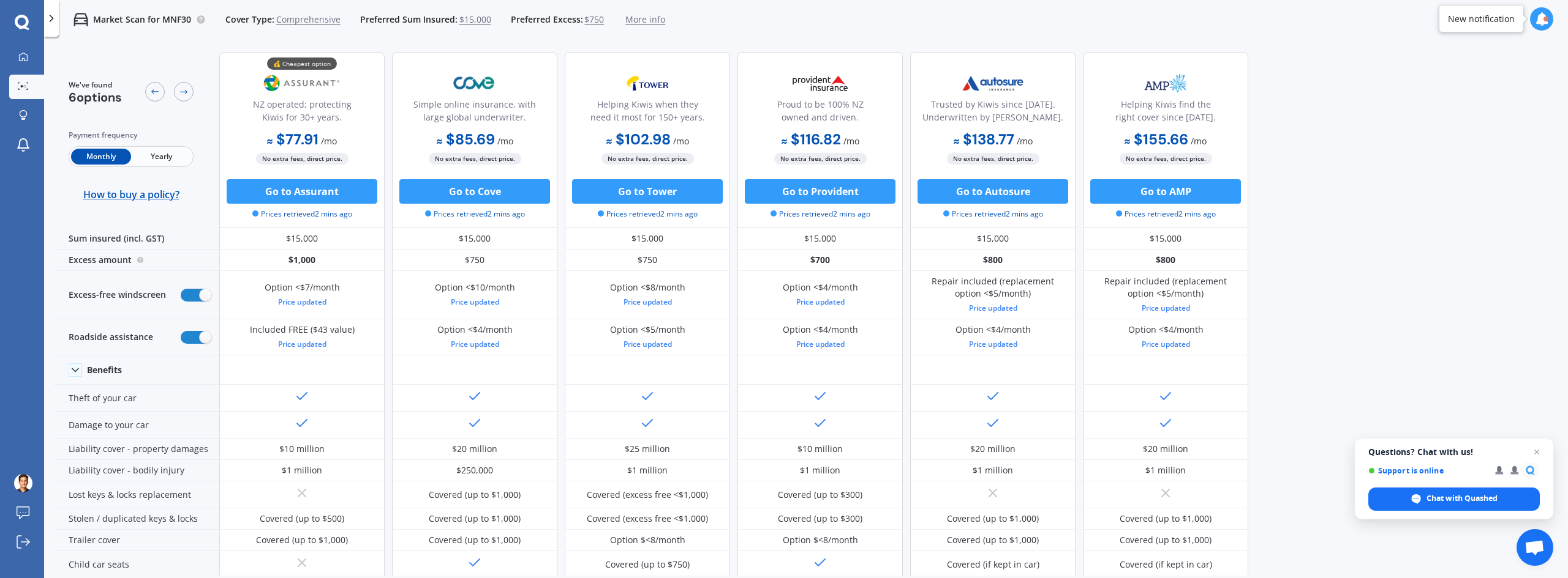
click at [152, 157] on span "Yearly" at bounding box center [161, 156] width 60 height 16
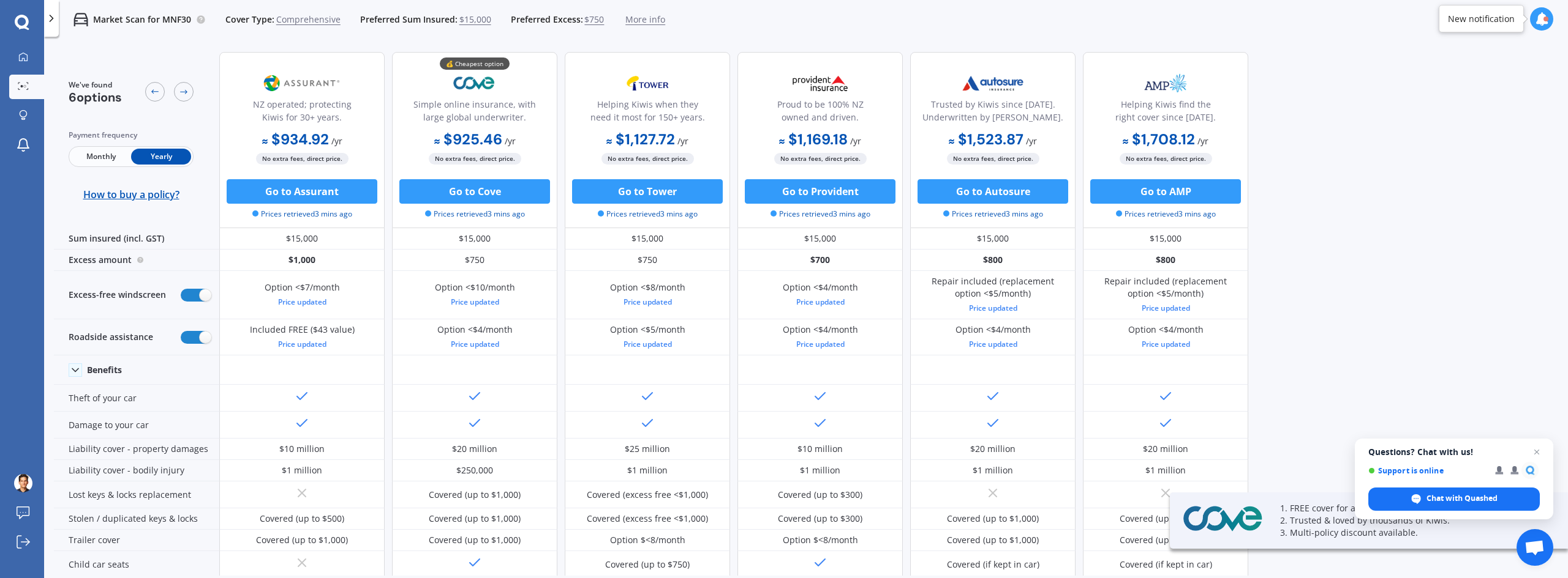
drag, startPoint x: 1531, startPoint y: 445, endPoint x: 1540, endPoint y: 447, distance: 9.2
click at [1537, 446] on span "Close chat" at bounding box center [1537, 452] width 15 height 15
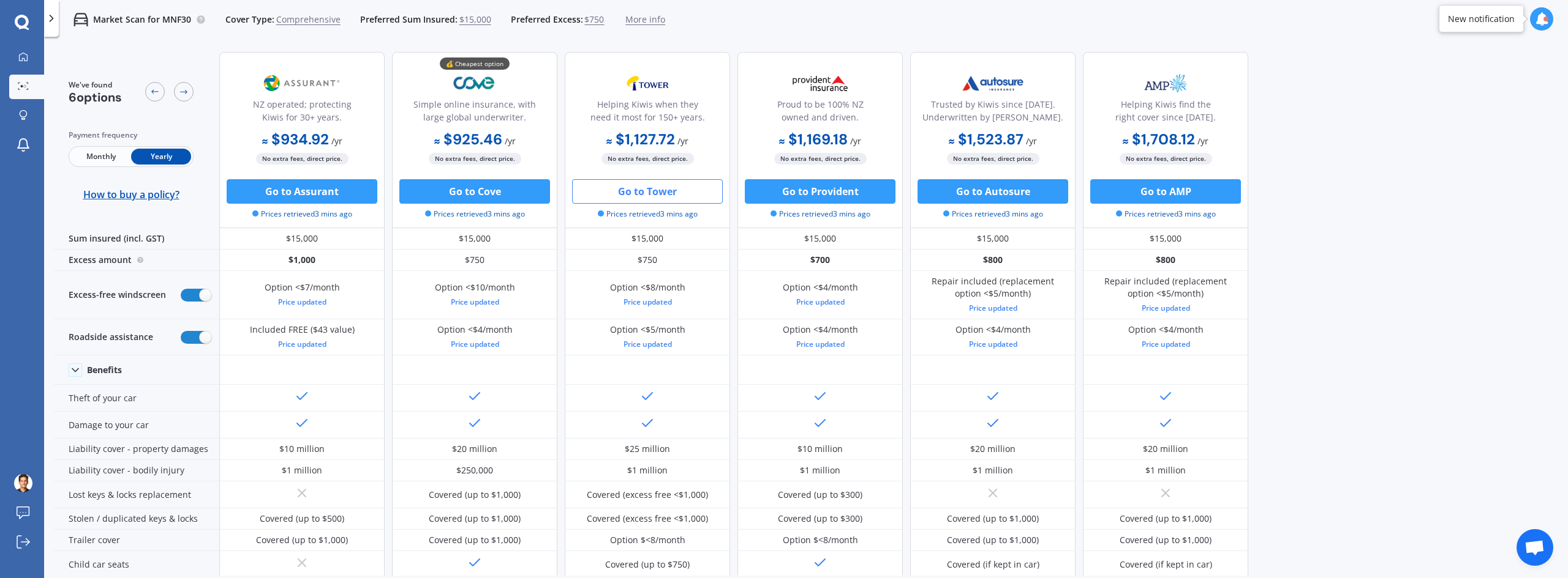
click at [655, 196] on button "Go to Tower" at bounding box center [648, 192] width 151 height 24
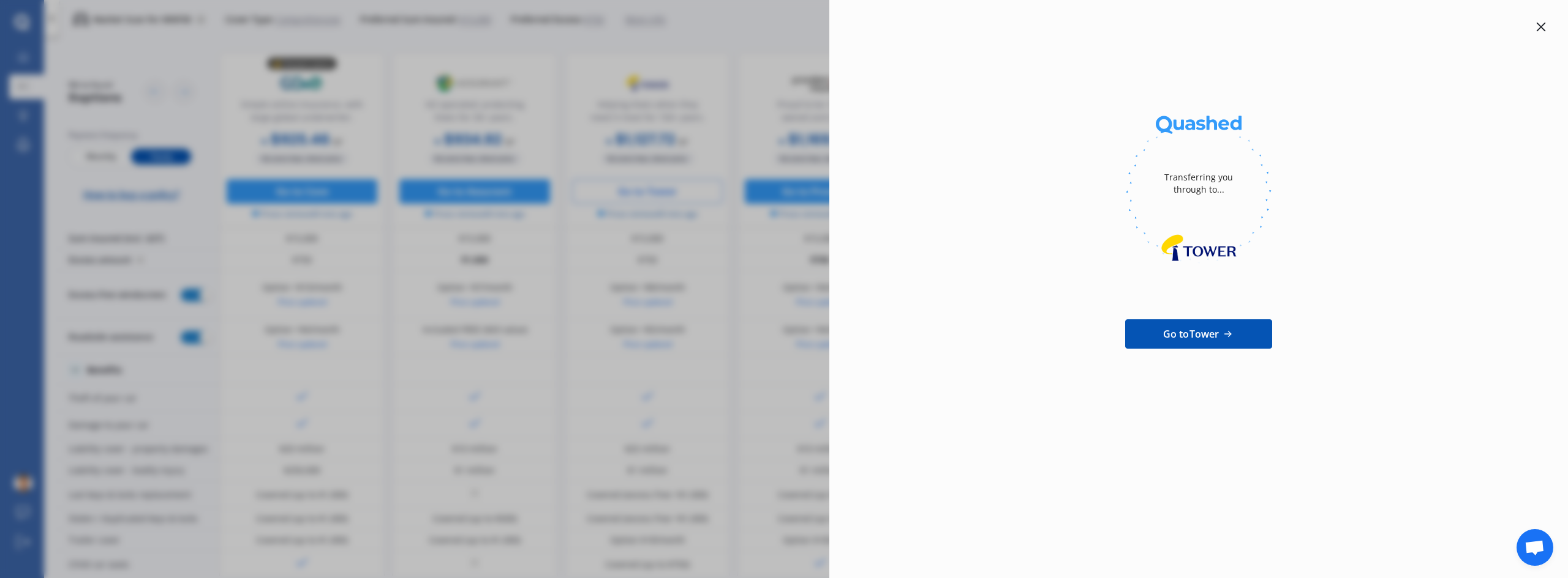
click at [1545, 22] on div at bounding box center [1541, 27] width 15 height 15
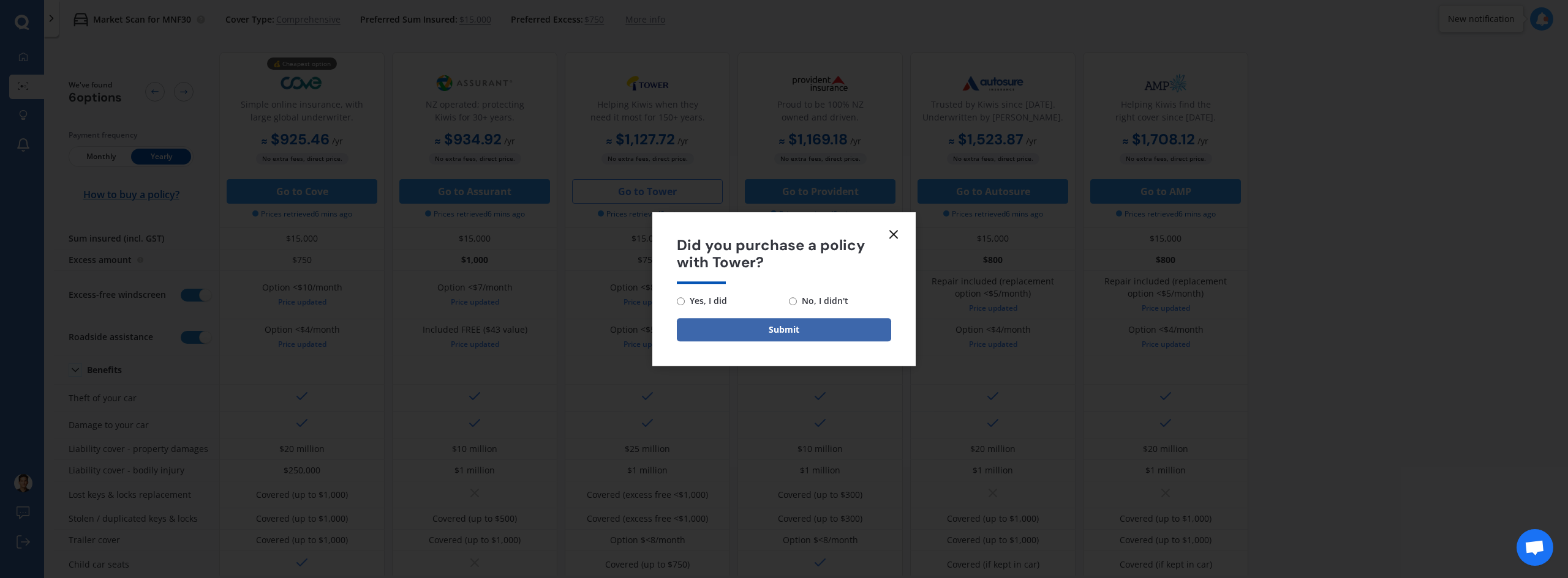
click at [835, 293] on span "No, I didn't" at bounding box center [822, 301] width 52 height 15
click at [797, 297] on input "No, I didn't" at bounding box center [793, 302] width 8 height 8
radio input "true"
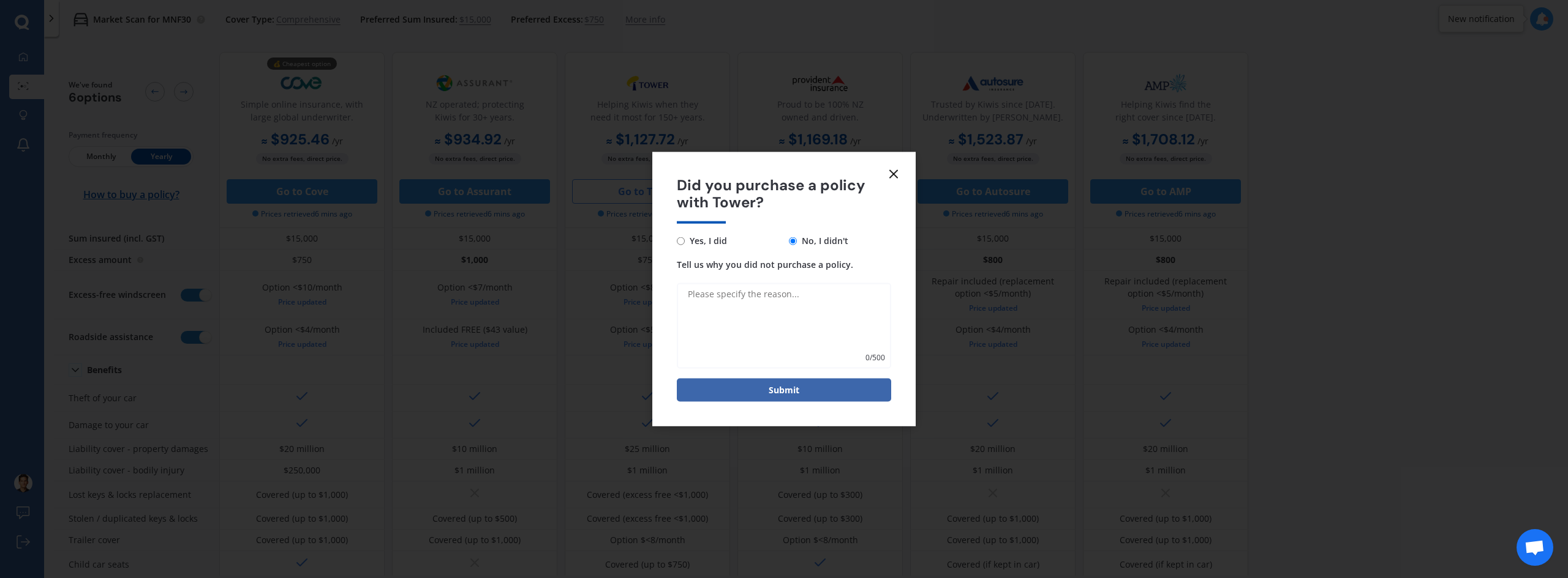
click at [903, 168] on form "Did you purchase a policy with Tower? Yes, I did No, I didn't Tell us why you d…" at bounding box center [784, 289] width 263 height 275
click at [888, 172] on icon at bounding box center [894, 174] width 15 height 15
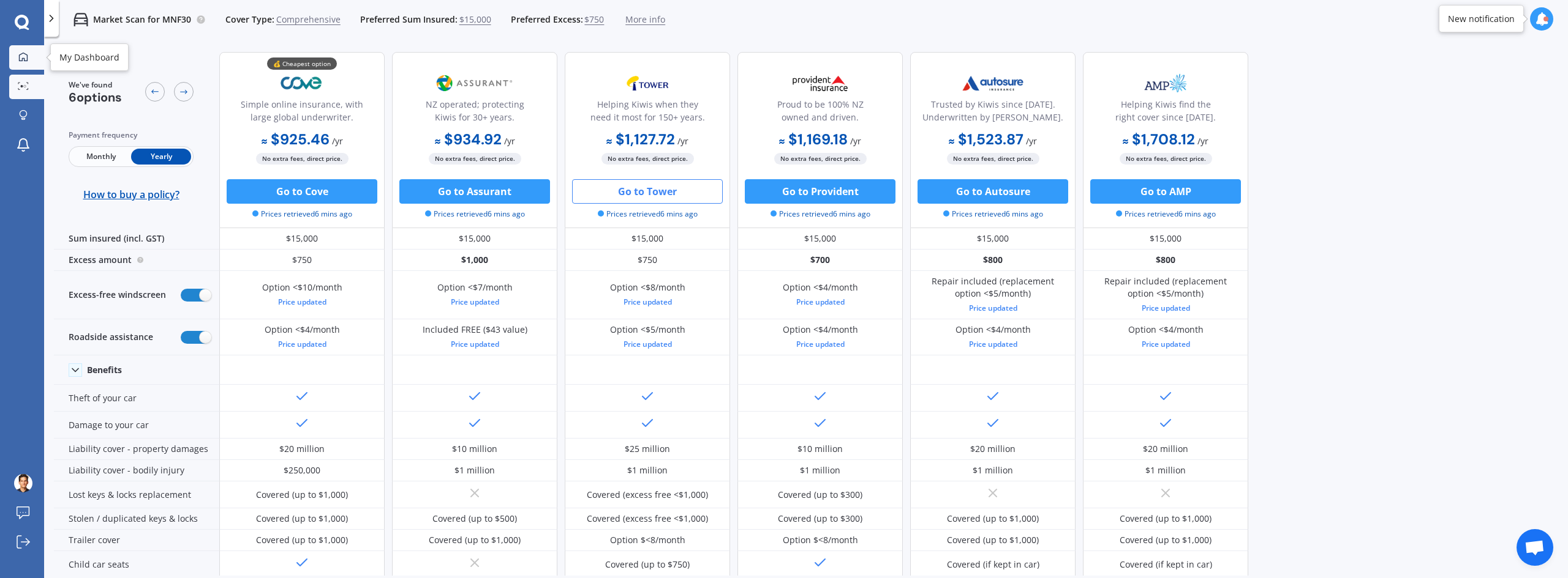
click at [16, 55] on div at bounding box center [23, 58] width 18 height 11
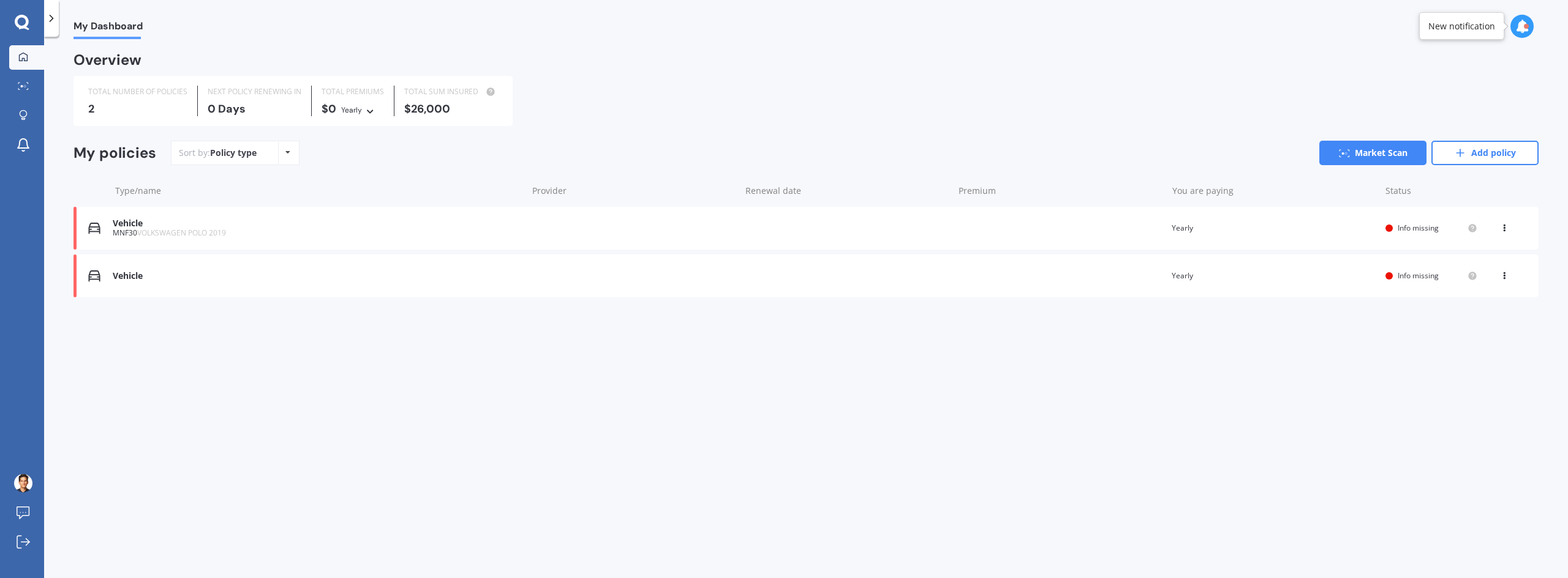
click at [1404, 275] on span "Info missing" at bounding box center [1418, 275] width 41 height 10
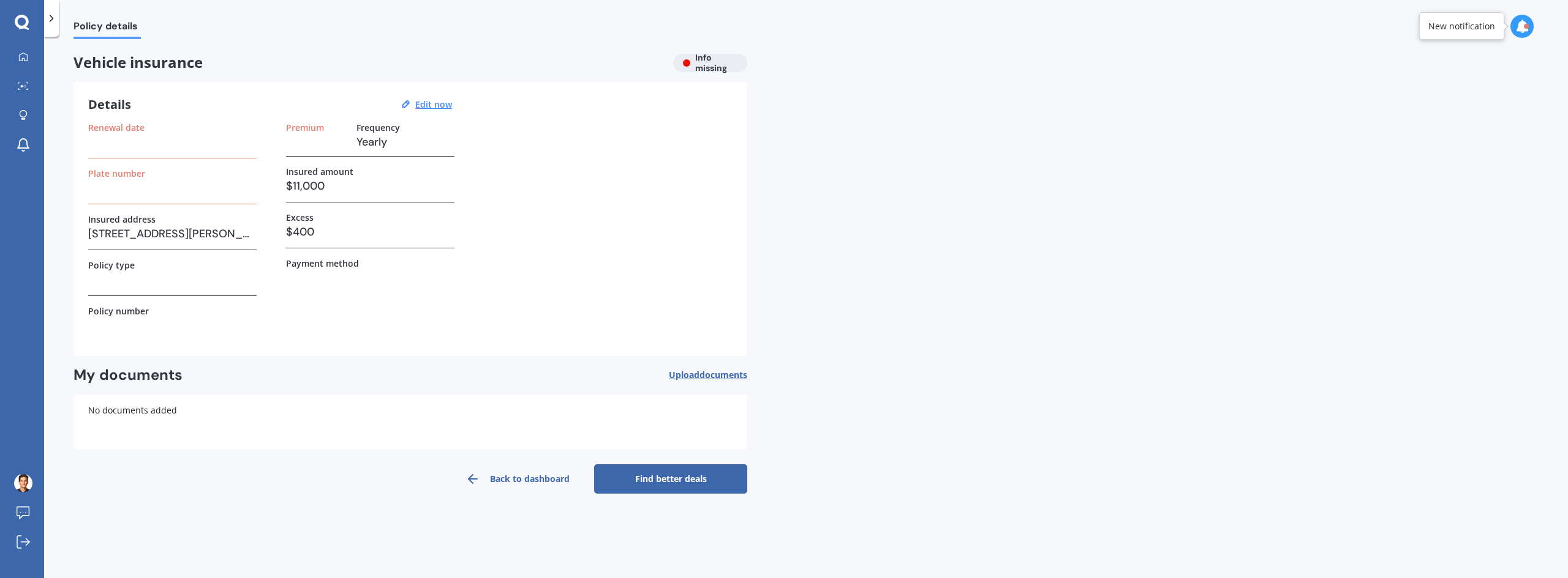
click at [182, 143] on h3 at bounding box center [173, 142] width 169 height 18
click at [20, 62] on div at bounding box center [23, 58] width 18 height 11
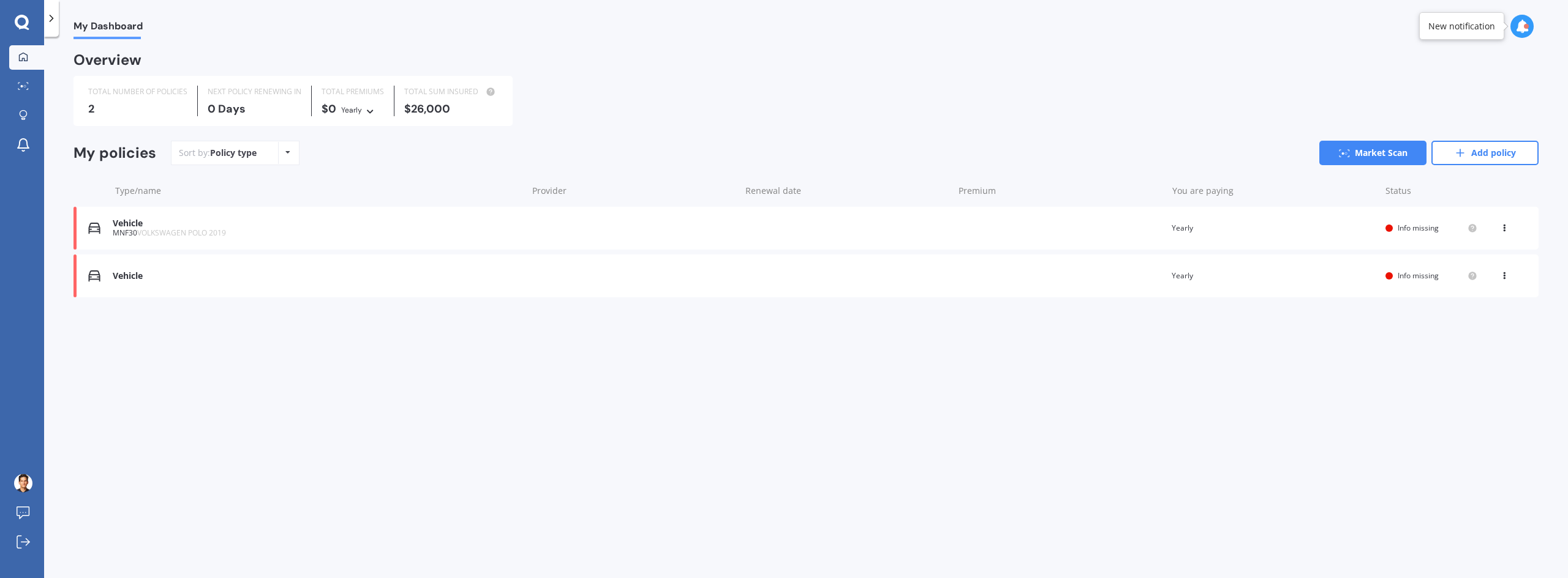
click at [215, 238] on span "VOLKSWAGEN POLO 2019" at bounding box center [181, 232] width 89 height 10
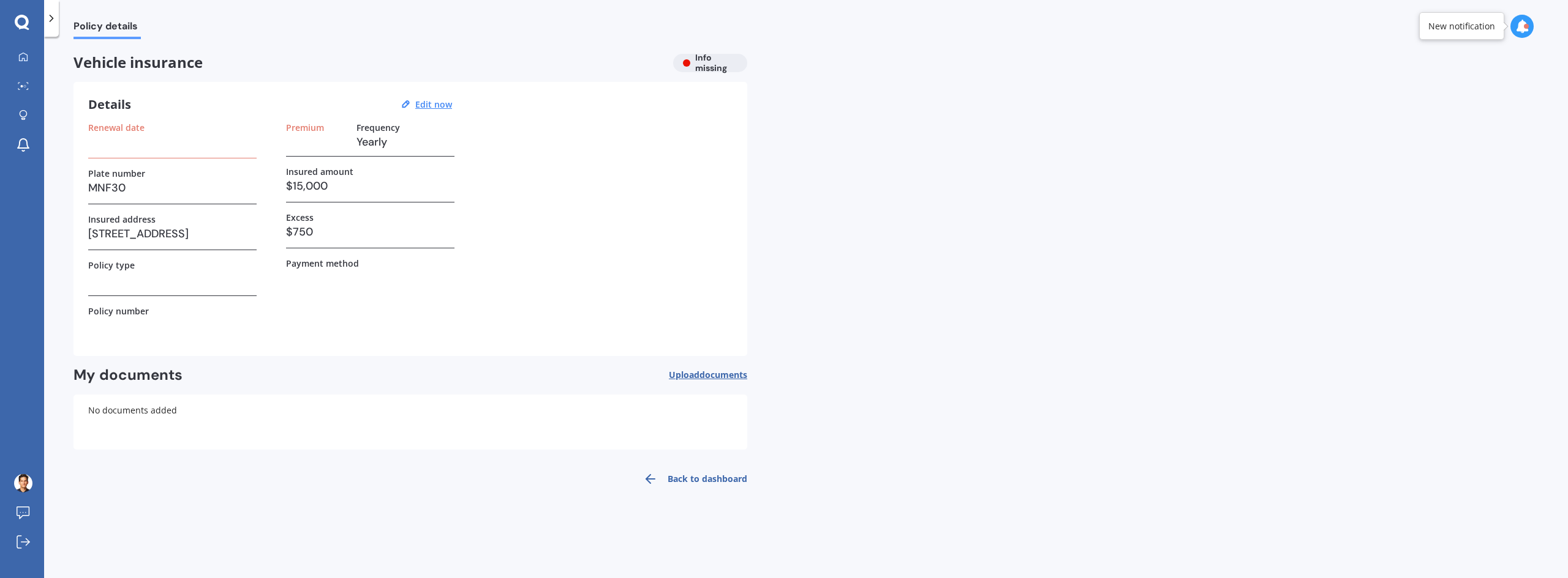
click at [226, 232] on h3 "[STREET_ADDRESS]" at bounding box center [173, 234] width 169 height 18
copy h3 "[STREET_ADDRESS]"
click at [29, 51] on link "My Dashboard" at bounding box center [27, 58] width 35 height 24
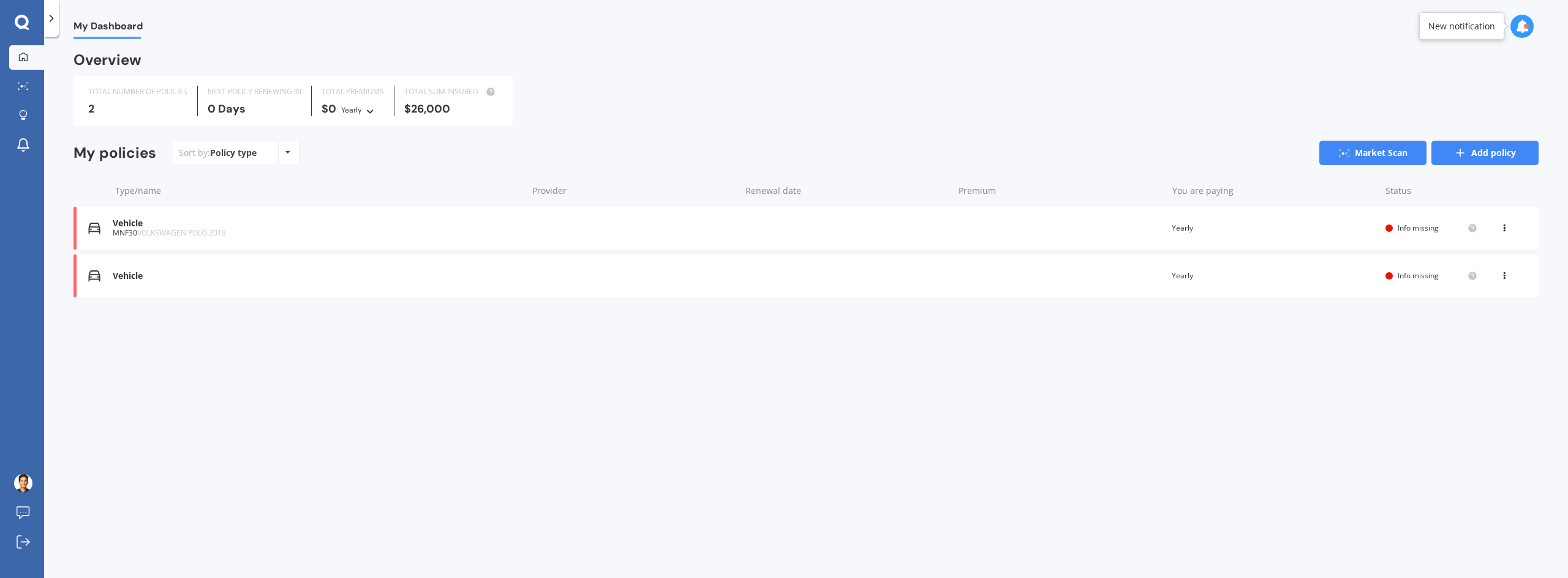
click at [1461, 157] on icon at bounding box center [1460, 153] width 12 height 12
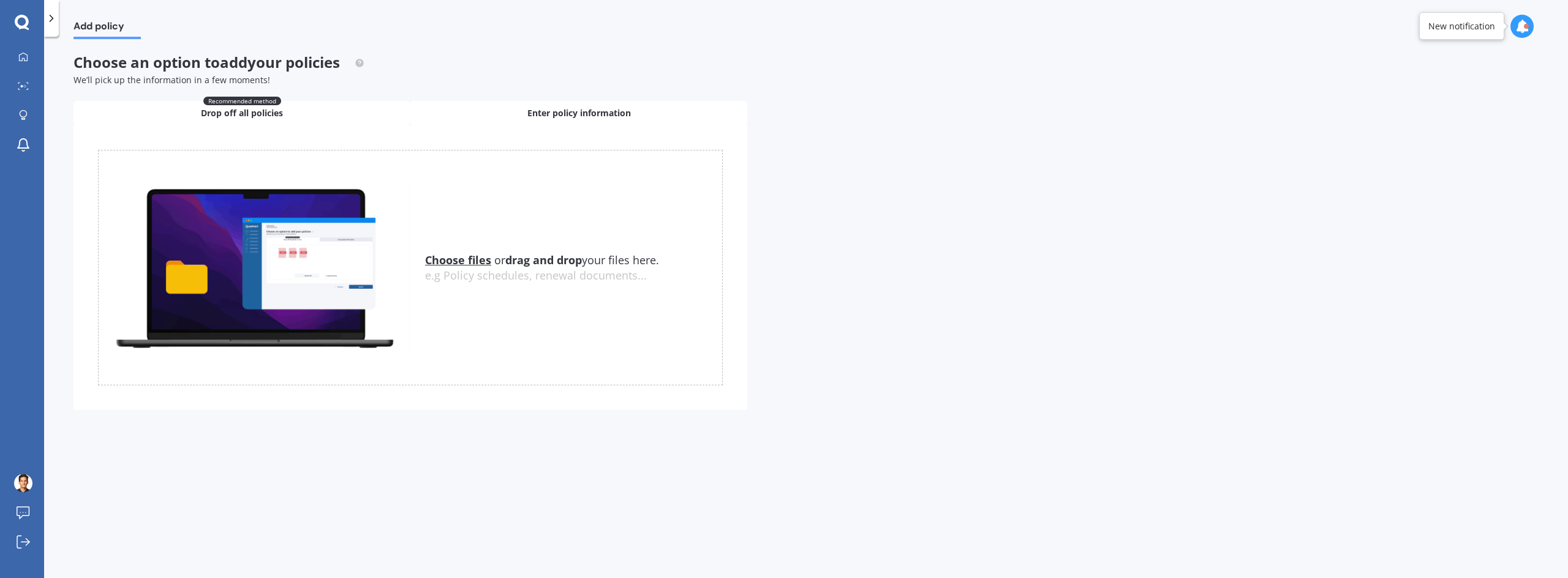
click at [488, 116] on div "Enter policy information" at bounding box center [579, 113] width 337 height 24
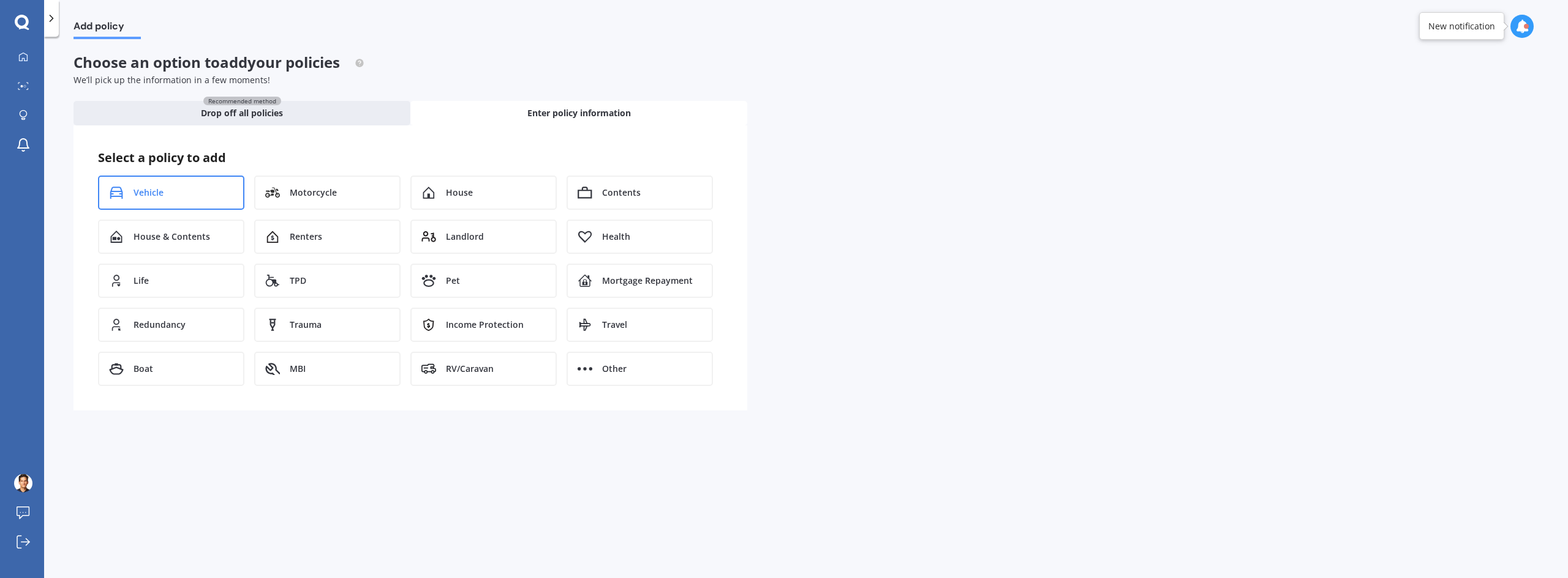
click at [210, 196] on div "Vehicle" at bounding box center [171, 193] width 146 height 34
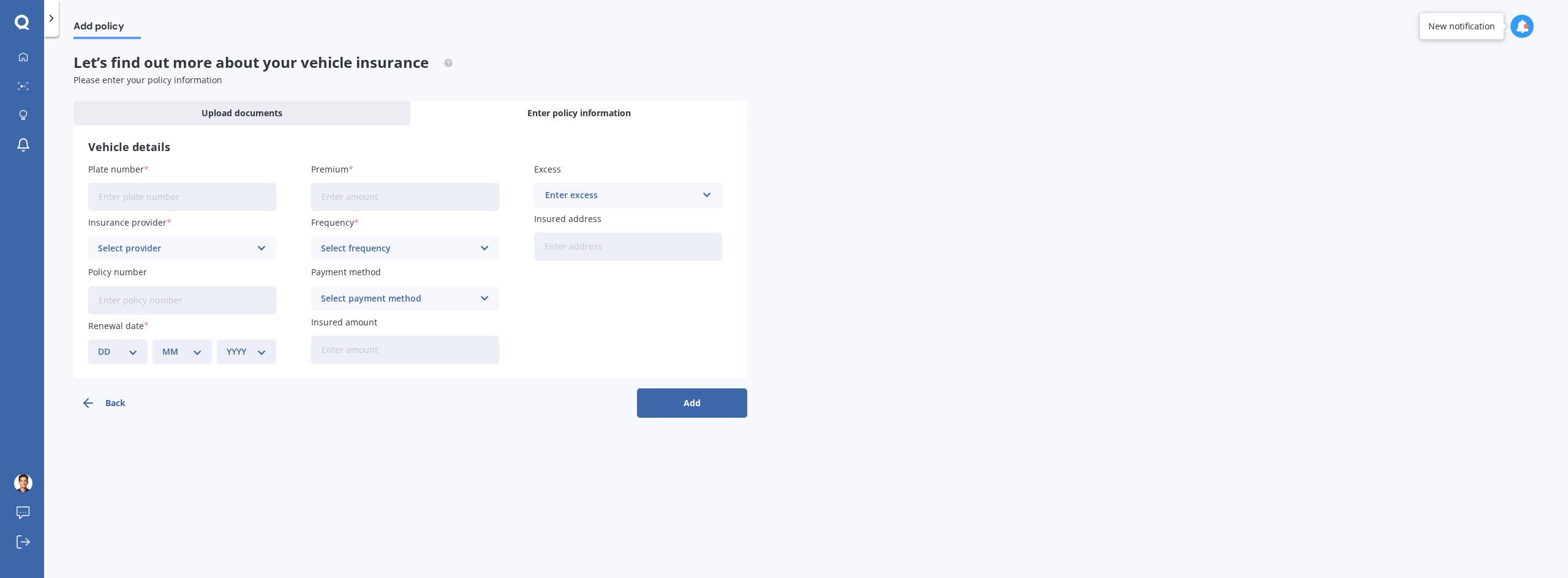
click at [209, 199] on input "Plate number" at bounding box center [182, 196] width 188 height 28
click at [400, 143] on h3 "Vehicle details" at bounding box center [411, 147] width 644 height 14
click at [94, 399] on icon "button" at bounding box center [88, 403] width 15 height 15
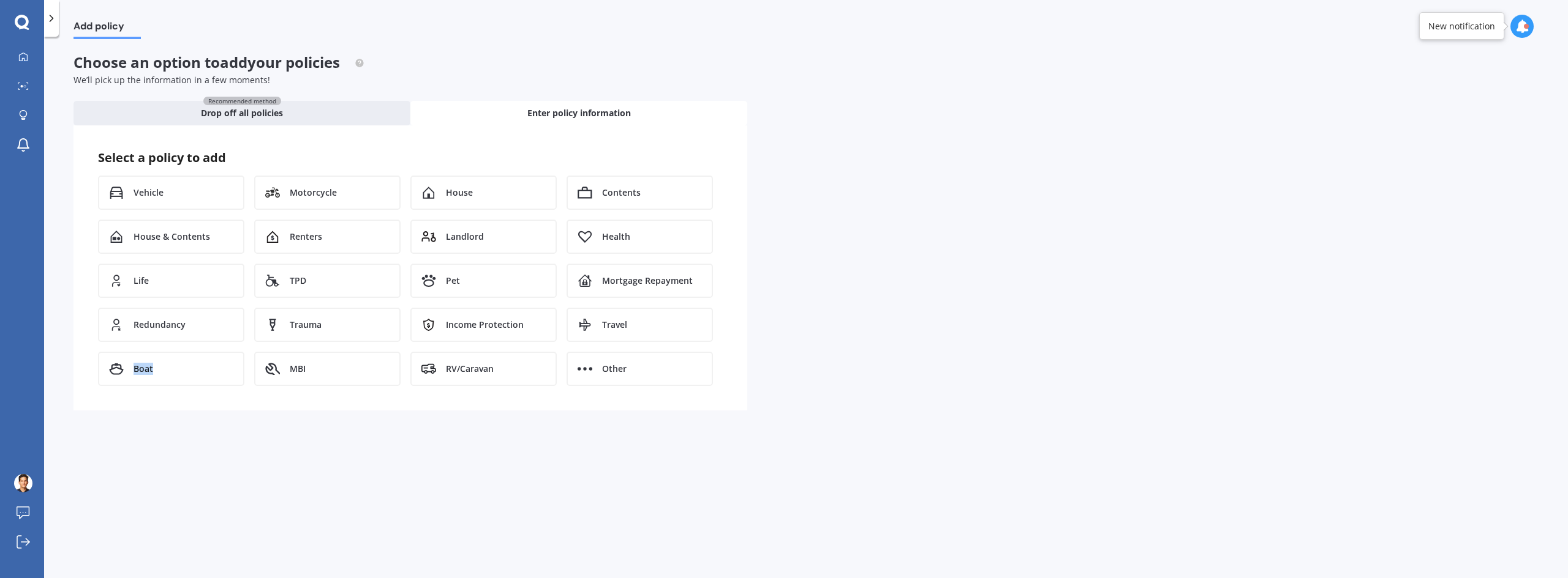
click at [120, 403] on div "Select a policy to add Vehicle Motorcycle House Contents House & Contents Rente…" at bounding box center [410, 268] width 674 height 285
click at [500, 114] on div "Enter policy information" at bounding box center [579, 113] width 337 height 24
click at [386, 107] on div "Recommended method Drop off all policies" at bounding box center [242, 113] width 337 height 24
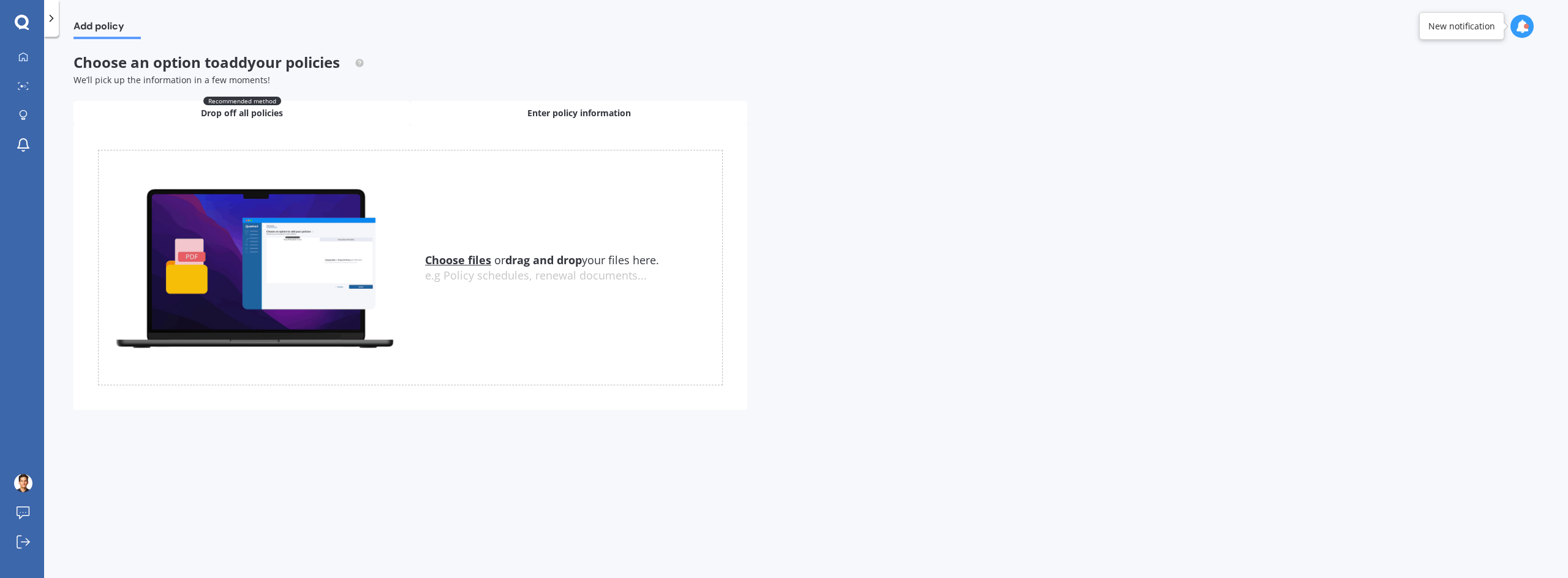
click at [491, 118] on div "Enter policy information" at bounding box center [579, 113] width 337 height 24
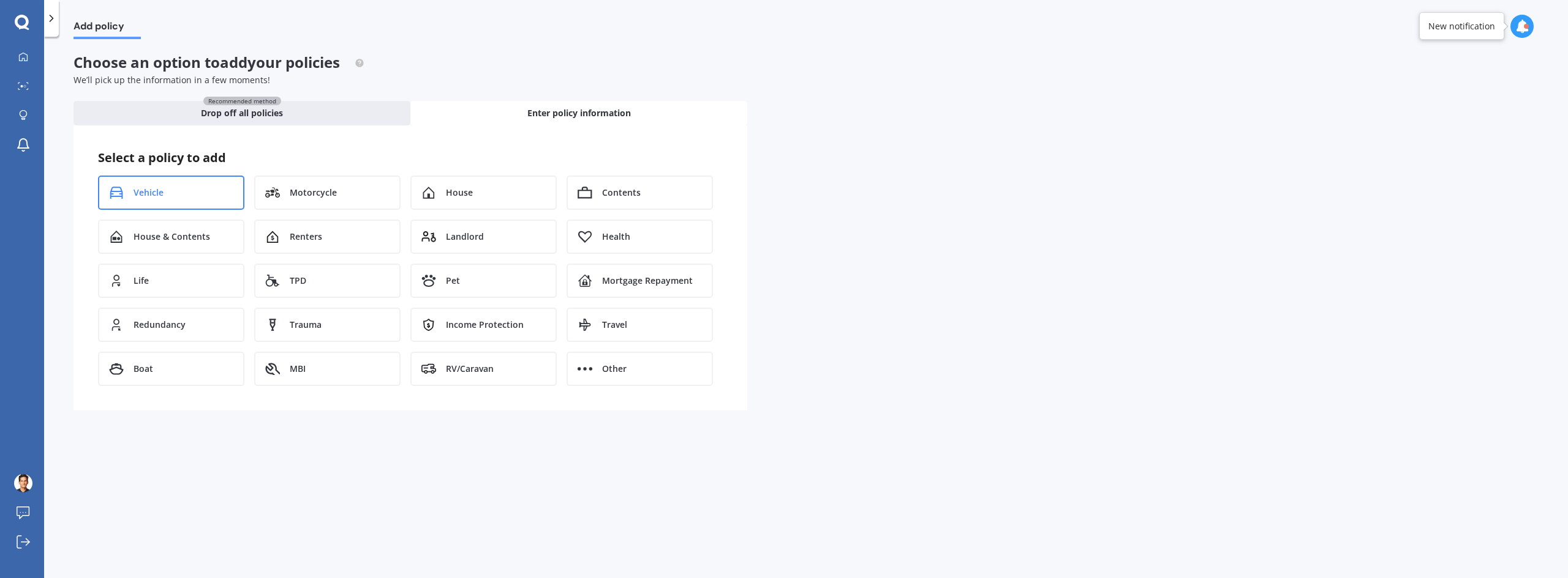
click at [176, 187] on div "Vehicle" at bounding box center [171, 193] width 146 height 34
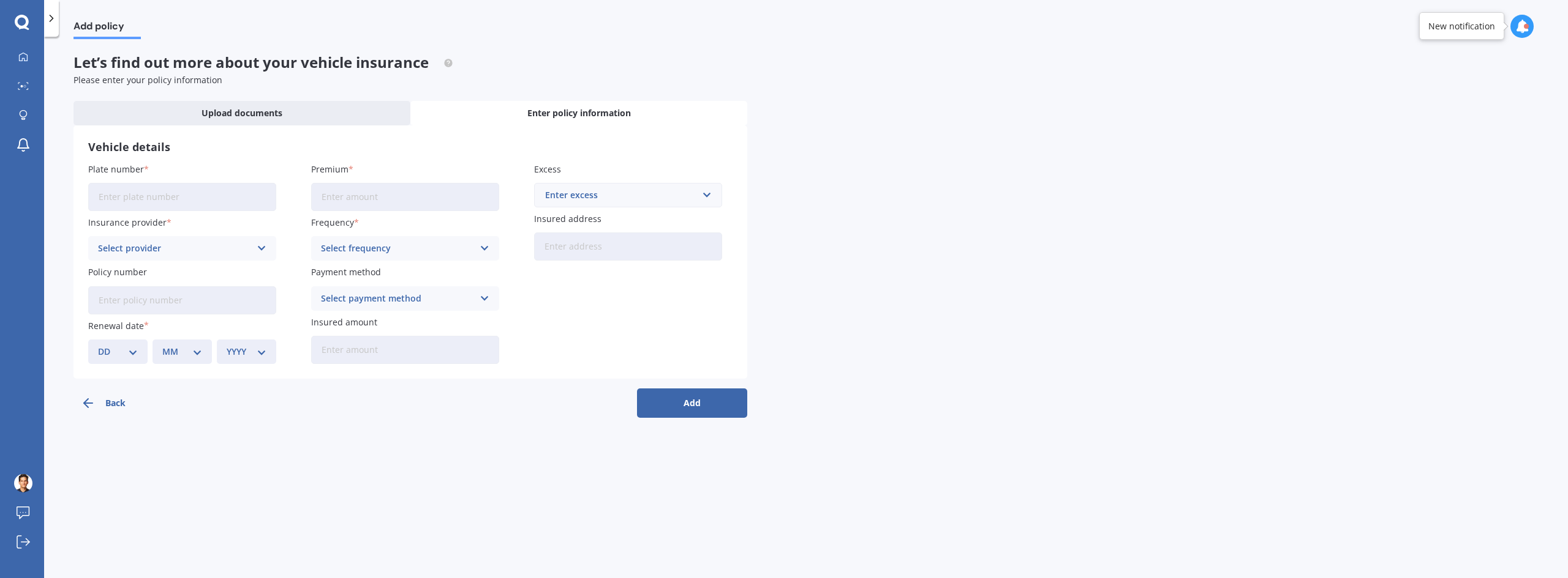
click at [227, 251] on div "Select provider" at bounding box center [174, 249] width 152 height 14
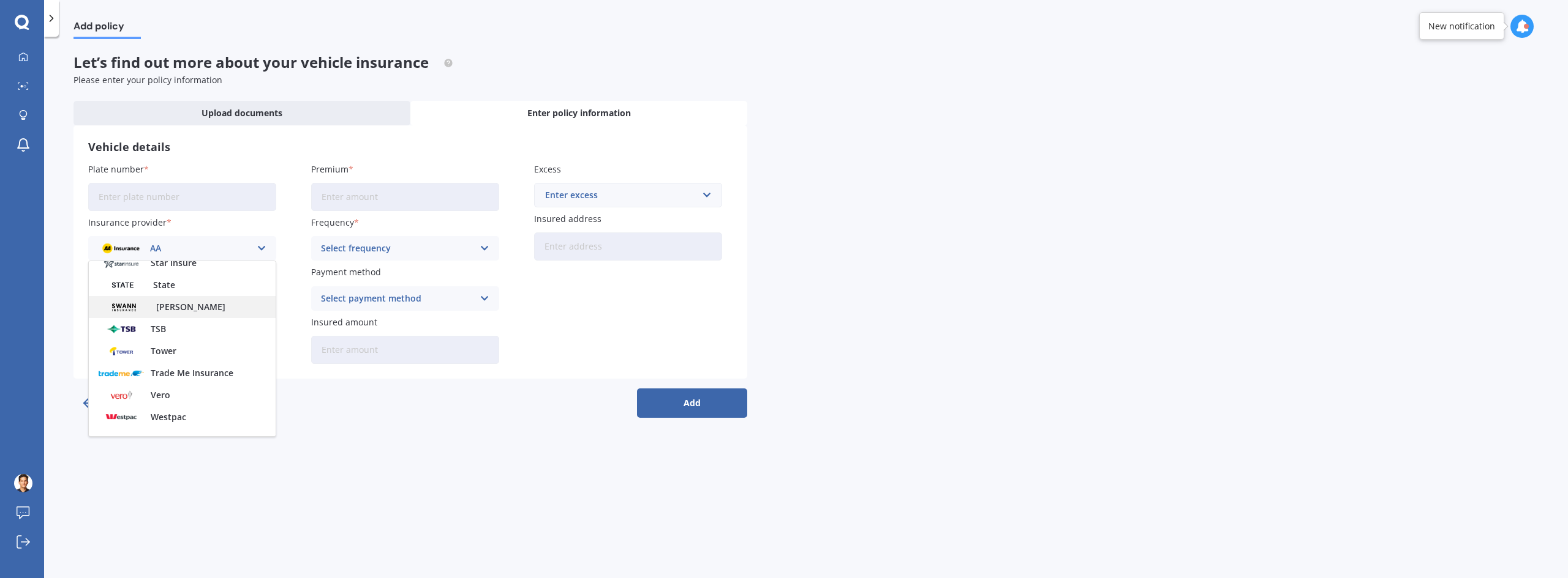
scroll to position [530, 0]
click at [402, 495] on div "Add policy Let’s find out more about your vehicle insurance Please enter your p…" at bounding box center [806, 310] width 1524 height 541
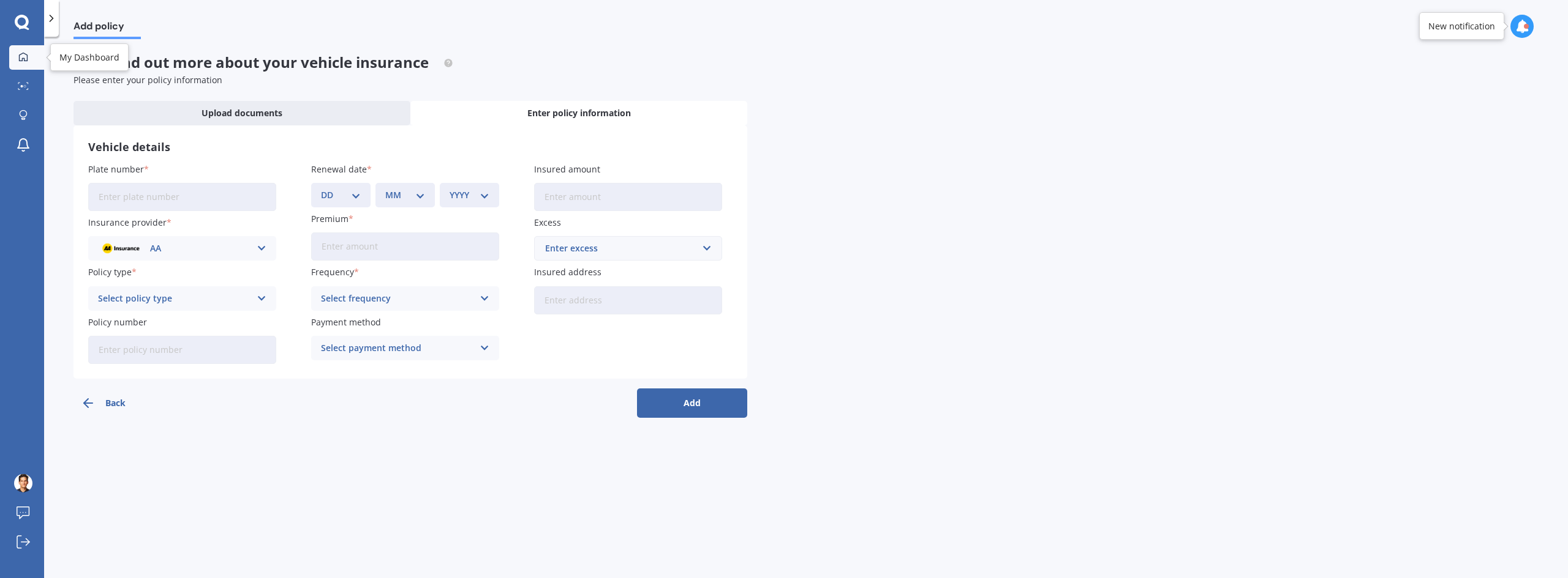
click at [28, 57] on div at bounding box center [23, 58] width 18 height 11
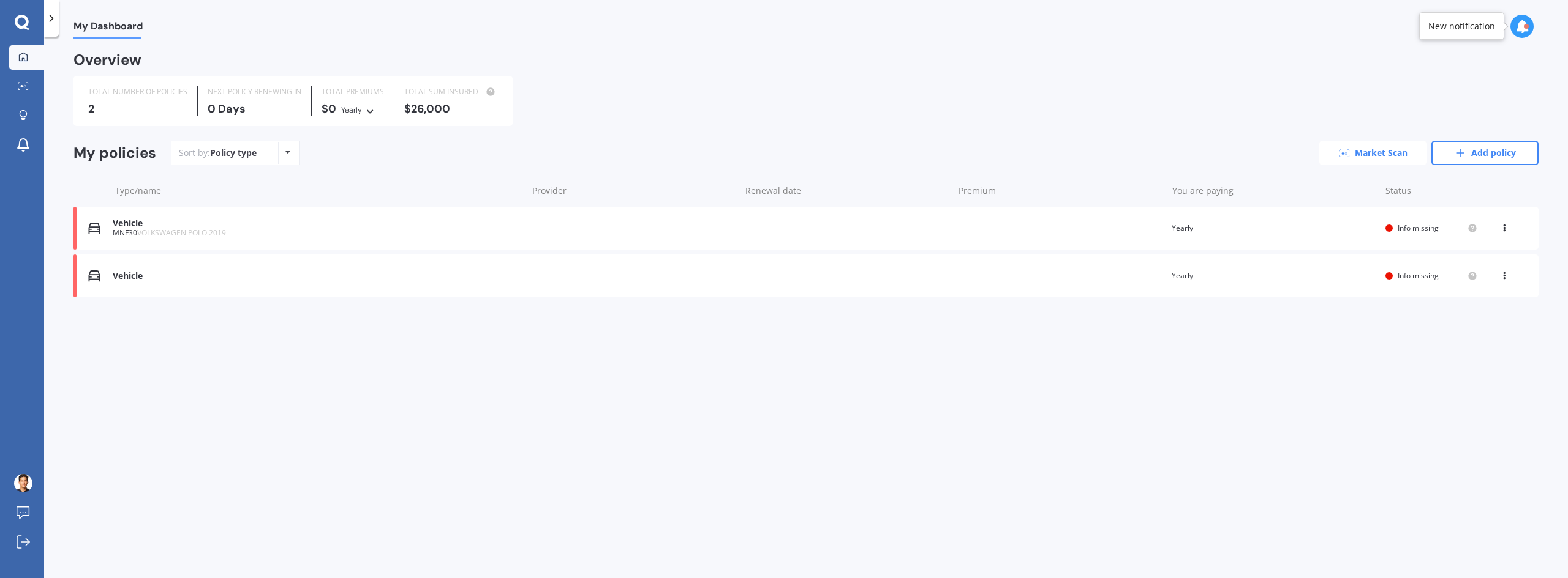
click at [1380, 163] on link "Market Scan" at bounding box center [1373, 153] width 107 height 24
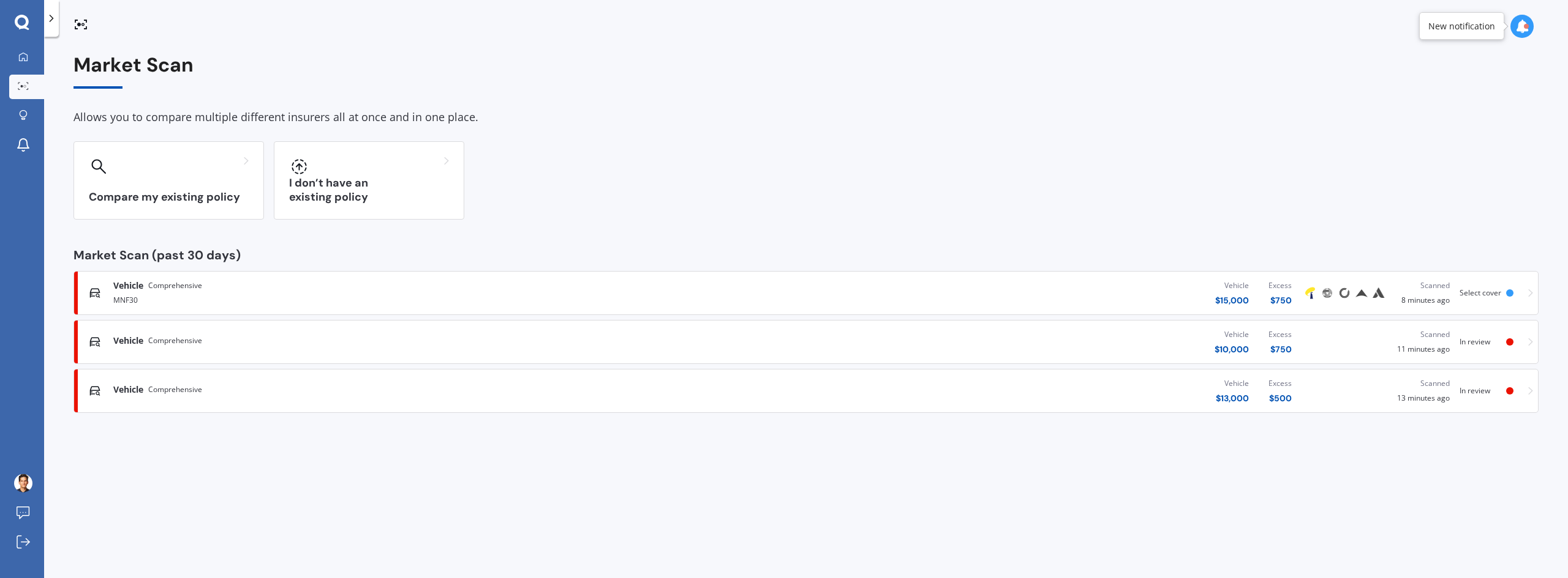
click at [1503, 342] on div "In review" at bounding box center [1482, 342] width 46 height 9
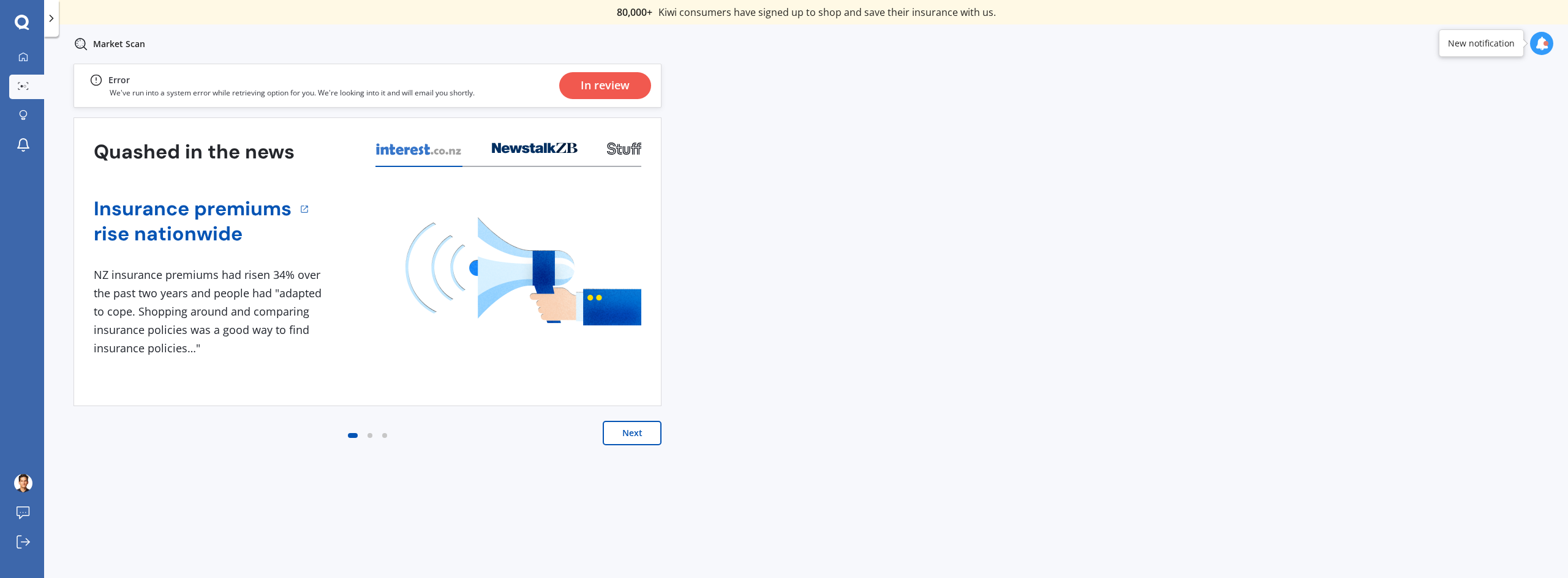
click at [628, 80] on div "In review" at bounding box center [605, 86] width 49 height 27
click at [618, 429] on button "Next" at bounding box center [632, 433] width 58 height 24
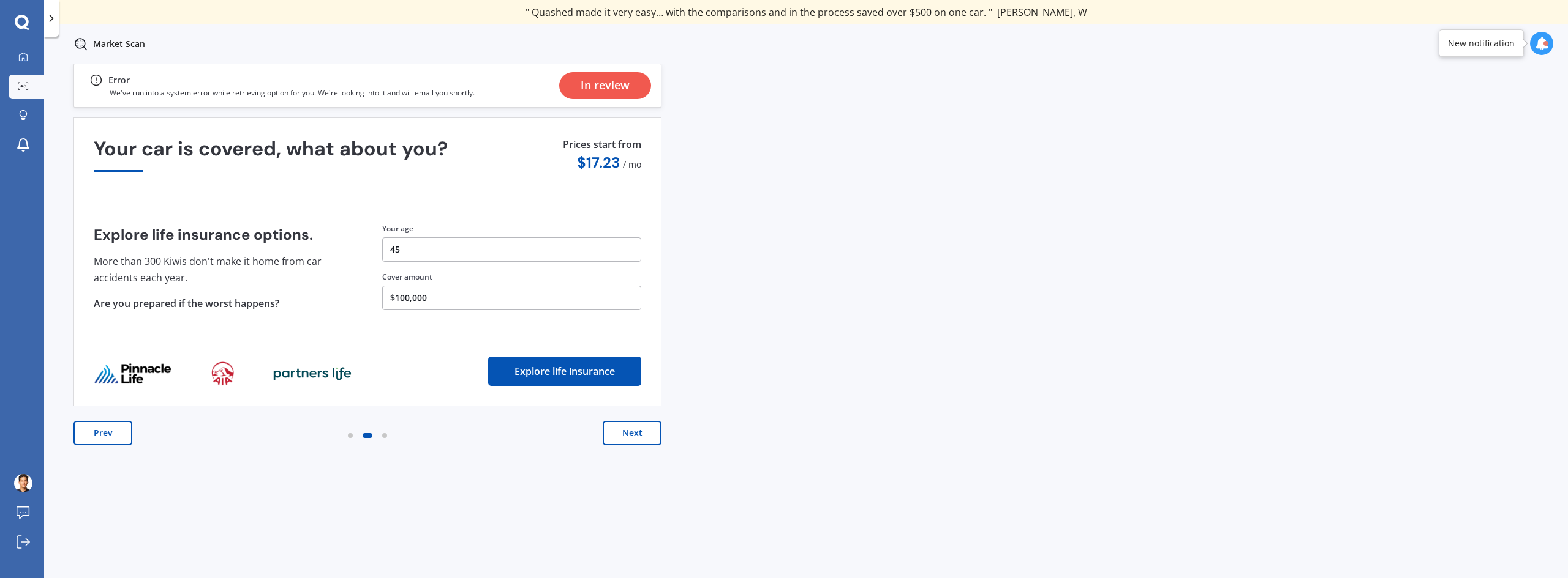
click at [618, 429] on button "Next" at bounding box center [632, 433] width 58 height 24
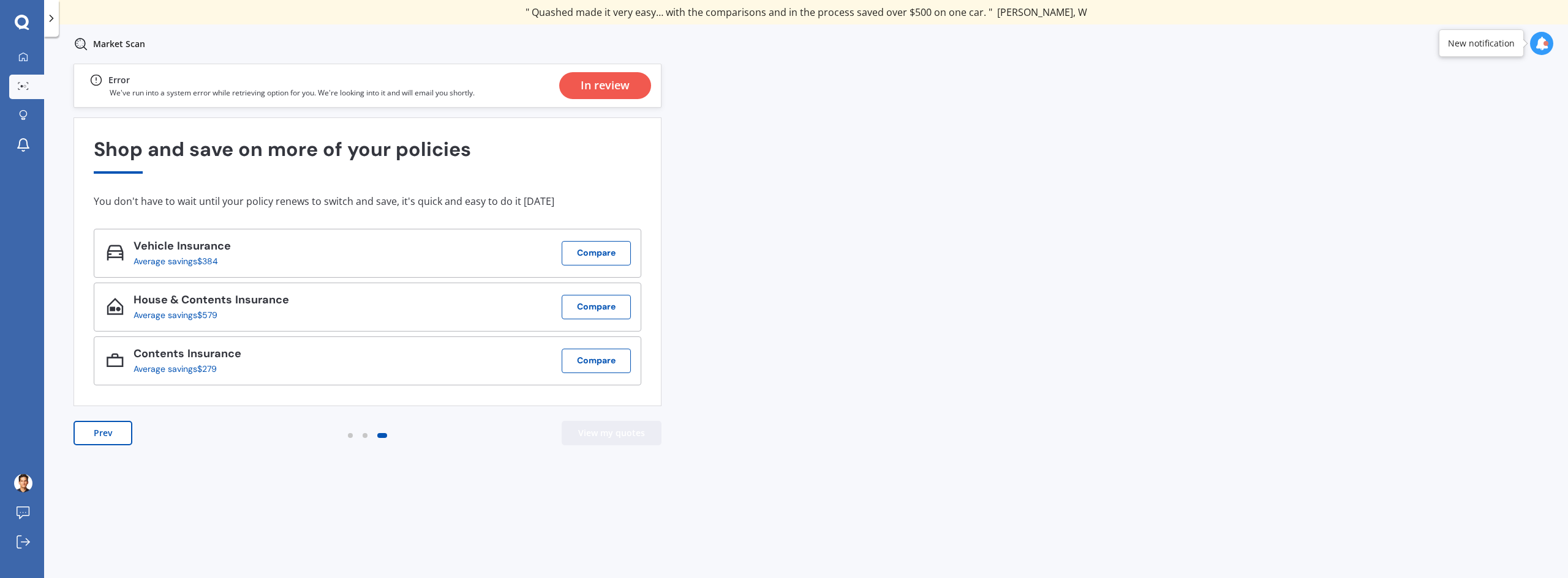
click at [618, 429] on button "View my quotes" at bounding box center [611, 433] width 100 height 24
click at [619, 84] on div "In review" at bounding box center [605, 86] width 49 height 27
click at [27, 50] on link "My Dashboard" at bounding box center [27, 58] width 35 height 24
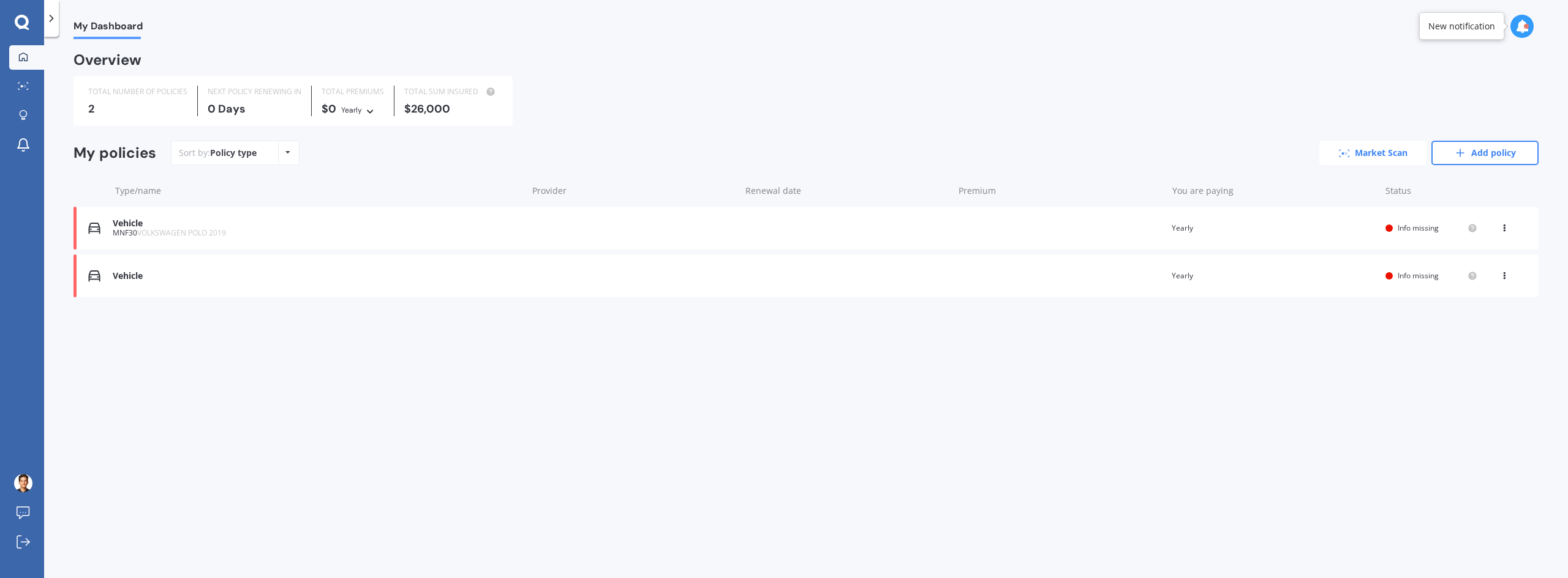
click at [1378, 153] on link "Market Scan" at bounding box center [1373, 153] width 107 height 24
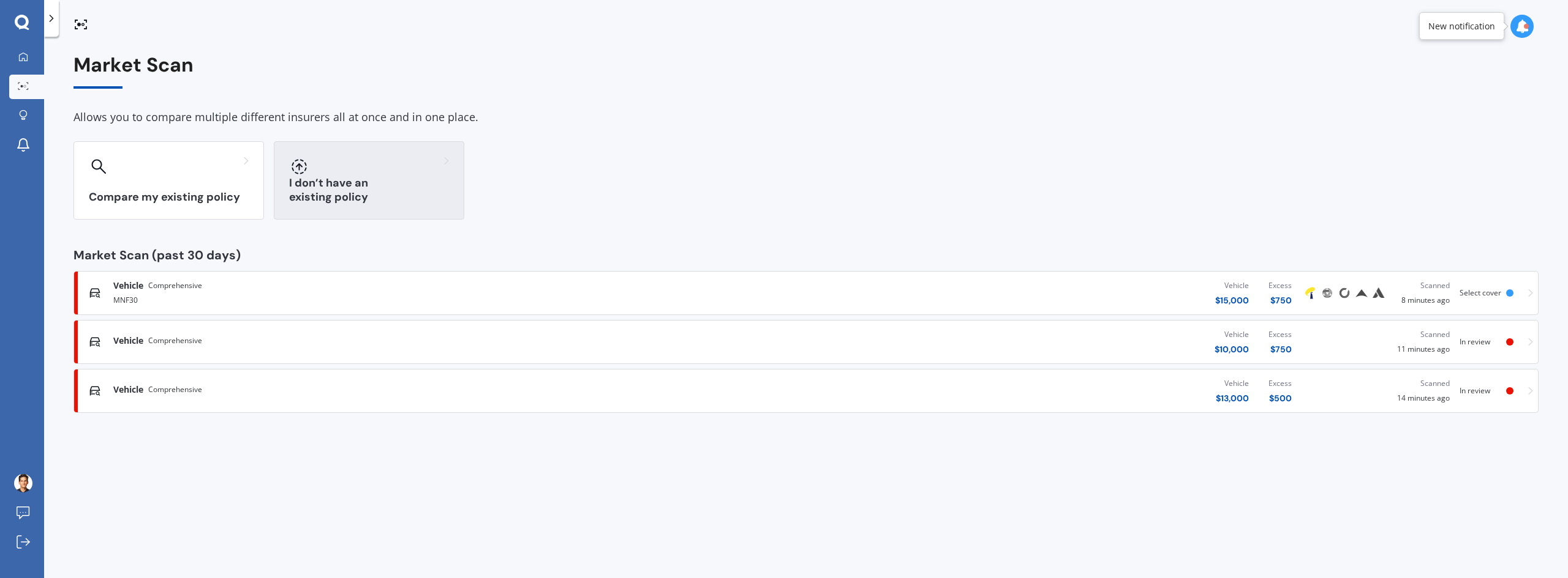
click at [309, 189] on div "I don’t have an existing policy" at bounding box center [369, 180] width 190 height 78
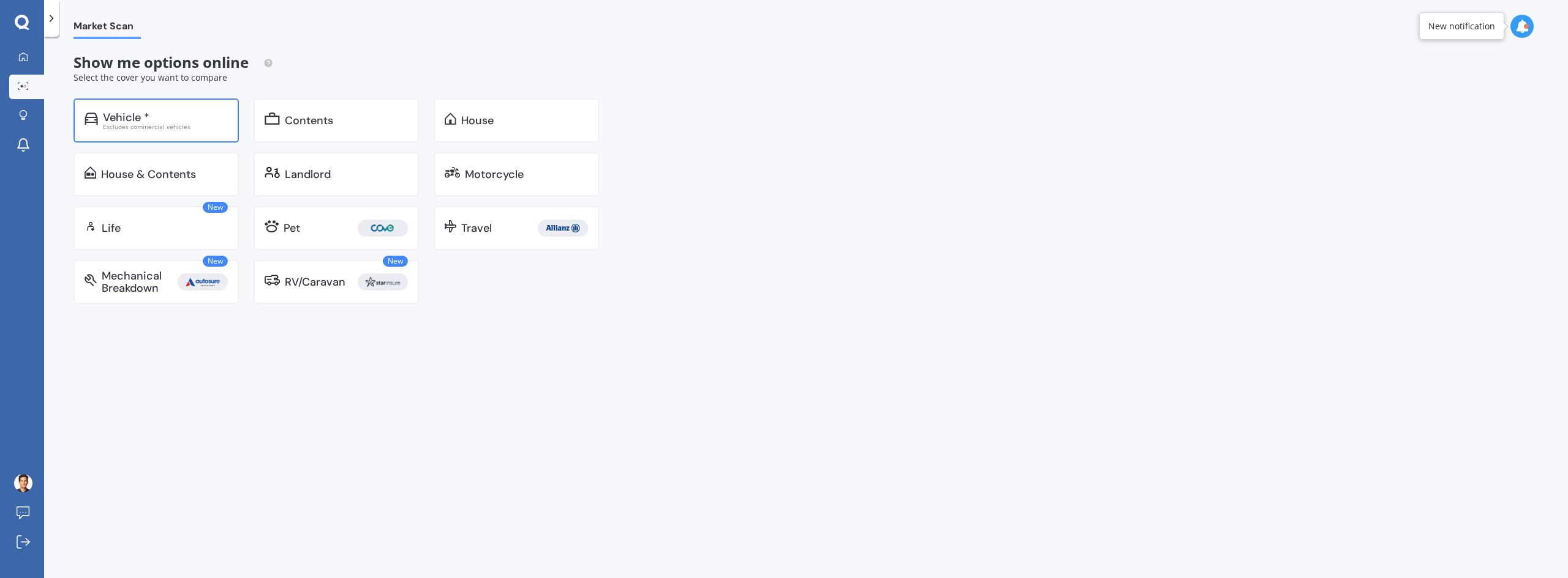
click at [214, 139] on div "Vehicle * Excludes commercial vehicles" at bounding box center [156, 120] width 165 height 44
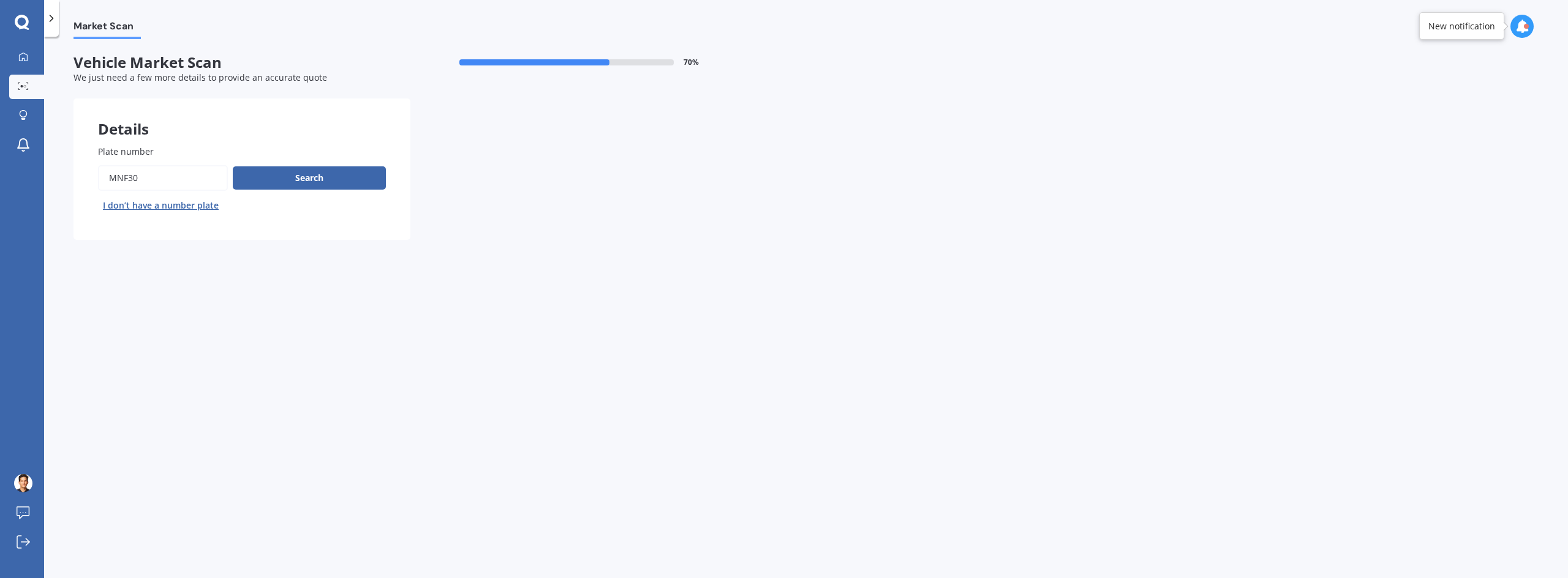
click at [197, 207] on button "I don’t have a number plate" at bounding box center [160, 205] width 126 height 20
select select "30"
select select "06"
select select "1980"
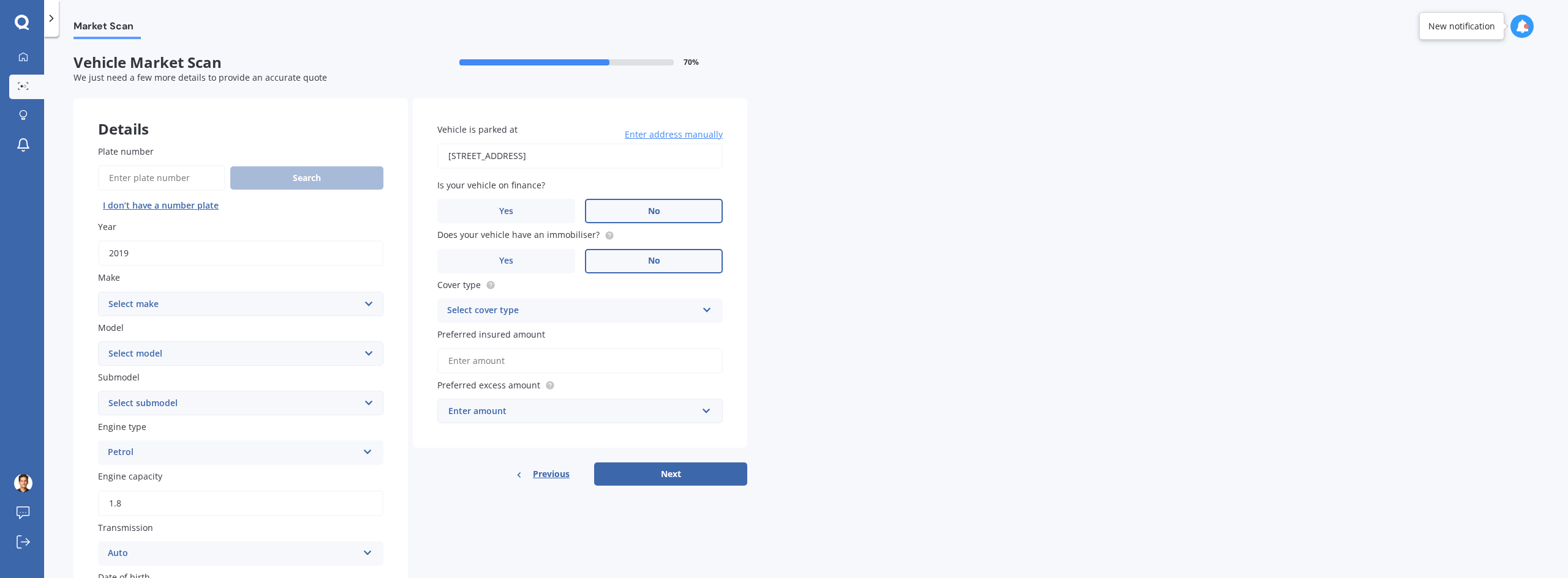
click at [263, 252] on input "2019" at bounding box center [241, 253] width 285 height 26
type input "2010"
click at [264, 314] on select "Select make AC ALFA ROMEO ASTON [PERSON_NAME] AUDI AUSTIN BEDFORD BENTLEY BMW B…" at bounding box center [241, 304] width 285 height 24
select select "TOYOTA"
click at [98, 292] on select "Select make AC ALFA ROMEO ASTON [PERSON_NAME] AUDI AUSTIN BEDFORD BENTLEY BMW B…" at bounding box center [241, 304] width 285 height 24
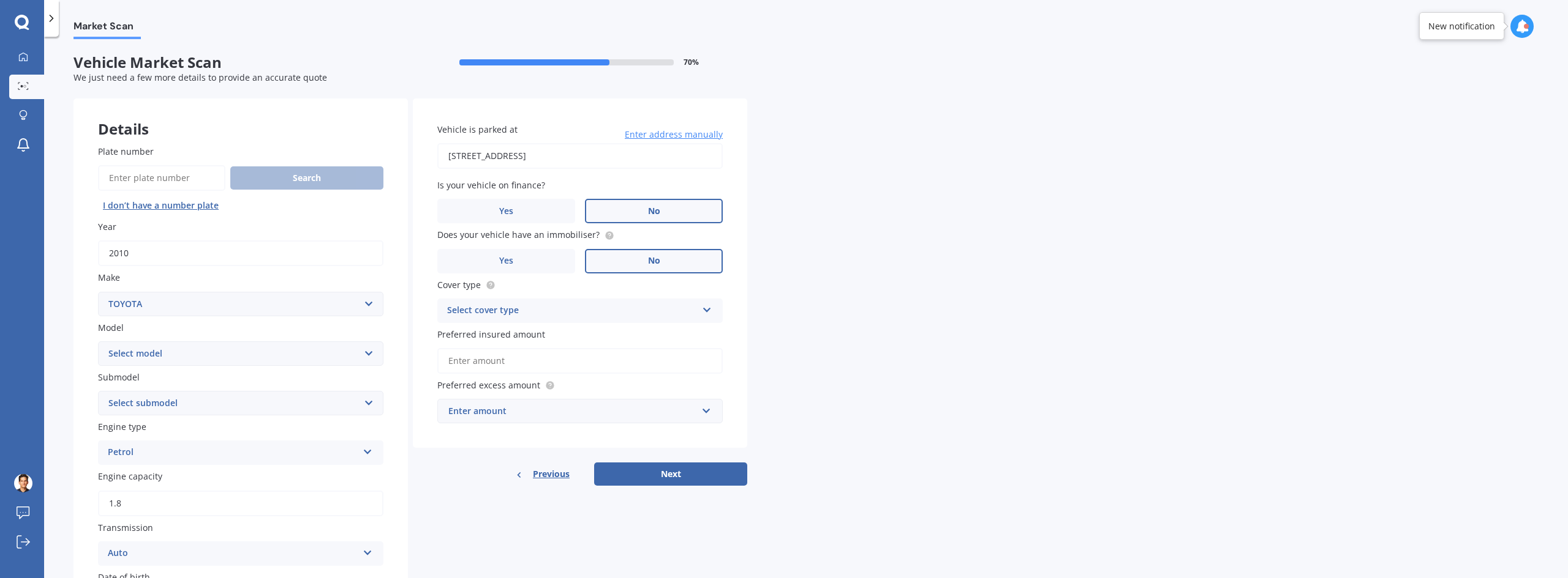
click at [222, 350] on select "Select model 4 Runner 86 [PERSON_NAME] Alphard Altezza Aqua Aristo Aurion Auris…" at bounding box center [241, 354] width 285 height 24
select select "AURION"
click at [98, 342] on select "Select model 4 Runner 86 [PERSON_NAME] Alphard Altezza Aqua Aristo Aurion Auris…" at bounding box center [241, 354] width 285 height 24
click at [234, 401] on select "Select submodel" at bounding box center [241, 403] width 285 height 24
select select "GRANDE V6 3.5 SEDAN"
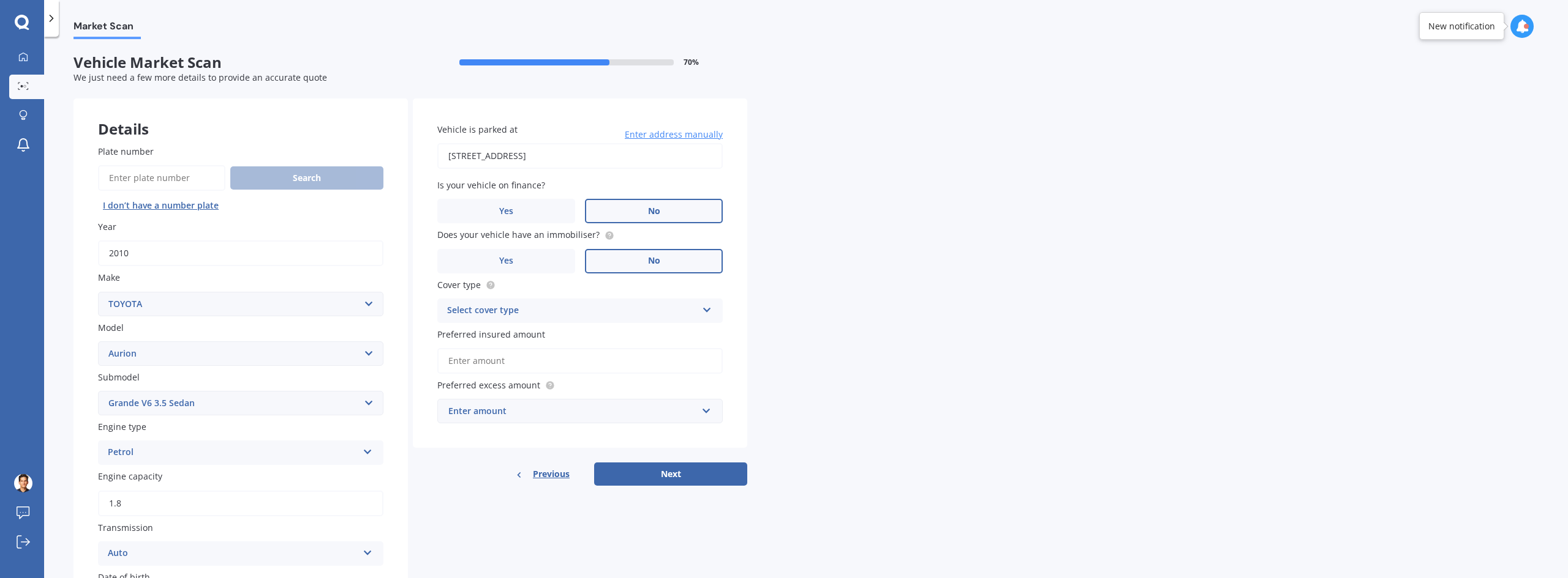
click at [98, 391] on select "Select submodel AT-X V6 3.5 Sedan Grande V6 3.5 Sedan Sportivo SX6 V6 3.5 Sedan…" at bounding box center [241, 403] width 285 height 24
click at [189, 456] on div "Petrol" at bounding box center [233, 453] width 250 height 15
click at [696, 314] on div "Select cover type" at bounding box center [572, 311] width 250 height 15
click at [665, 329] on div "Comprehensive" at bounding box center [580, 335] width 284 height 22
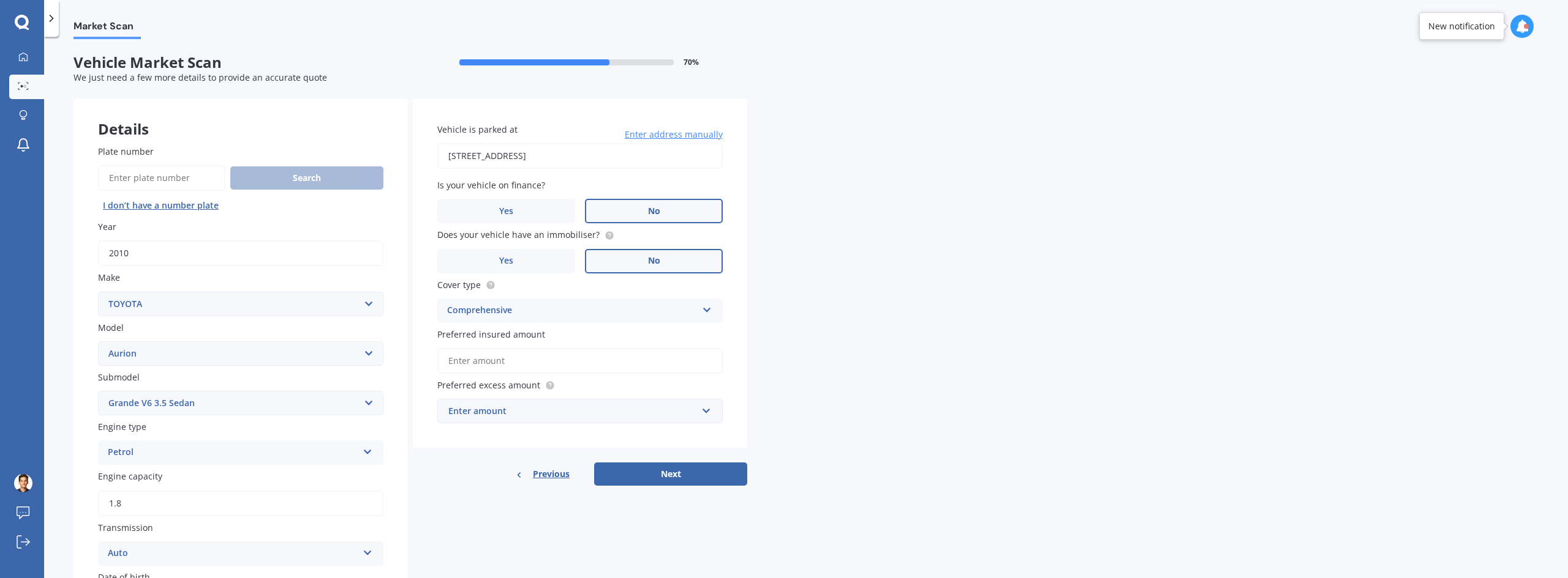
click at [476, 407] on div "Enter amount" at bounding box center [573, 412] width 249 height 14
click at [505, 343] on div "$1,000" at bounding box center [580, 342] width 284 height 22
click at [834, 438] on div "Market Scan Vehicle Market Scan 70 % We just need a few more details to provide…" at bounding box center [806, 310] width 1524 height 541
click at [557, 368] on input "Preferred insured amount" at bounding box center [580, 361] width 285 height 26
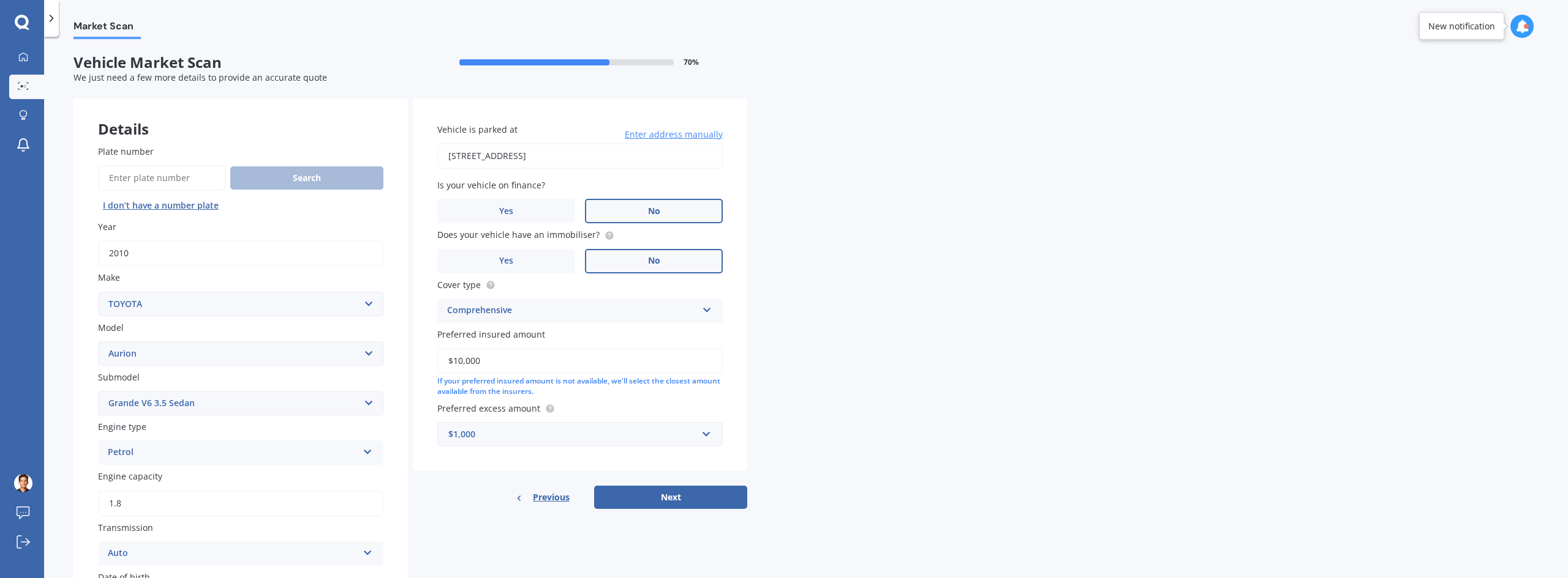
type input "$10,000"
click at [882, 397] on div "Market Scan Vehicle Market Scan 70 % We just need a few more details to provide…" at bounding box center [806, 310] width 1524 height 541
click at [694, 497] on button "Next" at bounding box center [670, 497] width 153 height 23
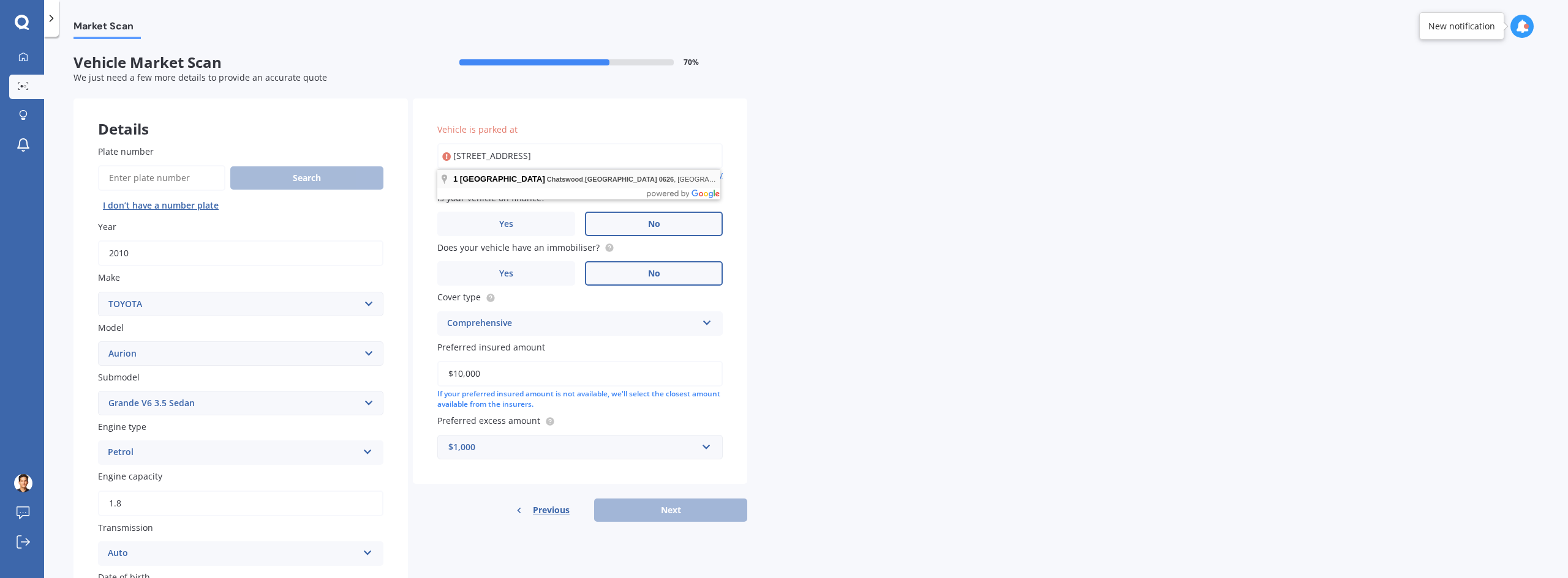
type input "[STREET_ADDRESS]"
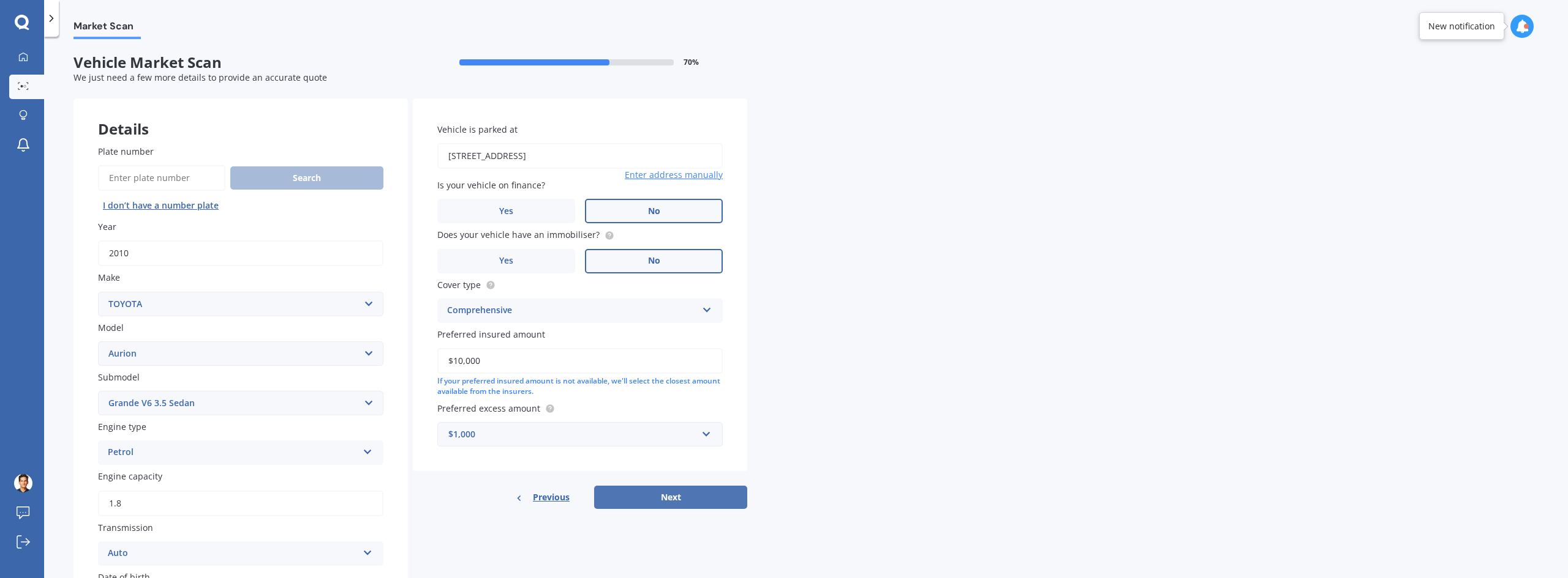
click at [677, 494] on button "Next" at bounding box center [670, 497] width 153 height 23
select select "30"
select select "06"
select select "1980"
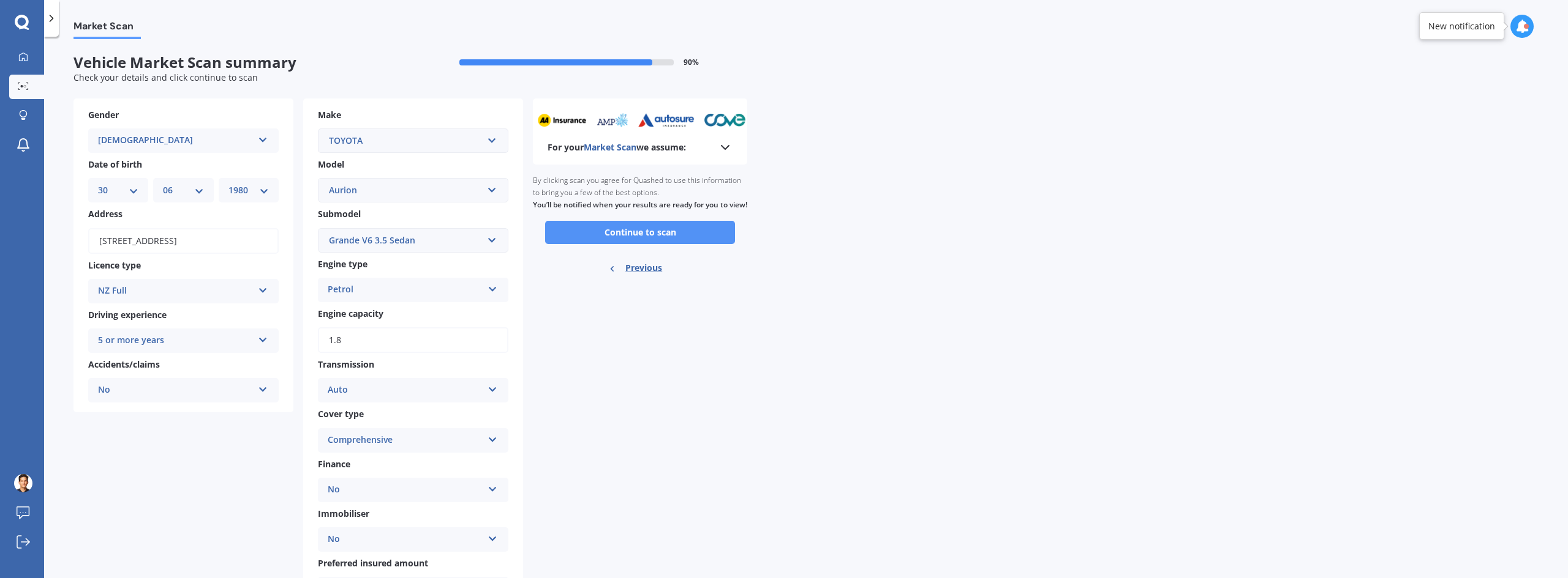
click at [684, 245] on button "Continue to scan" at bounding box center [640, 232] width 190 height 23
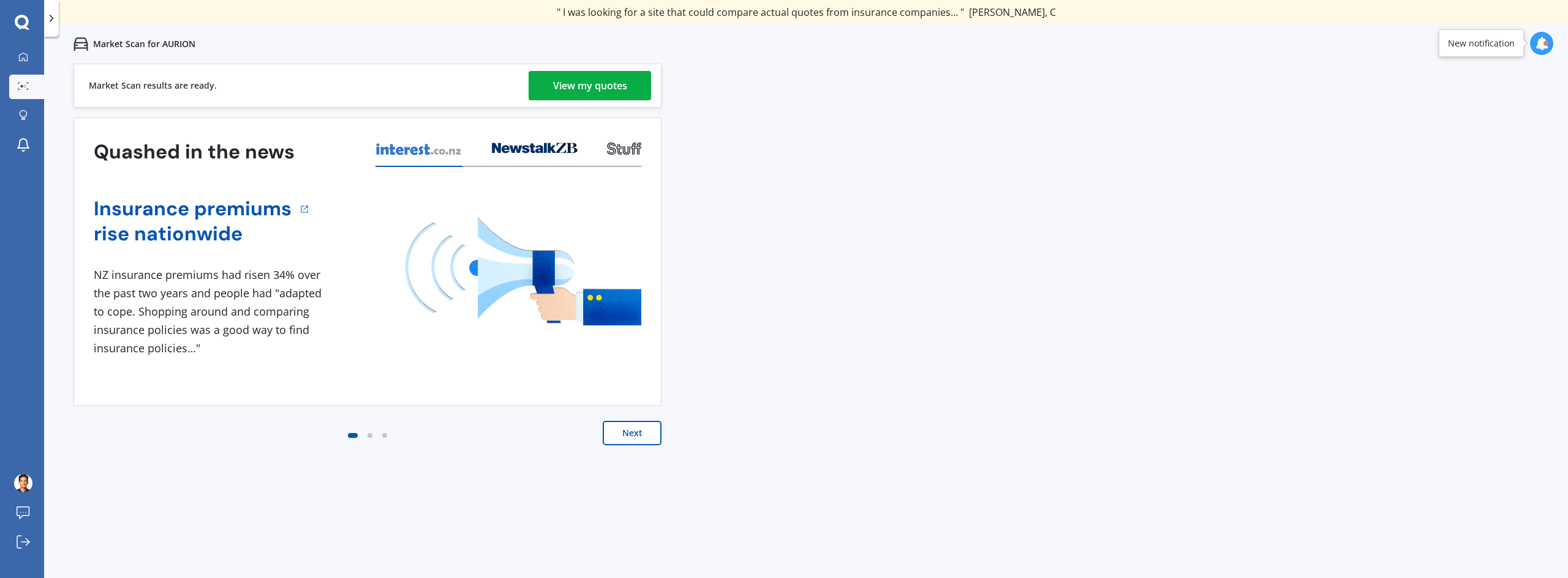
click at [630, 88] on link "View my quotes" at bounding box center [590, 86] width 122 height 29
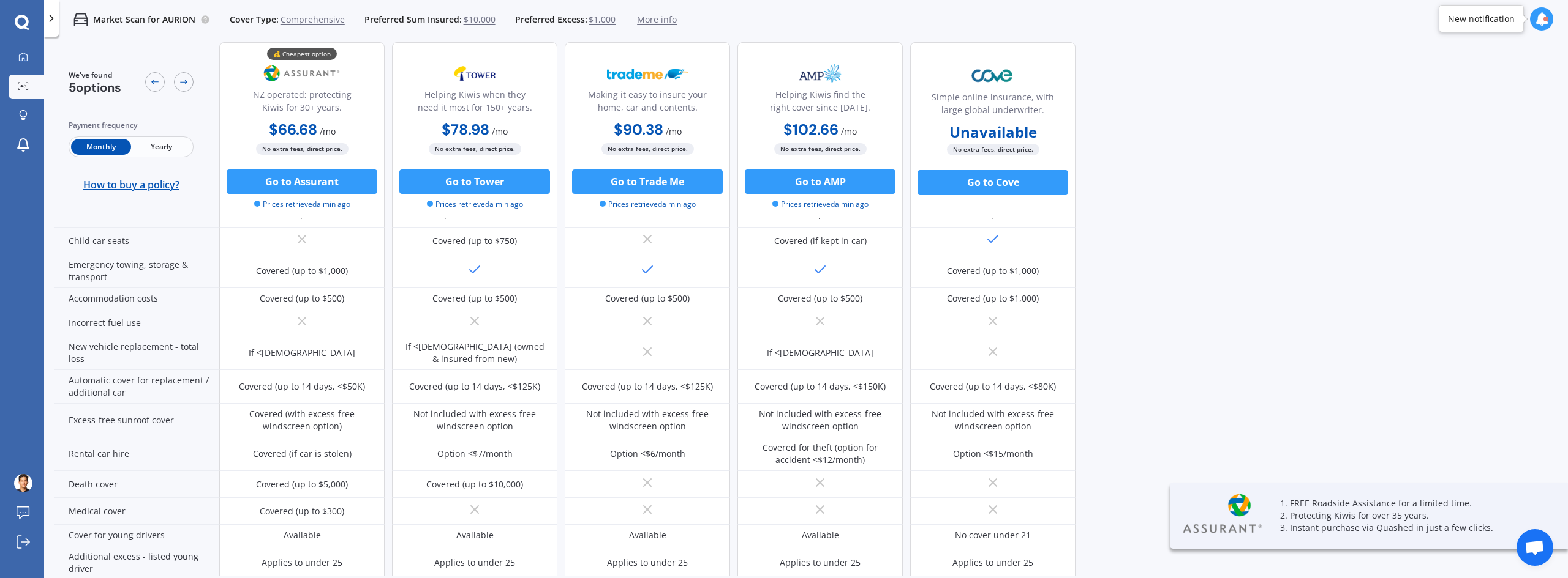
scroll to position [532, 0]
